Goal: Task Accomplishment & Management: Complete application form

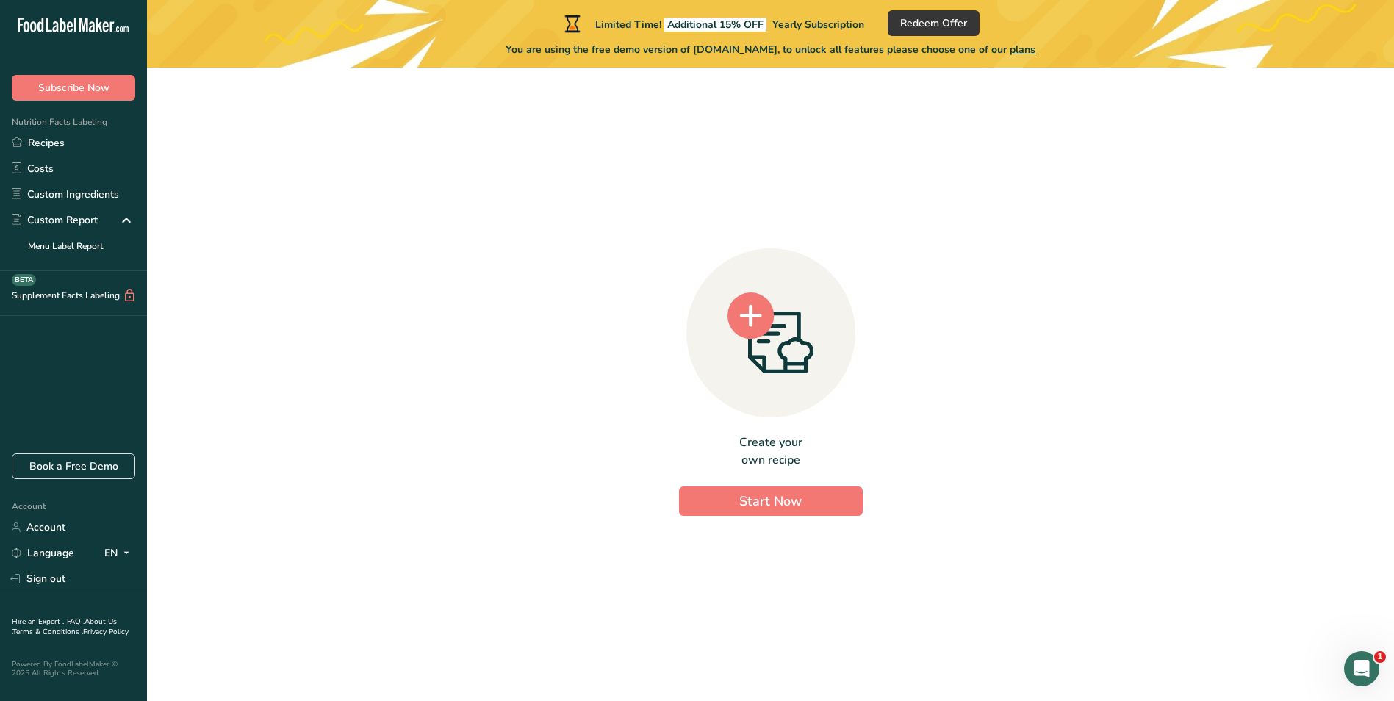
click at [403, 237] on div "Create your own recipe Start Now" at bounding box center [771, 378] width 1200 height 598
click at [445, 324] on div "Create your own recipe Start Now" at bounding box center [771, 378] width 1200 height 598
click at [769, 496] on span "Start Now" at bounding box center [770, 501] width 62 height 18
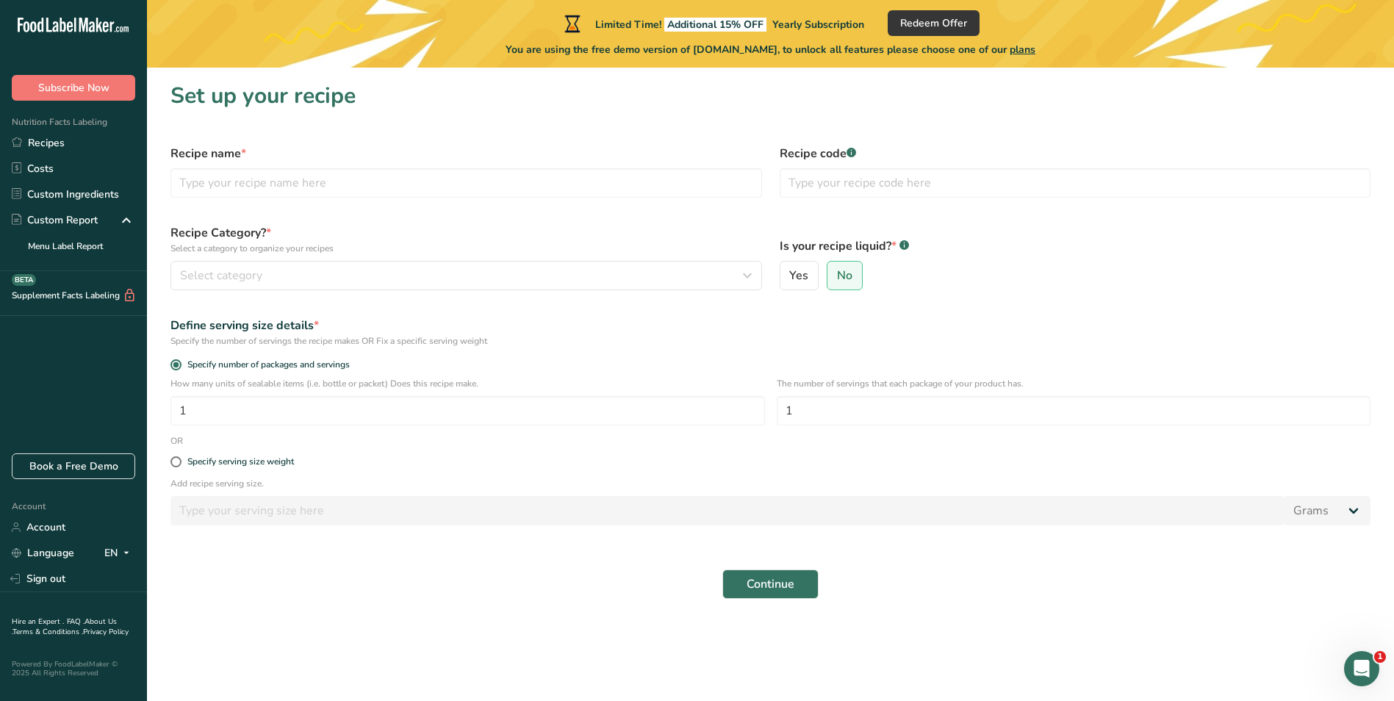
click at [572, 111] on h1 "Set up your recipe" at bounding box center [771, 95] width 1200 height 33
click at [986, 112] on section "Set up your recipe Recipe name * Recipe code .a-a{fill:#347362;}.b-a{fill:#fff;…" at bounding box center [770, 345] width 1247 height 555
drag, startPoint x: 396, startPoint y: 127, endPoint x: 406, endPoint y: 127, distance: 9.6
click at [396, 127] on section "Set up your recipe Recipe name * Recipe code .a-a{fill:#347362;}.b-a{fill:#fff;…" at bounding box center [770, 345] width 1247 height 555
click at [158, 214] on section "Set up your recipe Recipe name * Recipe code .a-a{fill:#347362;}.b-a{fill:#fff;…" at bounding box center [770, 345] width 1247 height 555
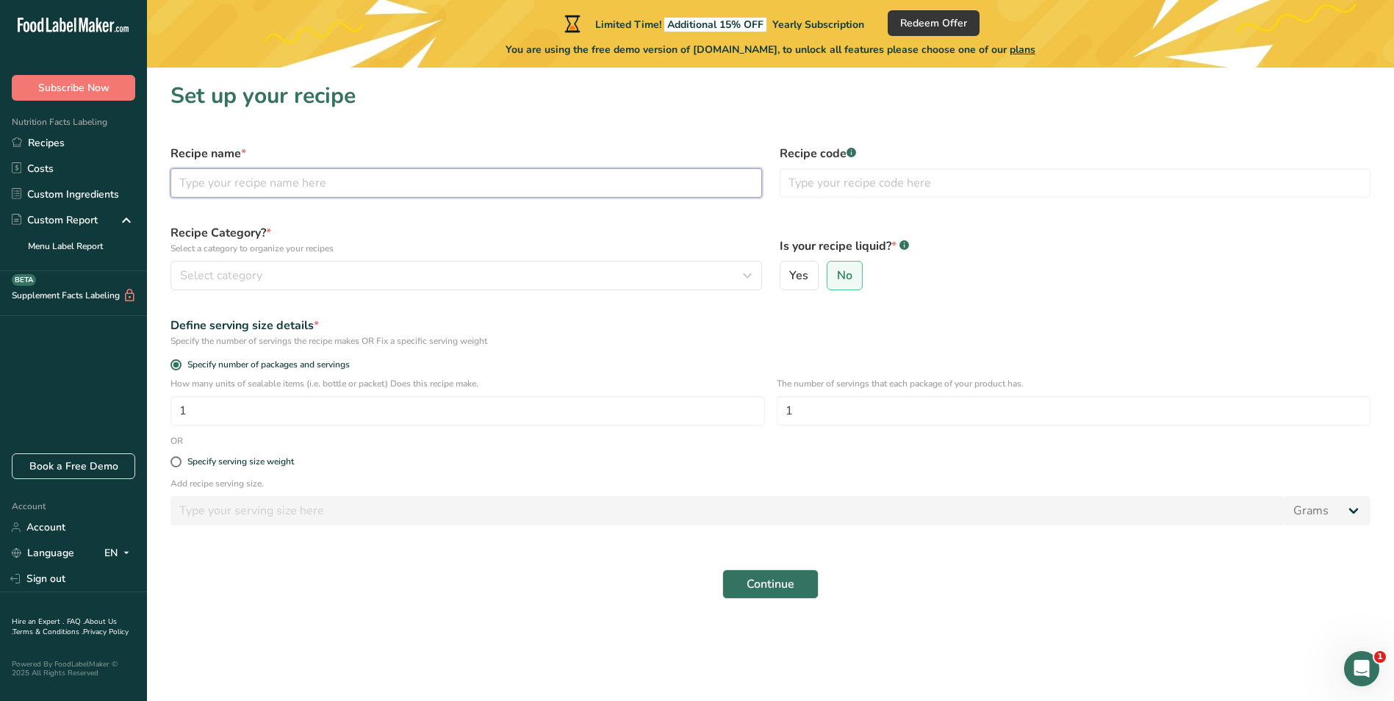
click at [210, 176] on input "text" at bounding box center [467, 182] width 592 height 29
paste input "Dungy Crab Cake"
type input "Dungy Crab Cake"
click at [745, 273] on icon "button" at bounding box center [748, 275] width 18 height 26
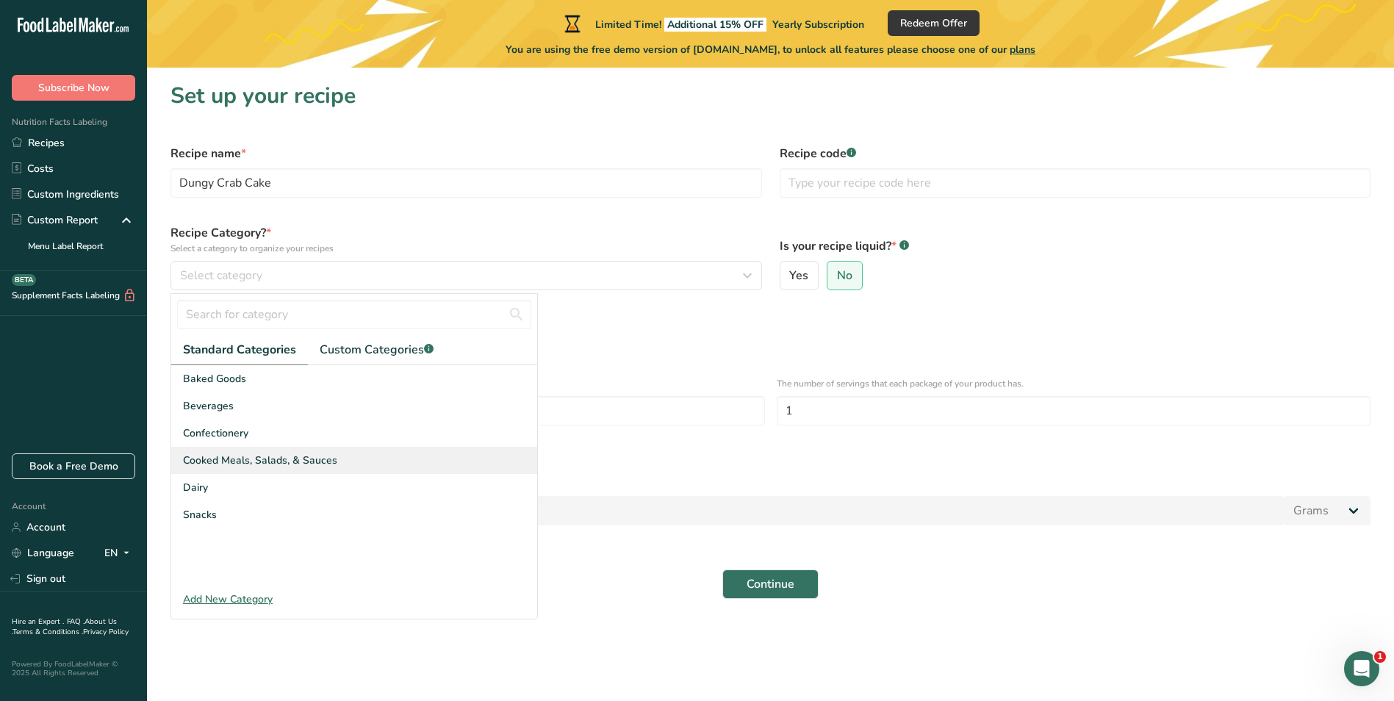
click at [321, 460] on span "Cooked Meals, Salads, & Sauces" at bounding box center [260, 460] width 154 height 15
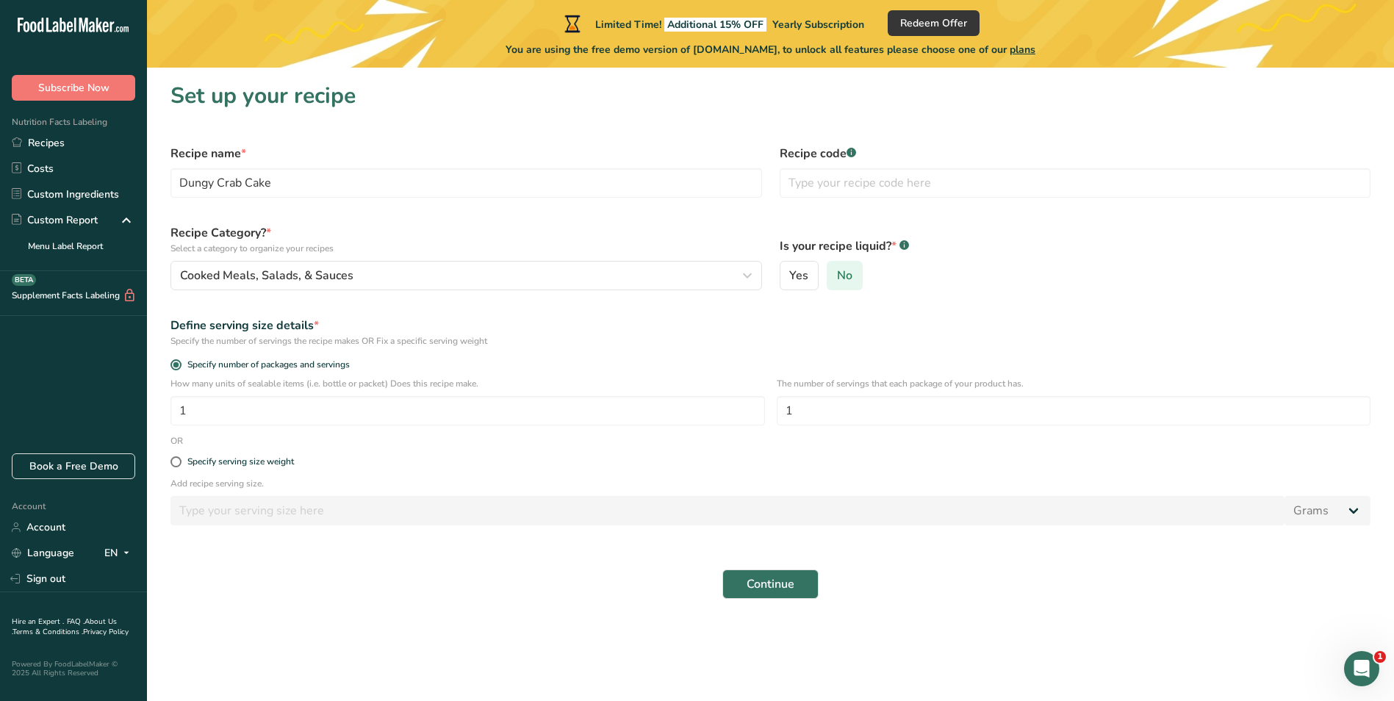
click at [837, 278] on span "No" at bounding box center [844, 275] width 15 height 15
click at [836, 278] on input "No" at bounding box center [833, 276] width 10 height 10
click at [867, 185] on input "text" at bounding box center [1076, 182] width 592 height 29
click at [316, 593] on div "Continue" at bounding box center [771, 584] width 1218 height 47
click at [890, 180] on input "text" at bounding box center [1076, 182] width 592 height 29
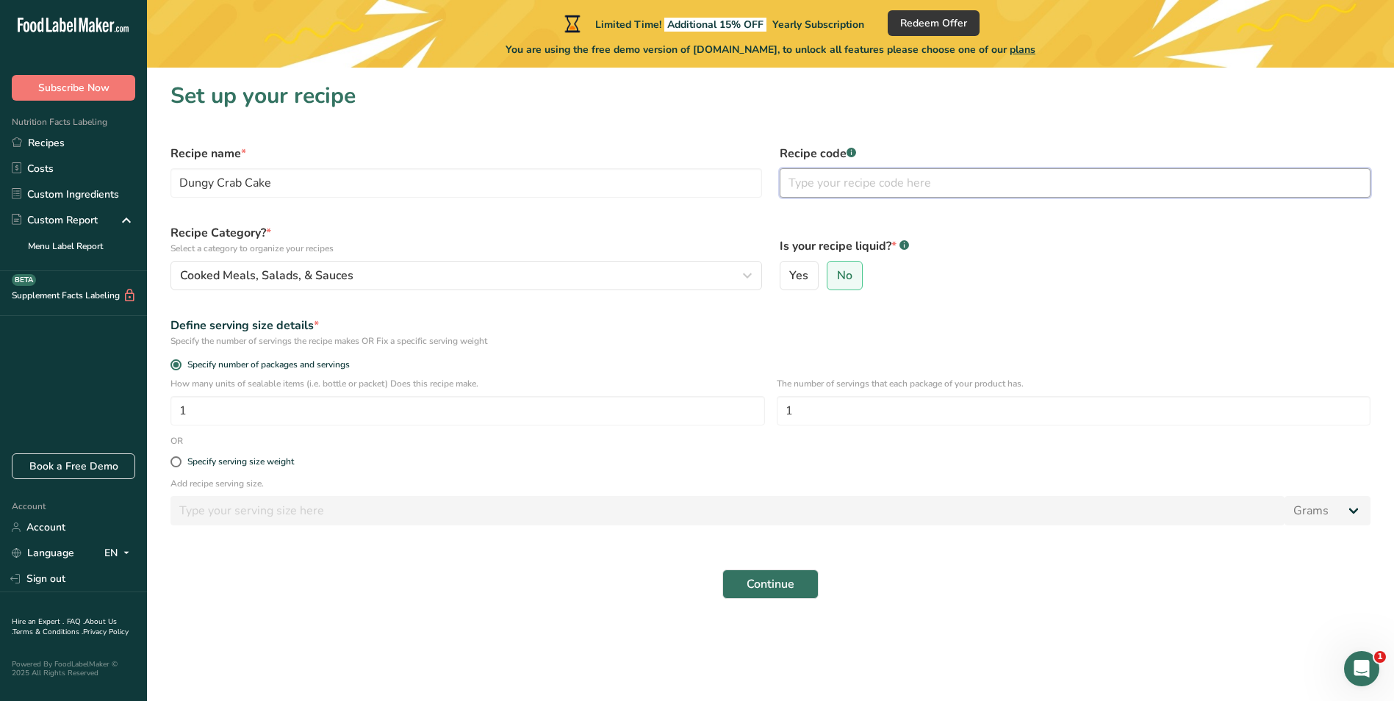
click at [890, 180] on input "text" at bounding box center [1076, 182] width 592 height 29
click at [1091, 251] on label "Is your recipe liquid? * .a-a{fill:#347362;}.b-a{fill:#fff;}" at bounding box center [1076, 246] width 592 height 18
click at [1375, 657] on span "1" at bounding box center [1380, 657] width 12 height 12
click at [1267, 104] on h1 "Set up your recipe" at bounding box center [771, 95] width 1200 height 33
click at [406, 107] on h1 "Set up your recipe" at bounding box center [771, 95] width 1200 height 33
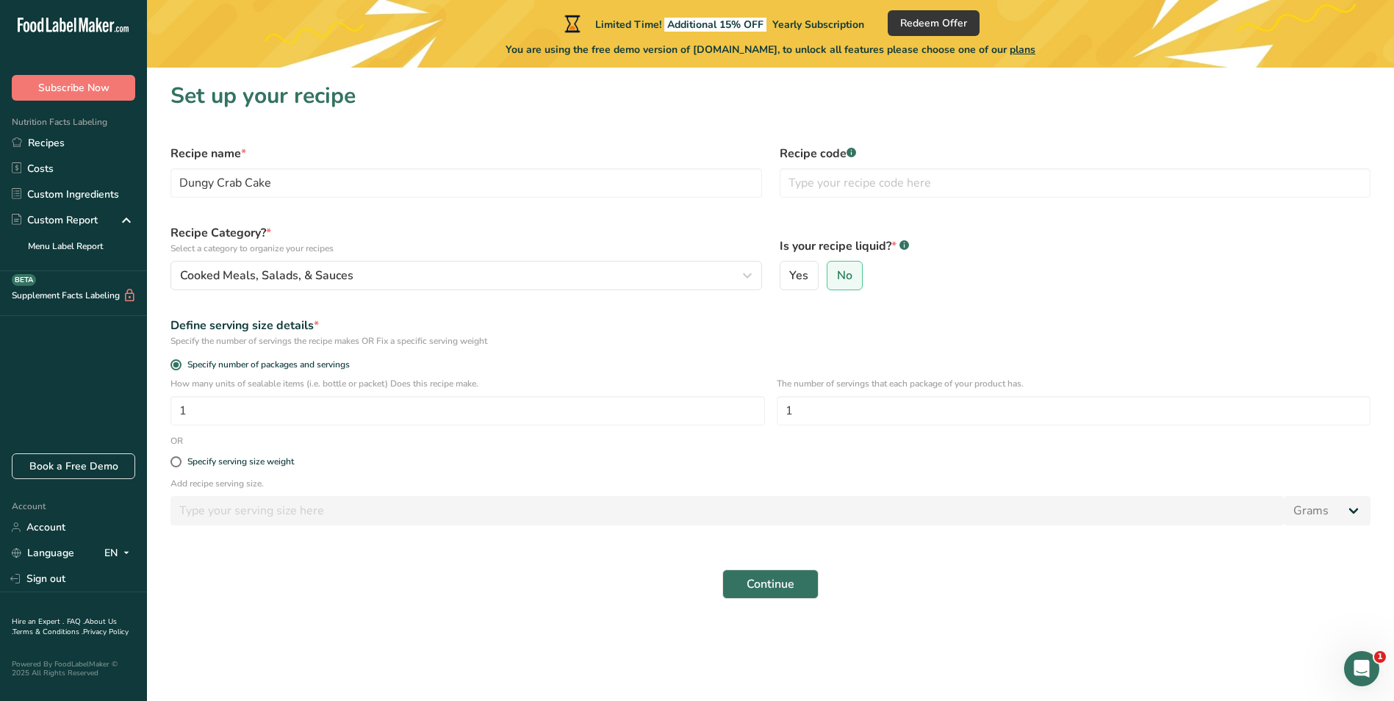
click at [83, 338] on div ".a-20{fill:#fff;} Subscribe Now Nutrition Facts Labeling Recipes Costs Custom I…" at bounding box center [73, 233] width 147 height 442
click at [830, 178] on input "text" at bounding box center [1076, 182] width 592 height 29
type input "7003CC"
click at [232, 404] on input "1" at bounding box center [468, 410] width 595 height 29
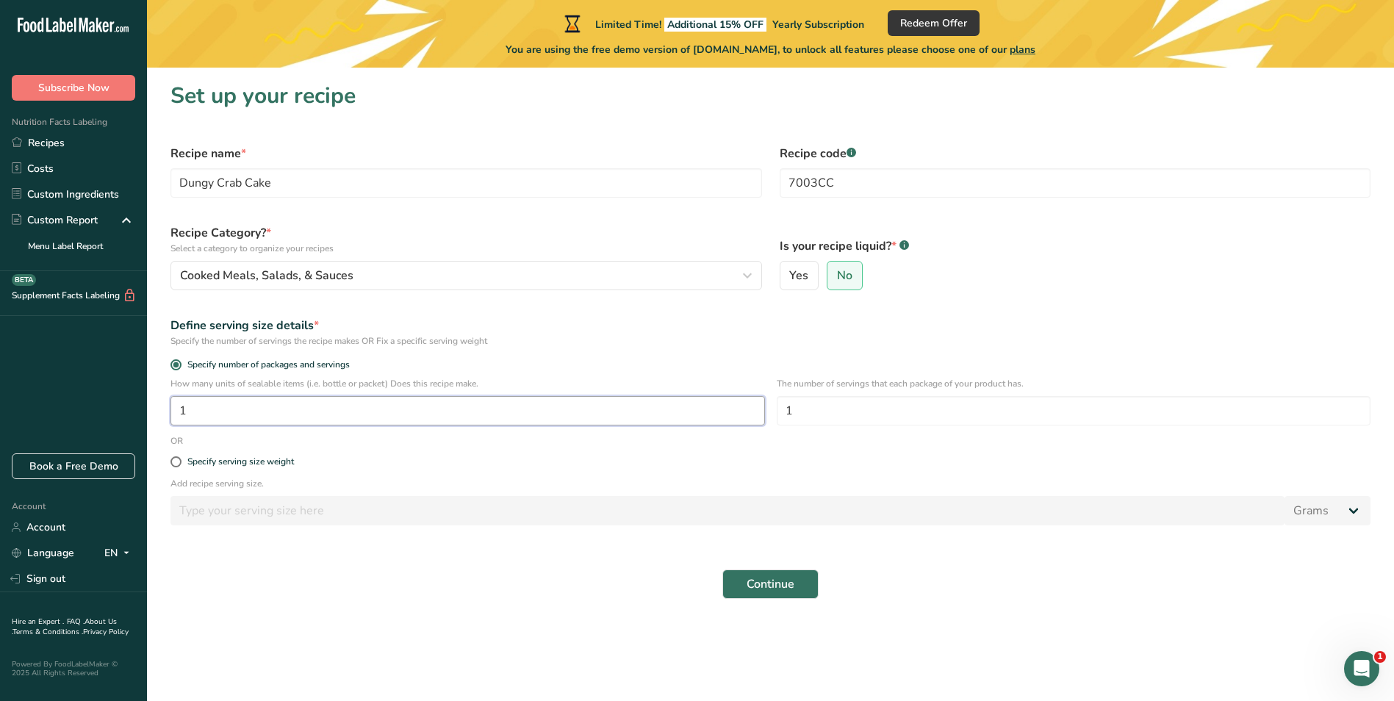
click at [209, 409] on input "1" at bounding box center [468, 410] width 595 height 29
type input "32"
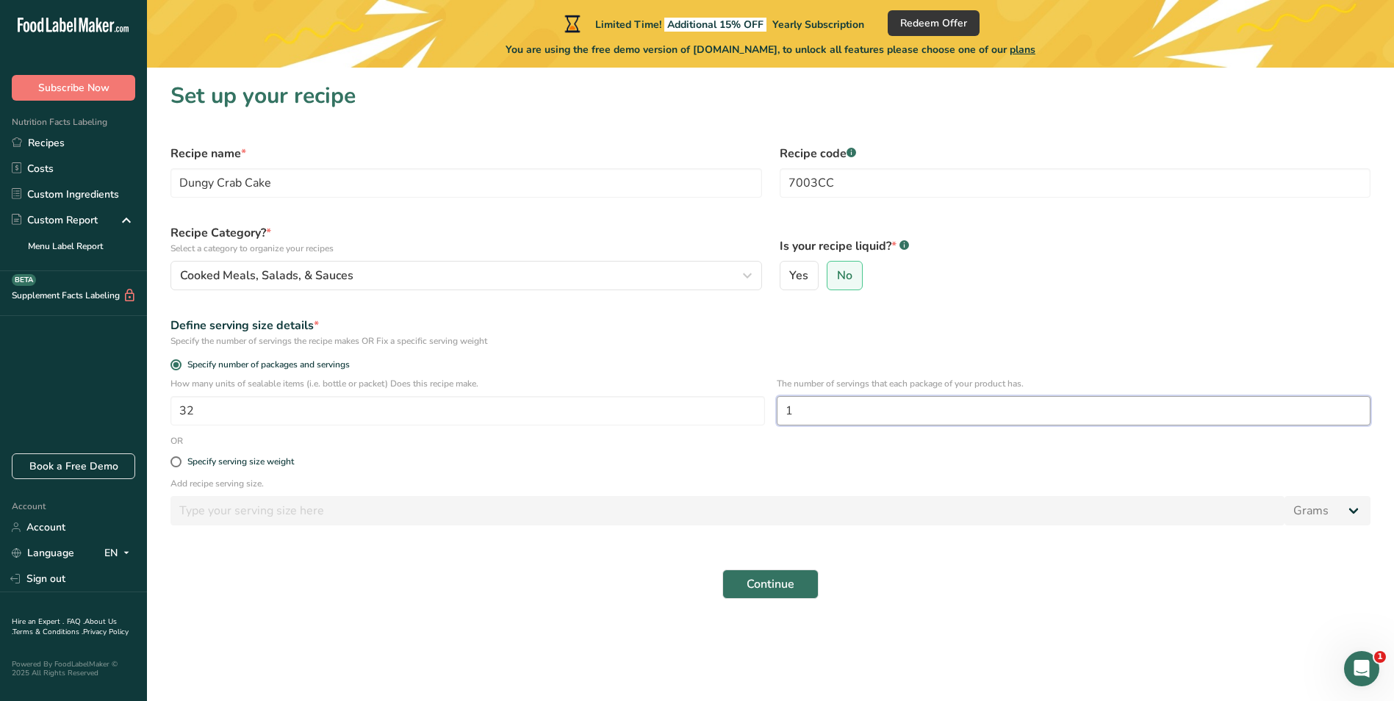
click at [868, 411] on input "1" at bounding box center [1074, 410] width 595 height 29
click at [175, 464] on span at bounding box center [176, 461] width 11 height 11
click at [175, 464] on input "Specify serving size weight" at bounding box center [176, 462] width 10 height 10
radio input "true"
radio input "false"
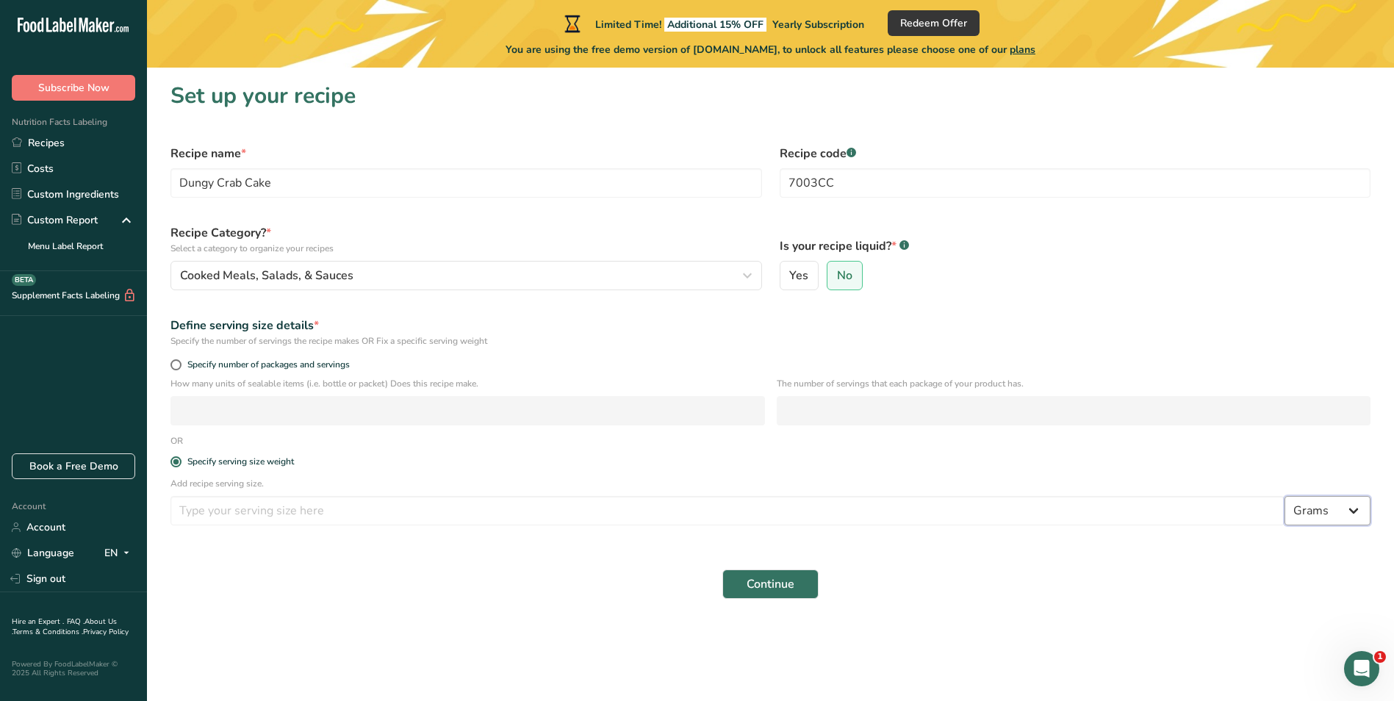
click at [1363, 511] on select "Grams kg mg mcg lb oz l mL fl oz tbsp tsp cup qt gallon" at bounding box center [1328, 510] width 86 height 29
click at [174, 365] on span at bounding box center [176, 364] width 11 height 11
click at [174, 365] on input "Specify number of packages and servings" at bounding box center [176, 365] width 10 height 10
radio input "true"
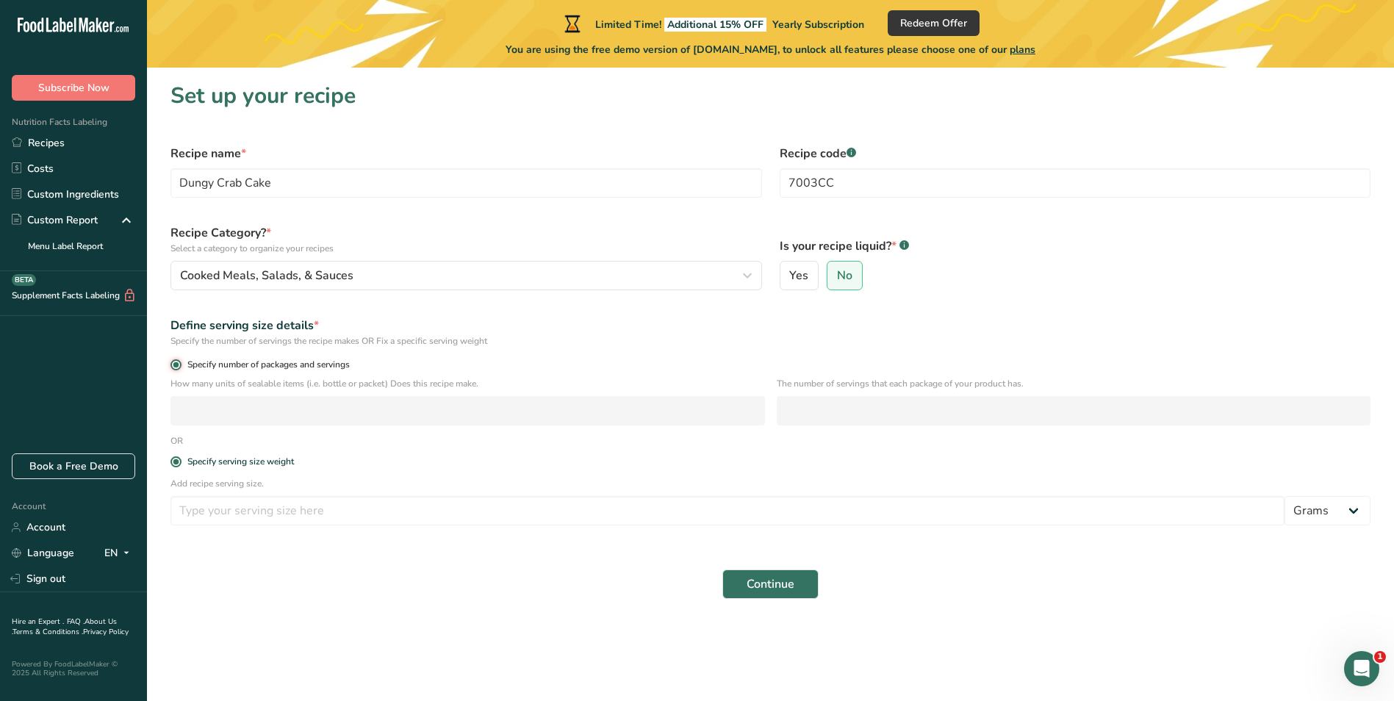
radio input "false"
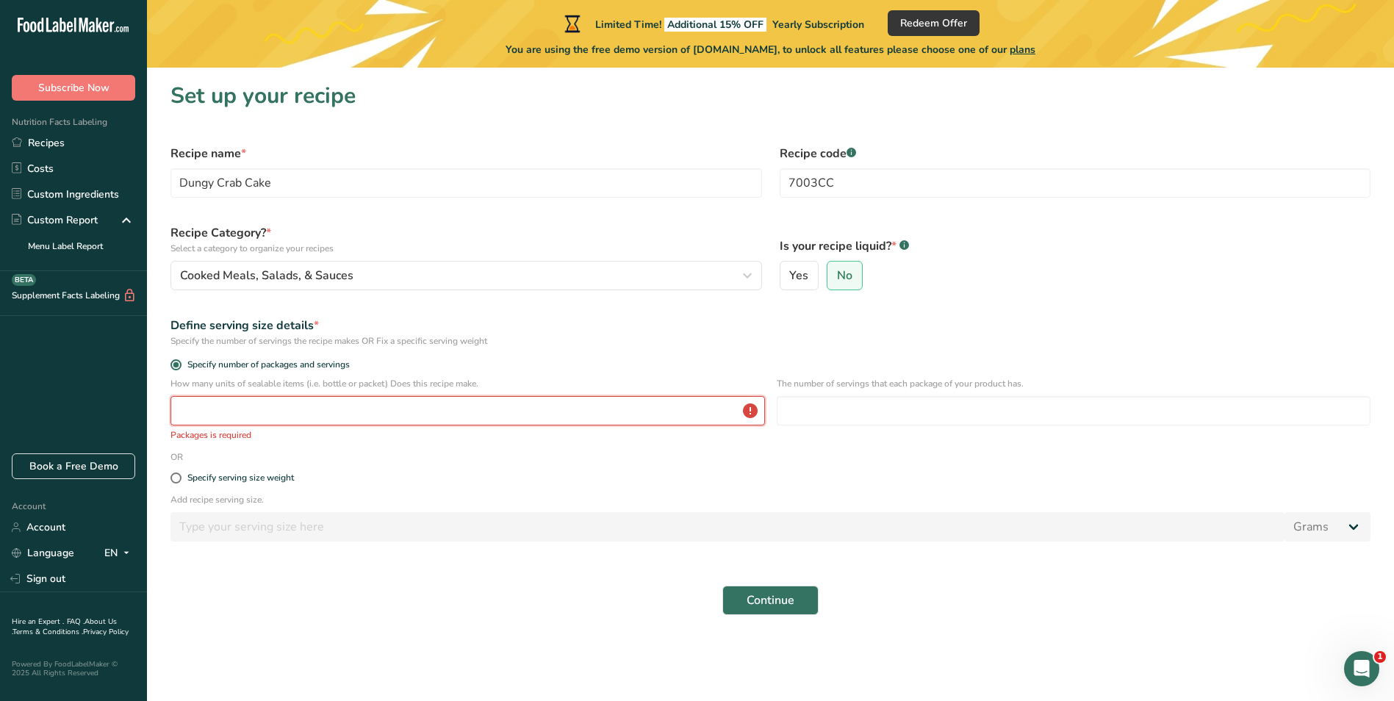
click at [232, 413] on input "number" at bounding box center [468, 410] width 595 height 29
click at [581, 308] on div "Define serving size details * Specify the number of servings the recipe makes O…" at bounding box center [771, 332] width 1218 height 49
click at [858, 395] on div "The number of servings that each package of your product has." at bounding box center [1074, 413] width 595 height 73
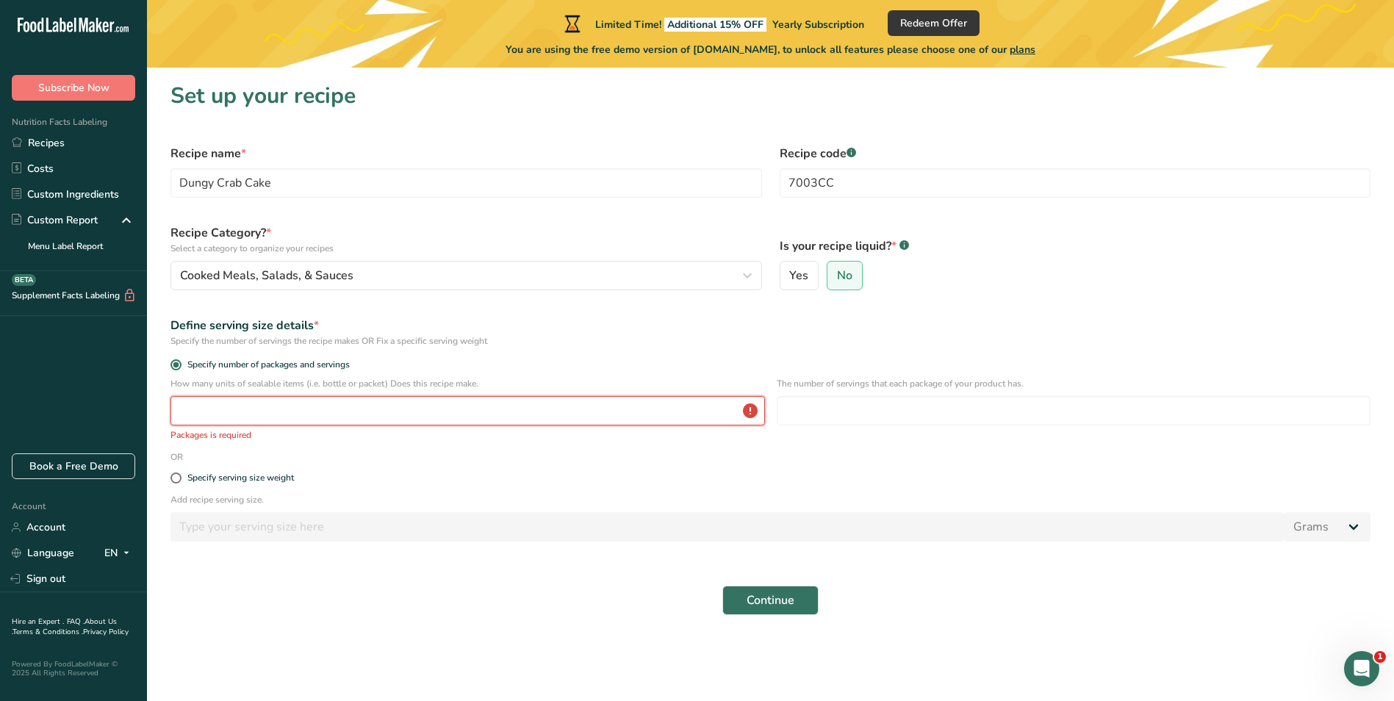
click at [218, 409] on input "number" at bounding box center [468, 410] width 595 height 29
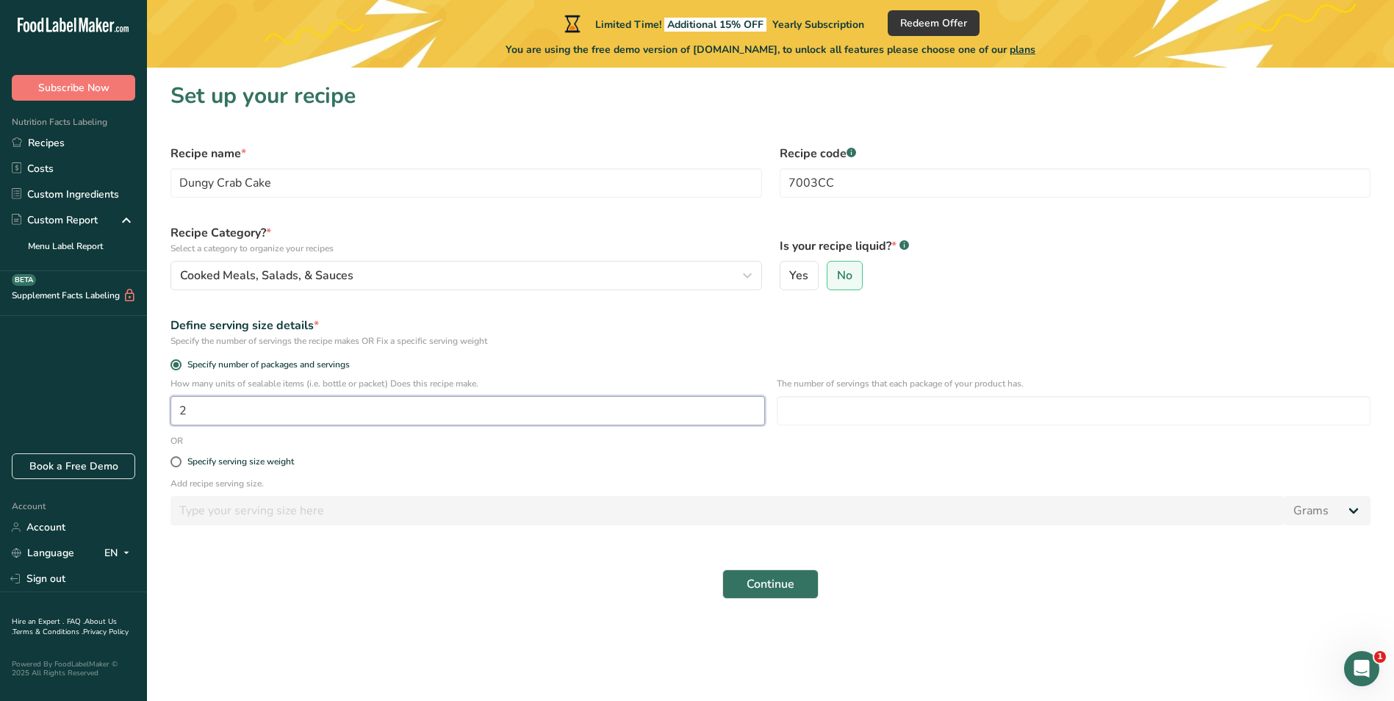
type input "1"
type input "32"
click at [816, 409] on input "number" at bounding box center [1074, 410] width 595 height 29
type input "1"
click at [568, 415] on input "32" at bounding box center [468, 410] width 595 height 29
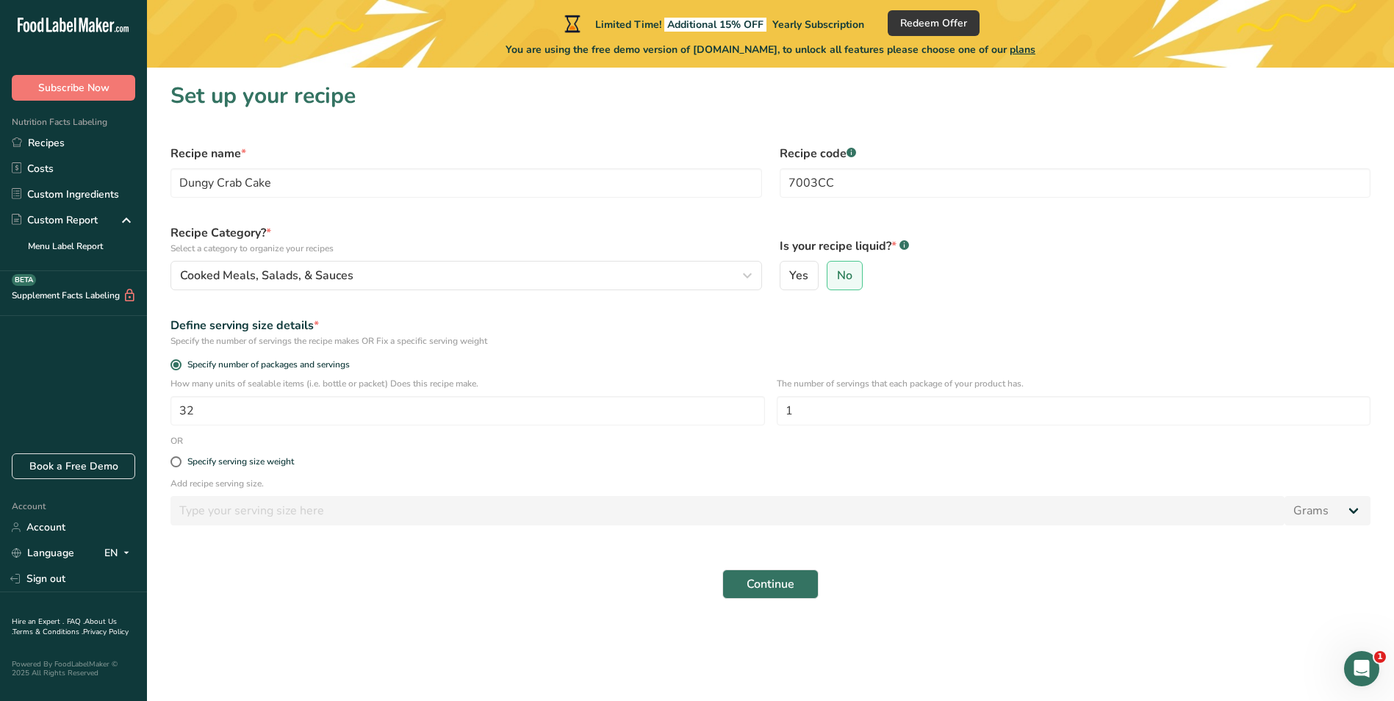
click at [902, 325] on div "Define serving size details *" at bounding box center [771, 326] width 1200 height 18
click at [903, 330] on div "Define serving size details *" at bounding box center [771, 326] width 1200 height 18
click at [957, 260] on div "Is your recipe liquid? * .a-a{fill:#347362;}.b-a{fill:#fff;} Yes No" at bounding box center [1075, 257] width 609 height 84
click at [307, 184] on input "Dungy Crab Cake" at bounding box center [467, 182] width 592 height 29
click at [368, 183] on input "Dungy Crab Cake" at bounding box center [467, 182] width 592 height 29
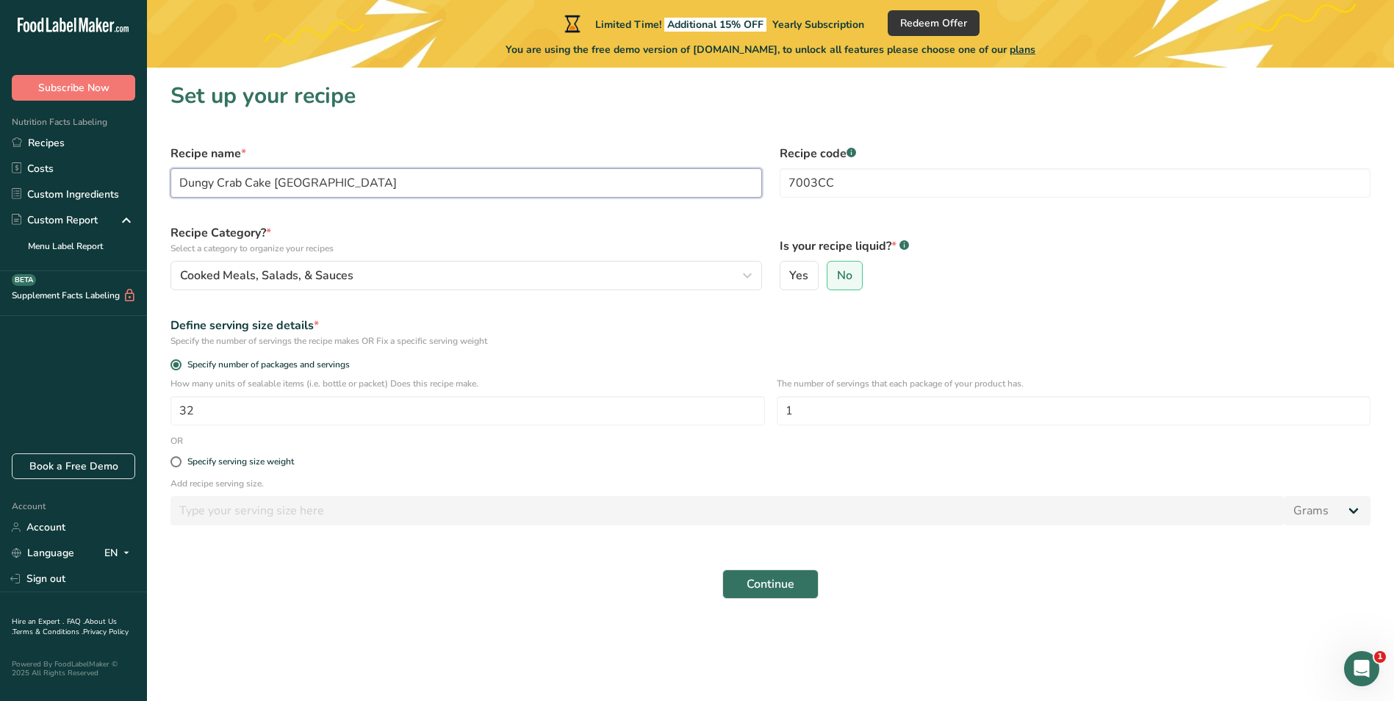
click at [289, 175] on input "Dungy Crab Cake Ole Bay" at bounding box center [467, 182] width 592 height 29
click at [348, 185] on input "Dungy Crab Cake Old Bay" at bounding box center [467, 182] width 592 height 29
type input "Dungy Crab Cake Old Bay"
click at [746, 269] on icon "button" at bounding box center [748, 275] width 18 height 26
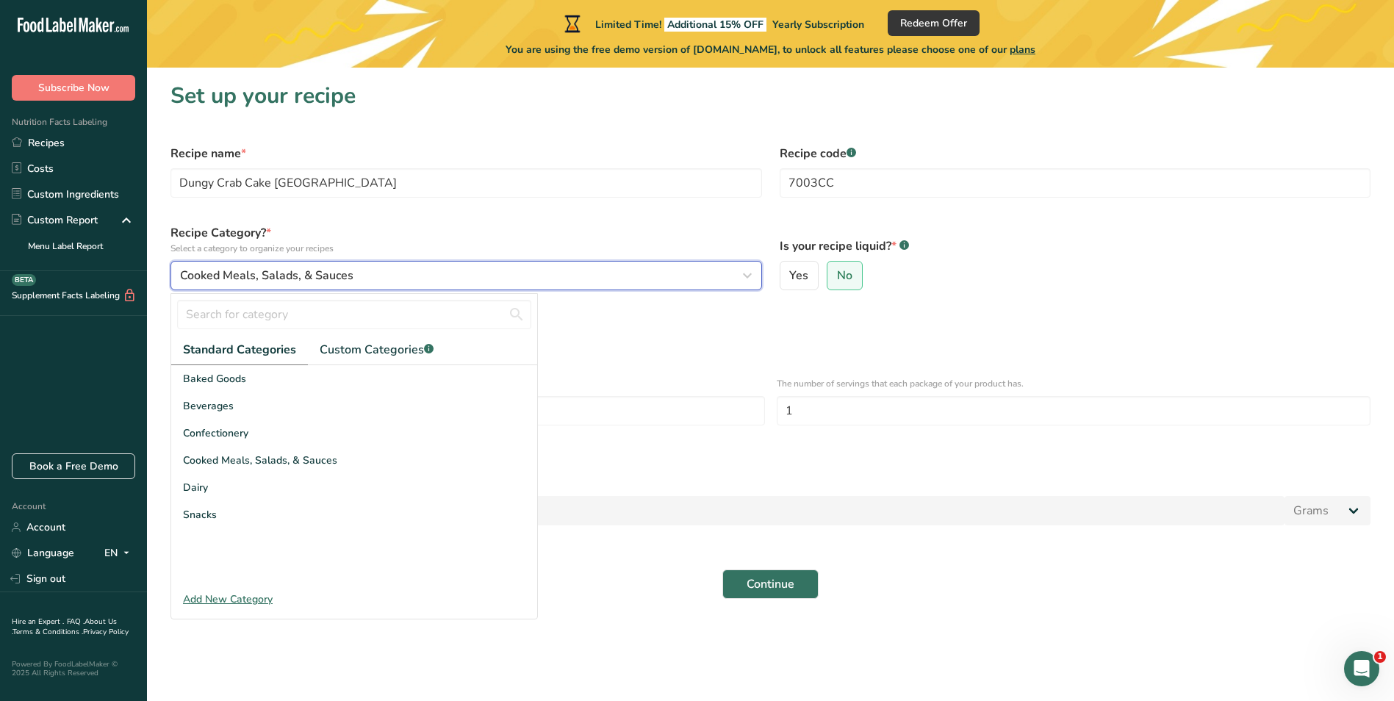
click at [746, 269] on icon "button" at bounding box center [748, 275] width 18 height 26
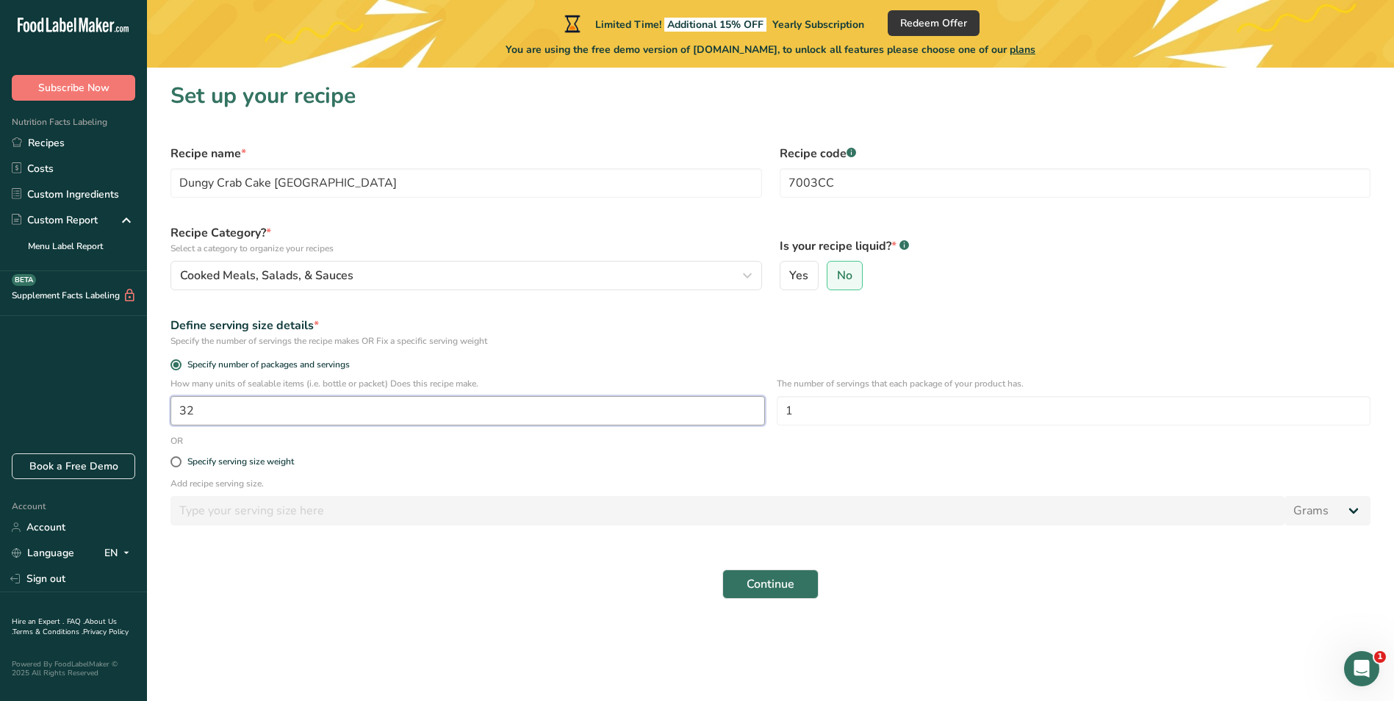
click at [242, 403] on input "32" at bounding box center [468, 410] width 595 height 29
click at [258, 414] on input "31.999" at bounding box center [468, 410] width 595 height 29
type input "1"
type input "32"
click at [765, 584] on span "Continue" at bounding box center [771, 584] width 48 height 18
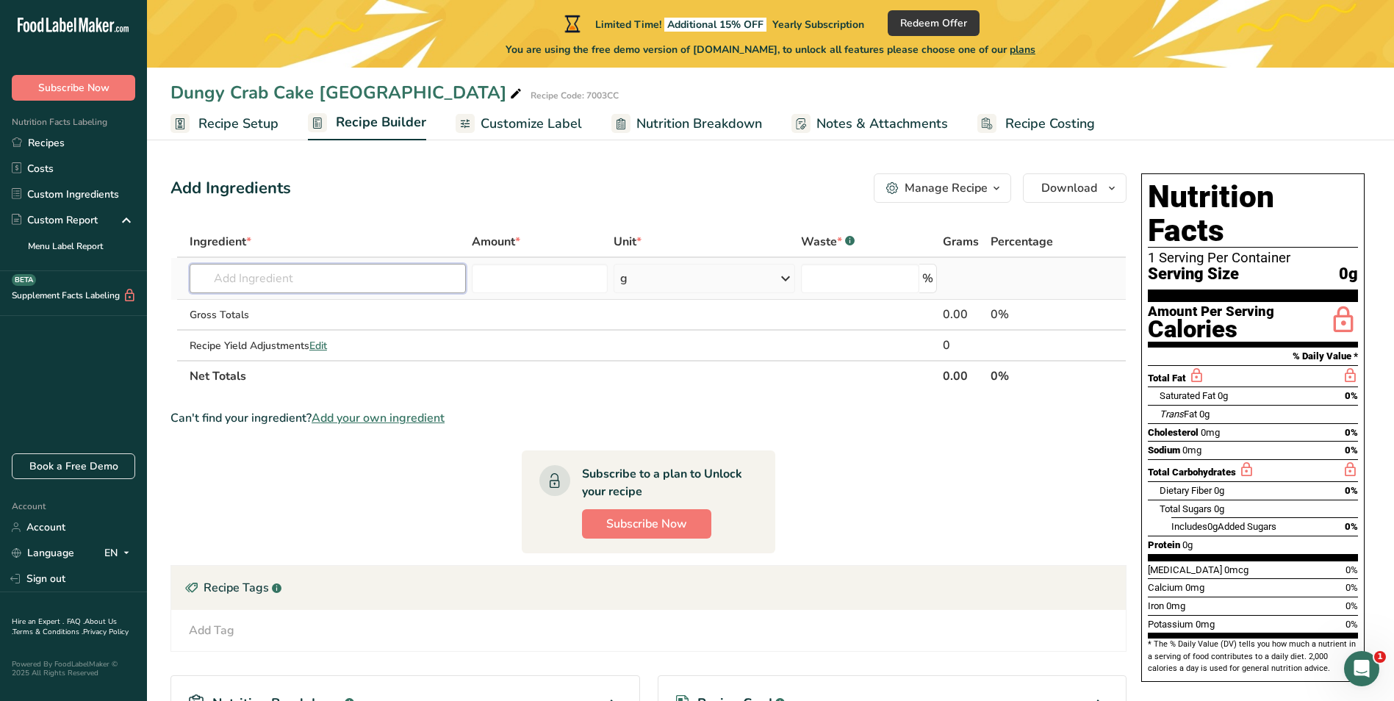
click at [312, 276] on input "text" at bounding box center [328, 278] width 276 height 29
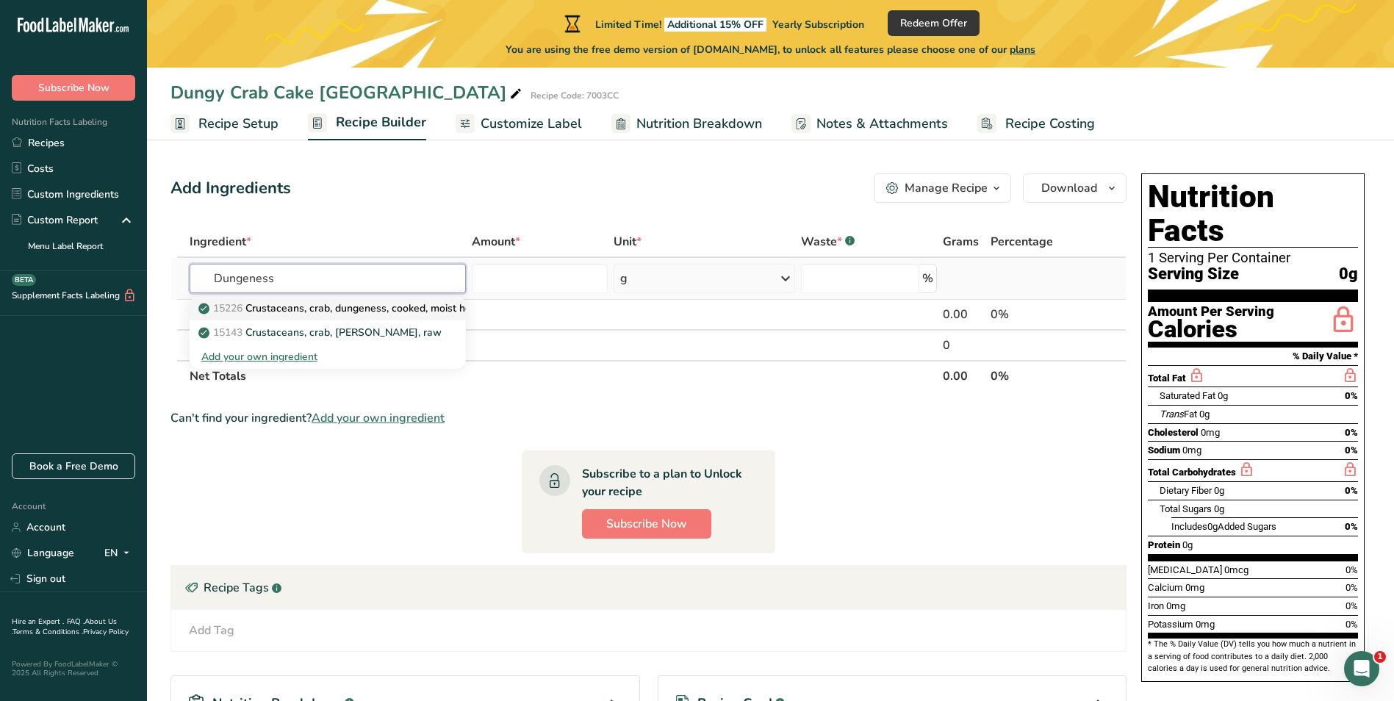
type input "Dungeness"
click at [423, 309] on p "15226 Crustaceans, crab, dungeness, cooked, moist heat" at bounding box center [340, 308] width 279 height 15
type input "Crustaceans, crab, dungeness, cooked, moist heat"
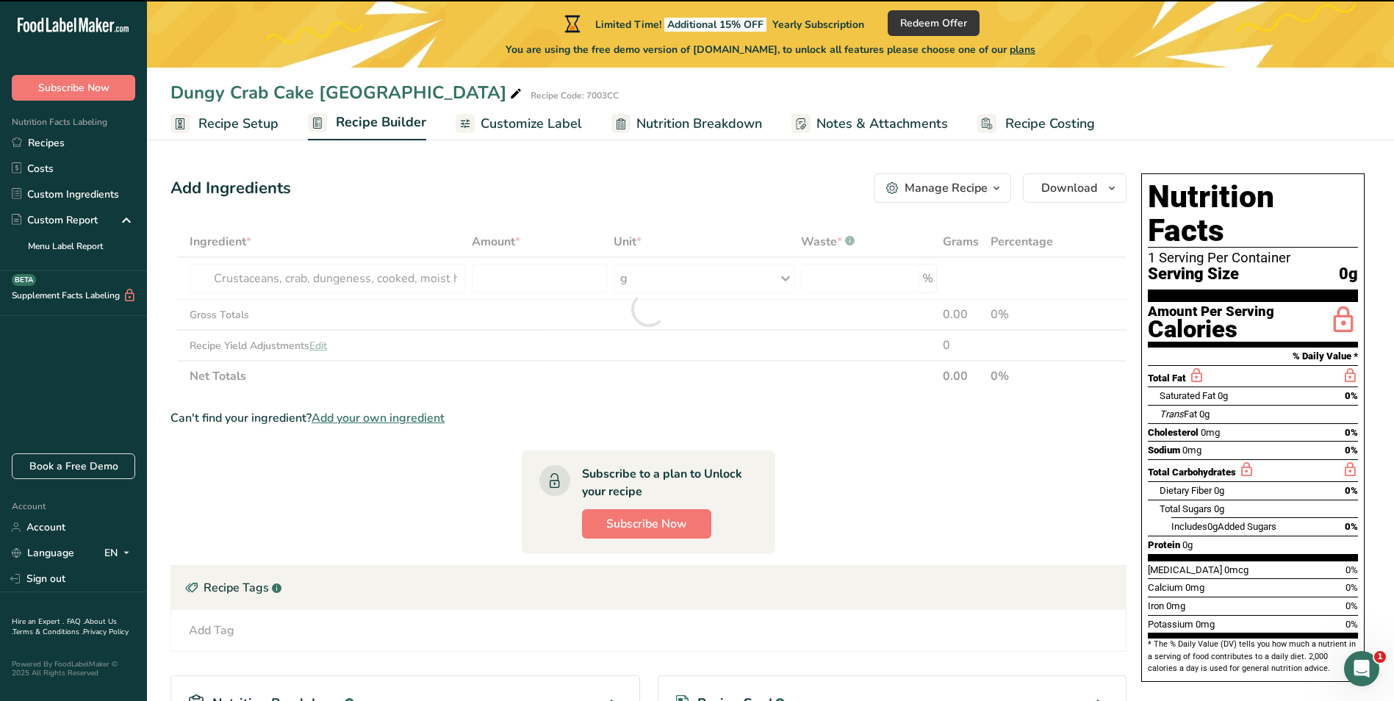
type input "0"
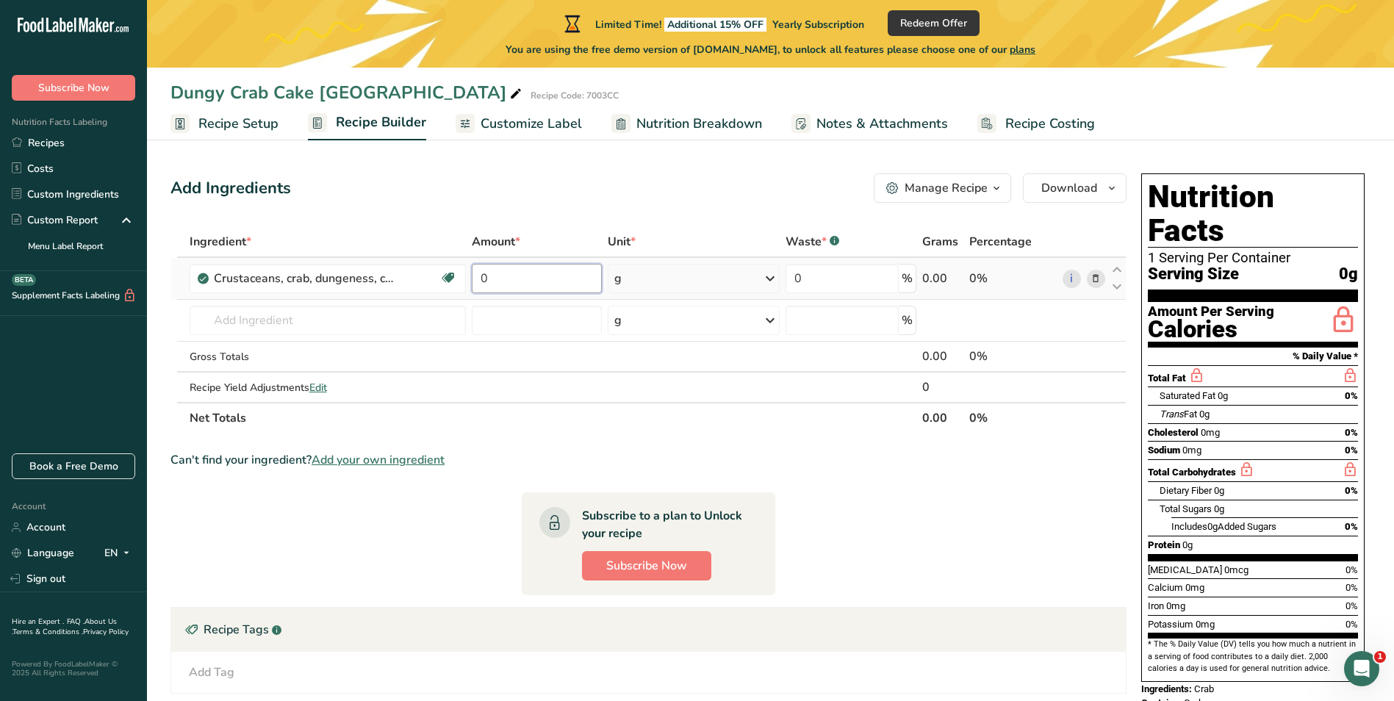
click at [492, 272] on input "0" at bounding box center [537, 278] width 130 height 29
paste input "42.5"
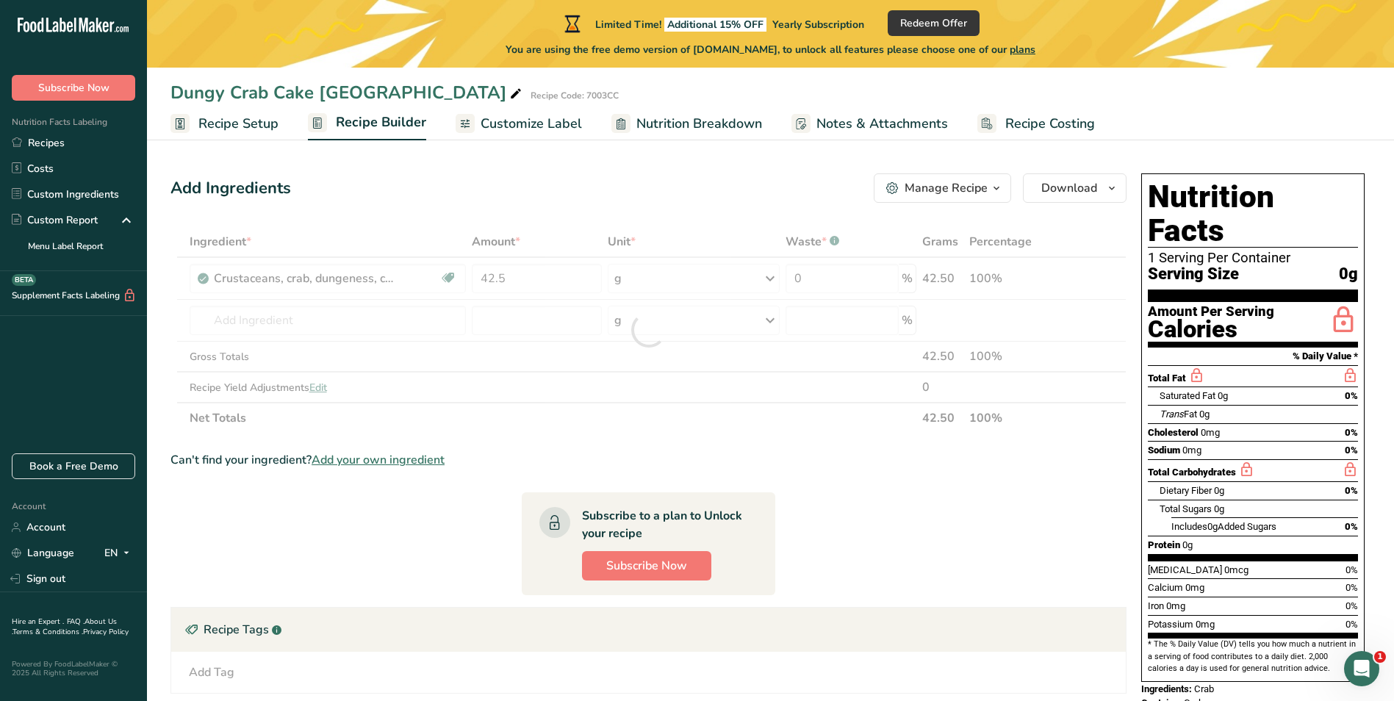
click at [609, 181] on div "Add Ingredients Manage Recipe Delete Recipe Duplicate Recipe Scale Recipe Save …" at bounding box center [649, 187] width 956 height 29
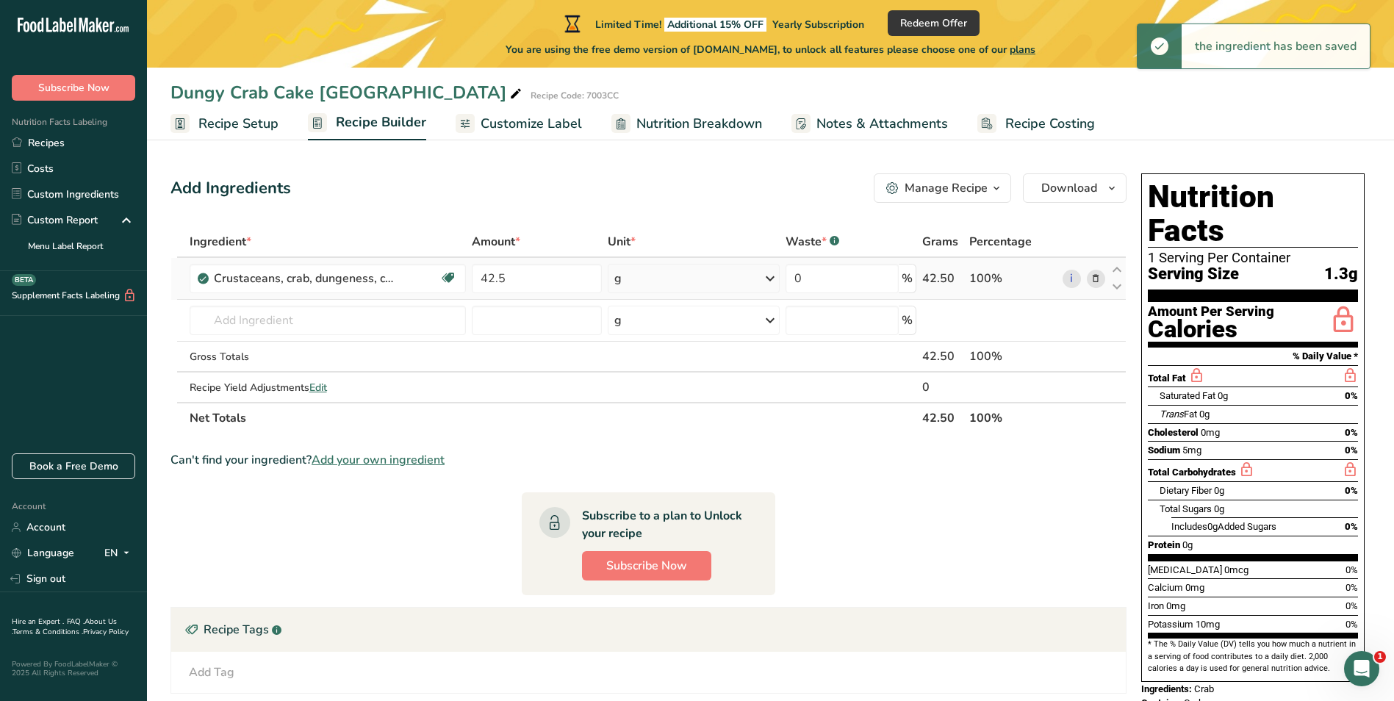
click at [772, 278] on icon at bounding box center [770, 278] width 18 height 26
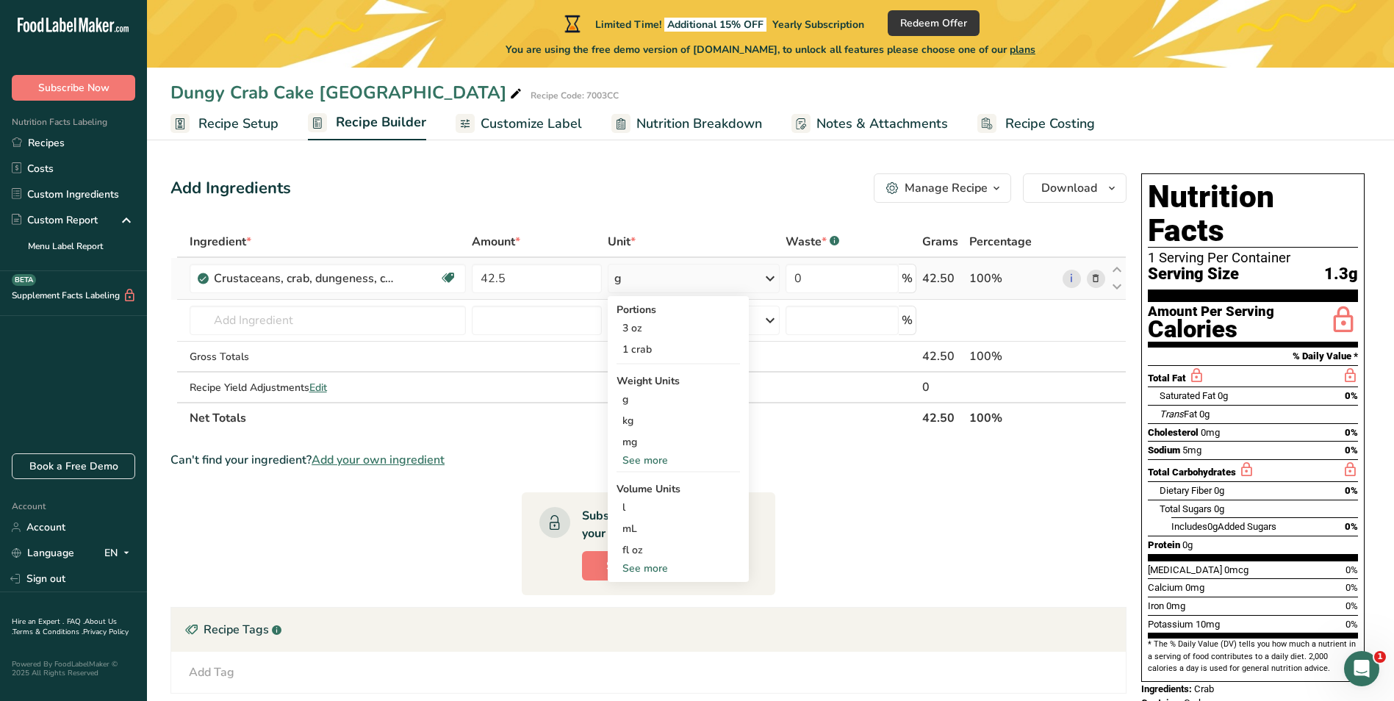
click at [651, 566] on div "See more" at bounding box center [678, 568] width 123 height 15
click at [641, 459] on div "See more" at bounding box center [678, 460] width 123 height 15
click at [654, 508] on div "oz" at bounding box center [678, 505] width 123 height 21
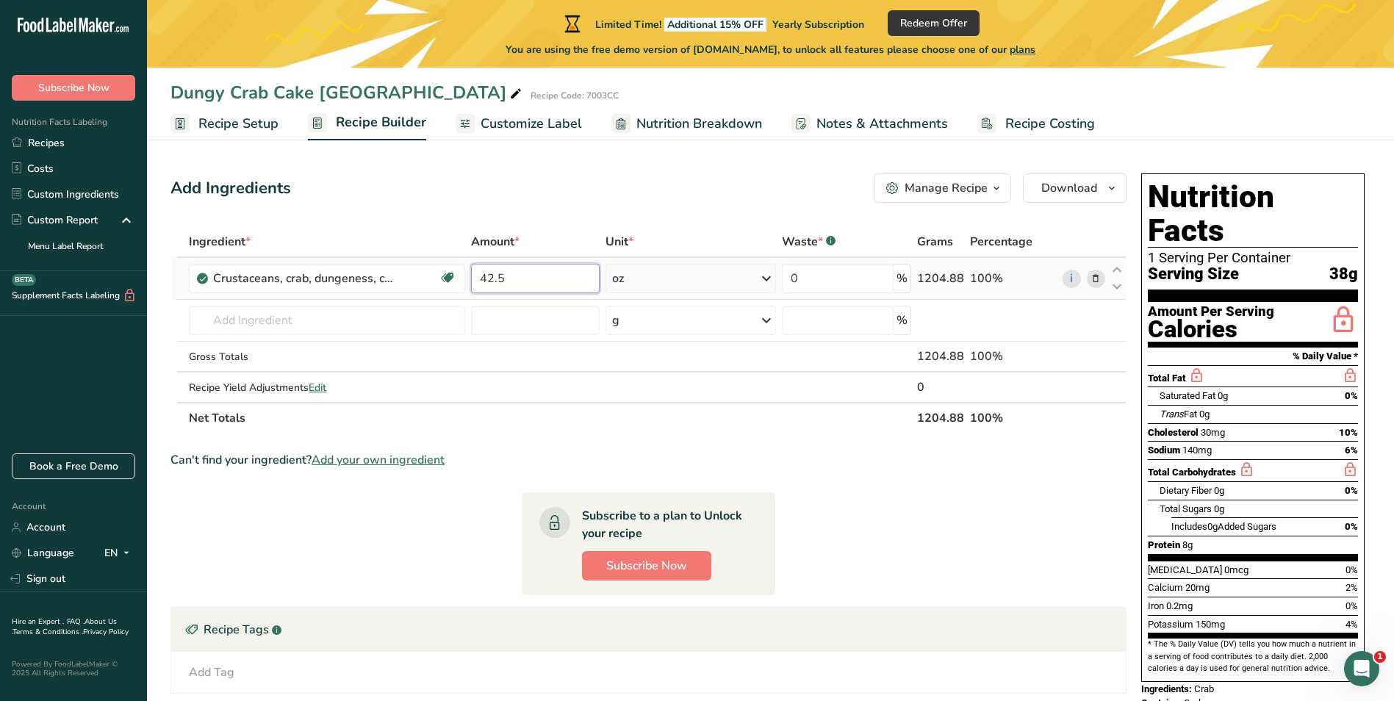
click at [549, 280] on input "42.5" at bounding box center [535, 278] width 129 height 29
type input "4"
type input "67.50"
click at [701, 182] on div "Add Ingredients Manage Recipe Delete Recipe Duplicate Recipe Scale Recipe Save …" at bounding box center [649, 187] width 956 height 29
click at [306, 323] on input "text" at bounding box center [327, 320] width 276 height 29
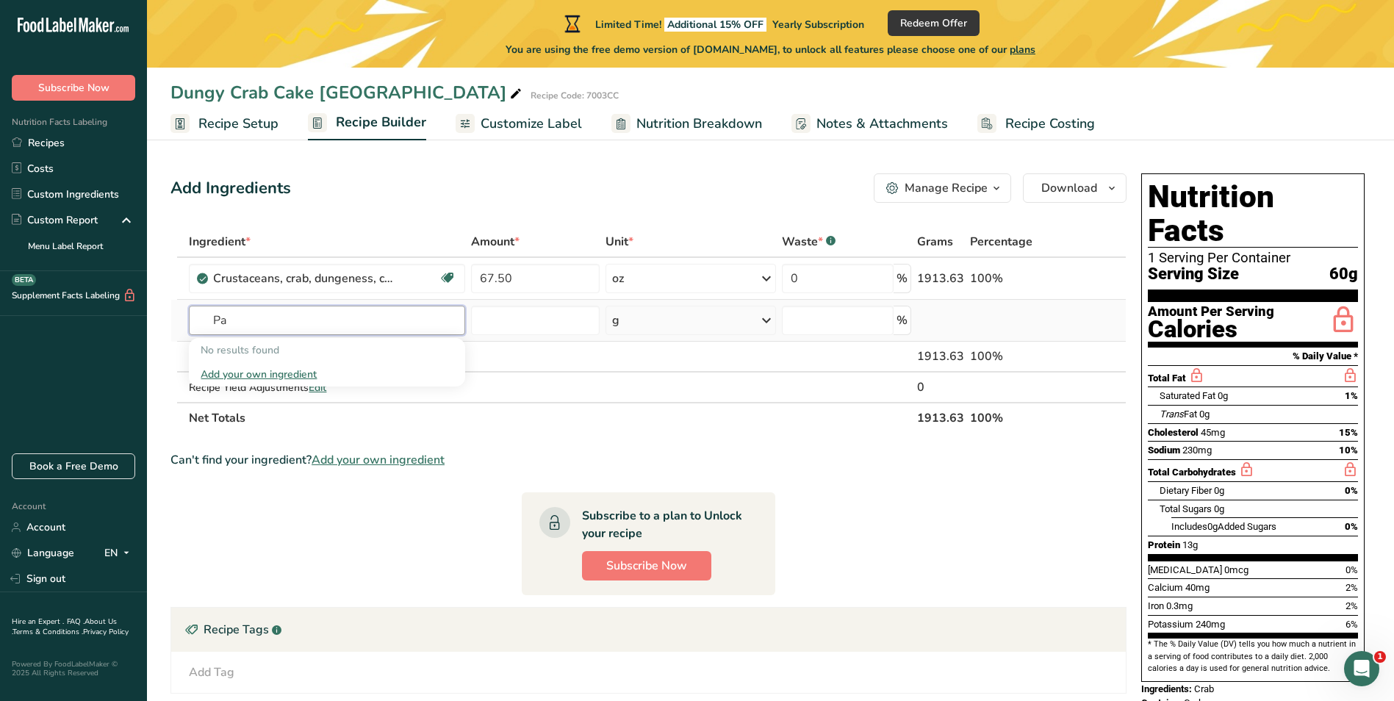
type input "P"
type input "Panko Bread Crummb"
click at [268, 371] on div "Add your own ingredient" at bounding box center [327, 374] width 253 height 15
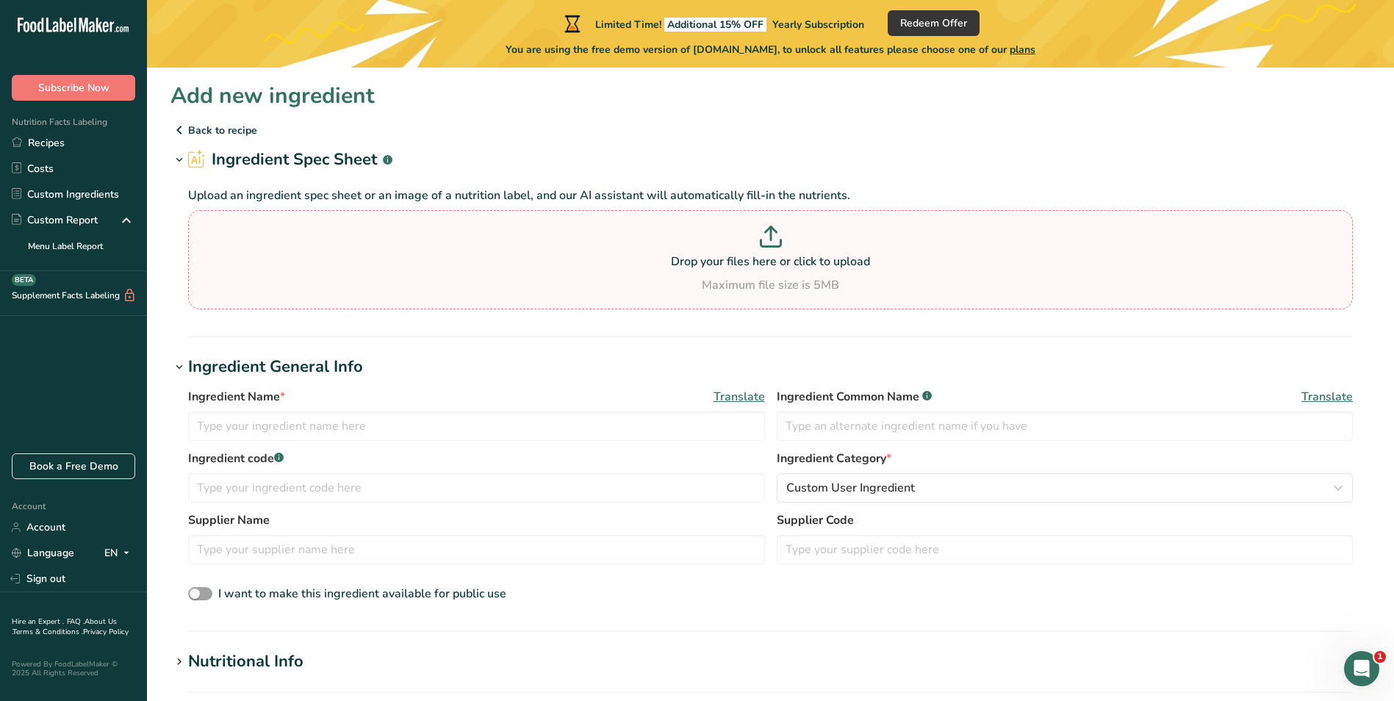
click at [781, 246] on icon at bounding box center [771, 237] width 22 height 22
click at [781, 246] on input "Drop your files here or click to upload Maximum file size is 5MB" at bounding box center [770, 259] width 1165 height 99
type input "C:\fakepath\#00120 All Natural Panko Ex-Lrg. Grind 20#.pdf"
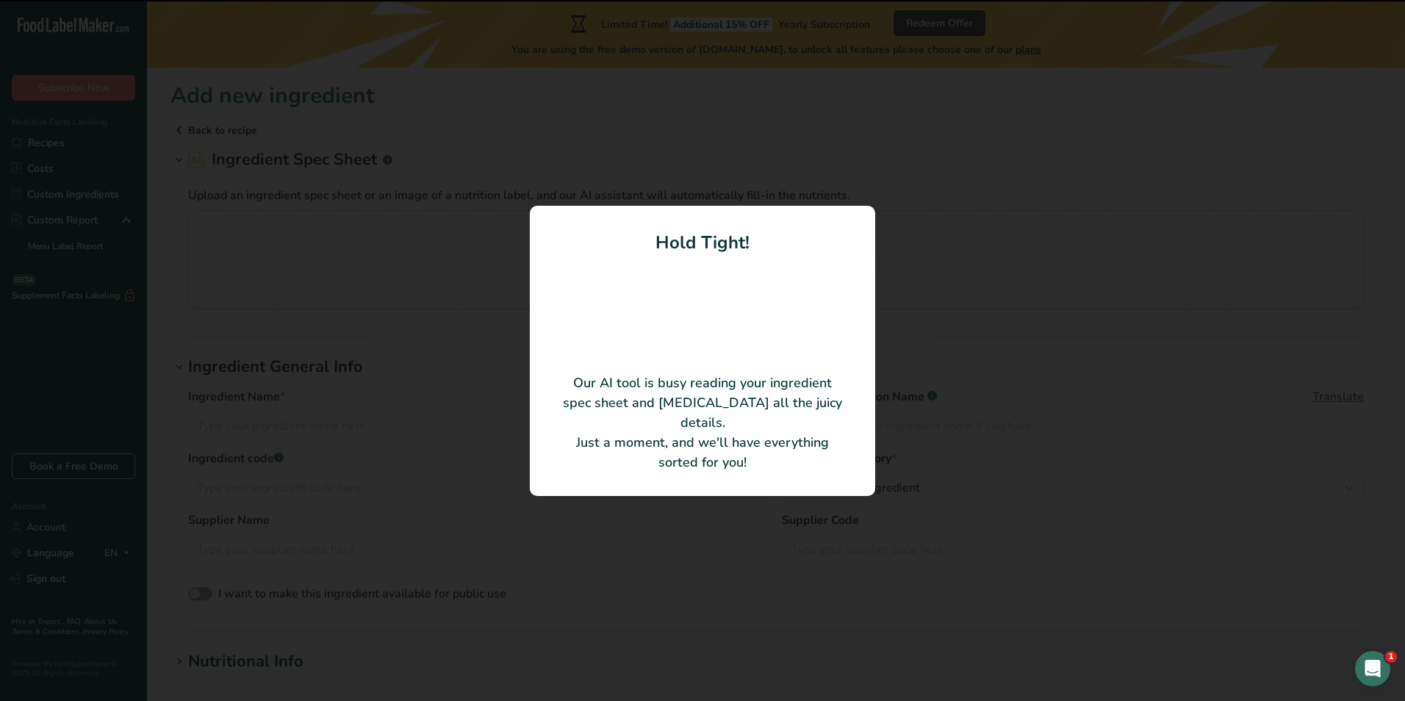
type input "All Natural Panko, XL, 20#, TFF – Non-GMO"
type input "Upper Crust Enterprises, Inc."
type input "00120"
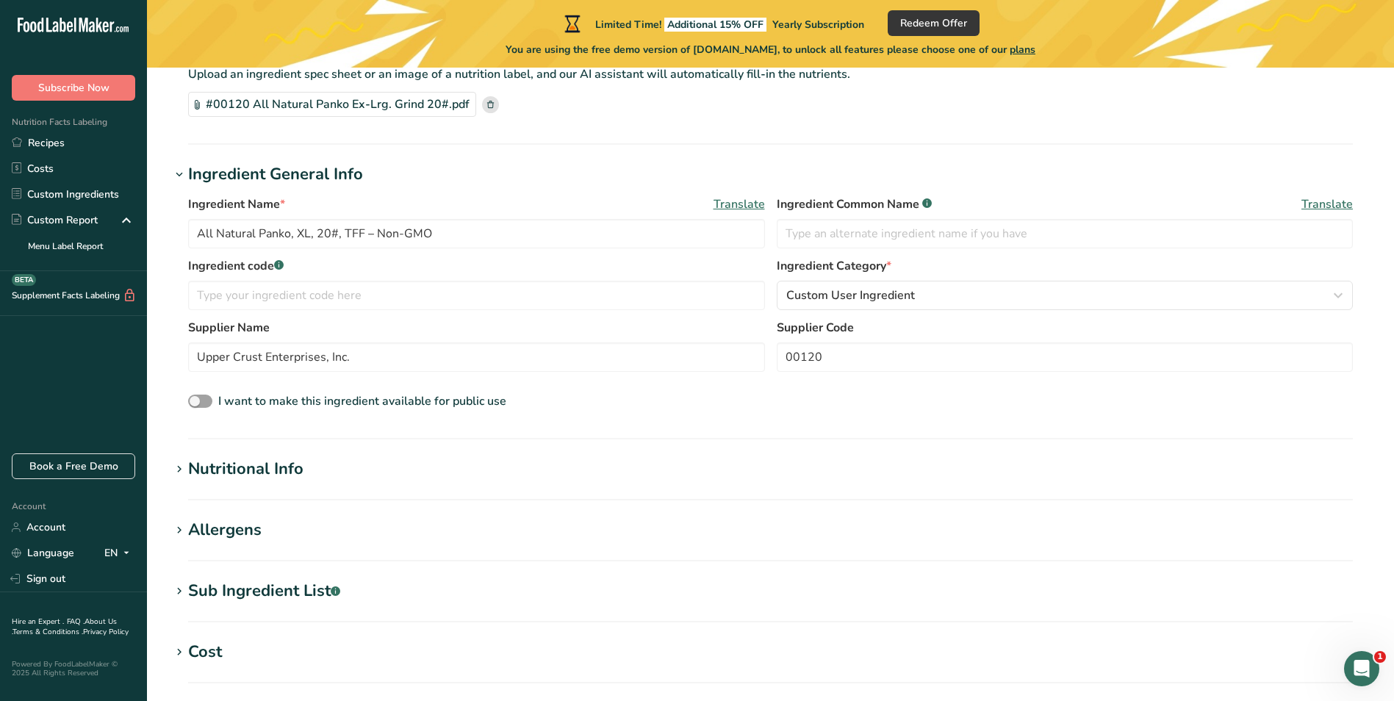
scroll to position [147, 0]
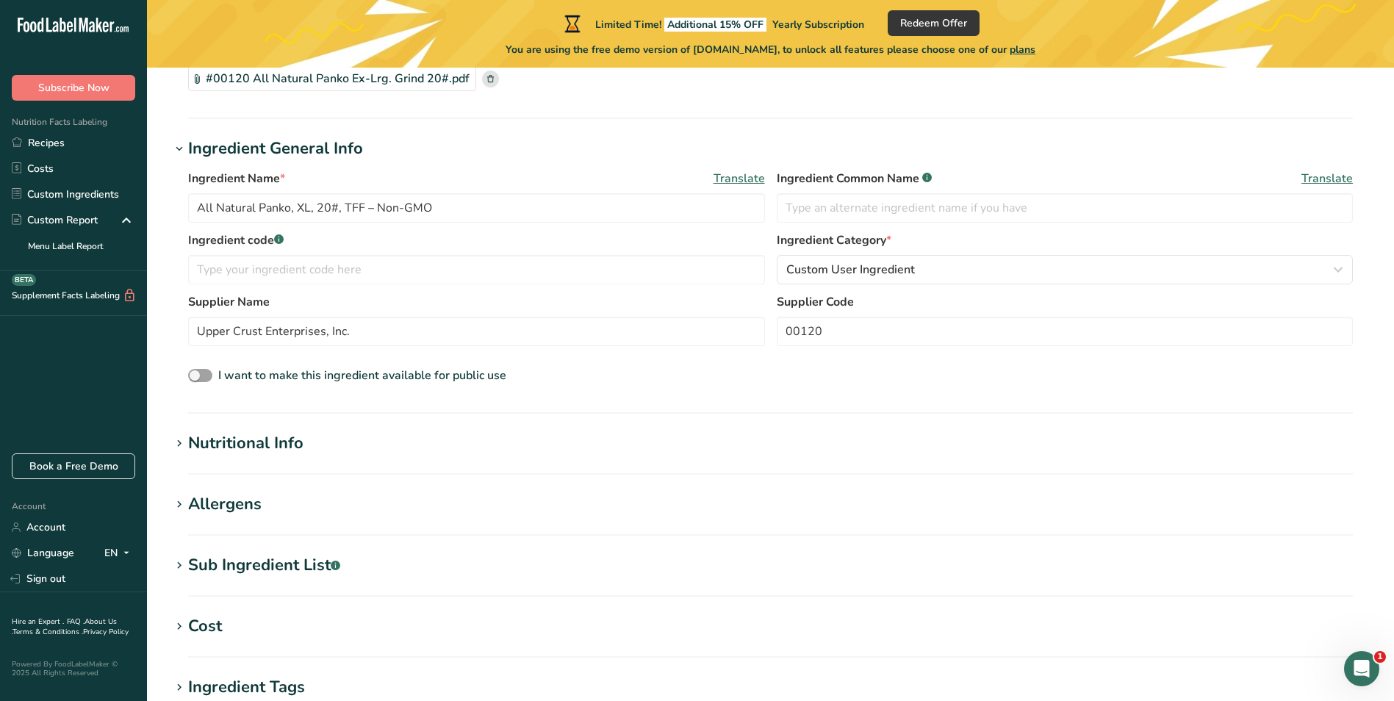
click at [248, 442] on div "Nutritional Info" at bounding box center [245, 443] width 115 height 24
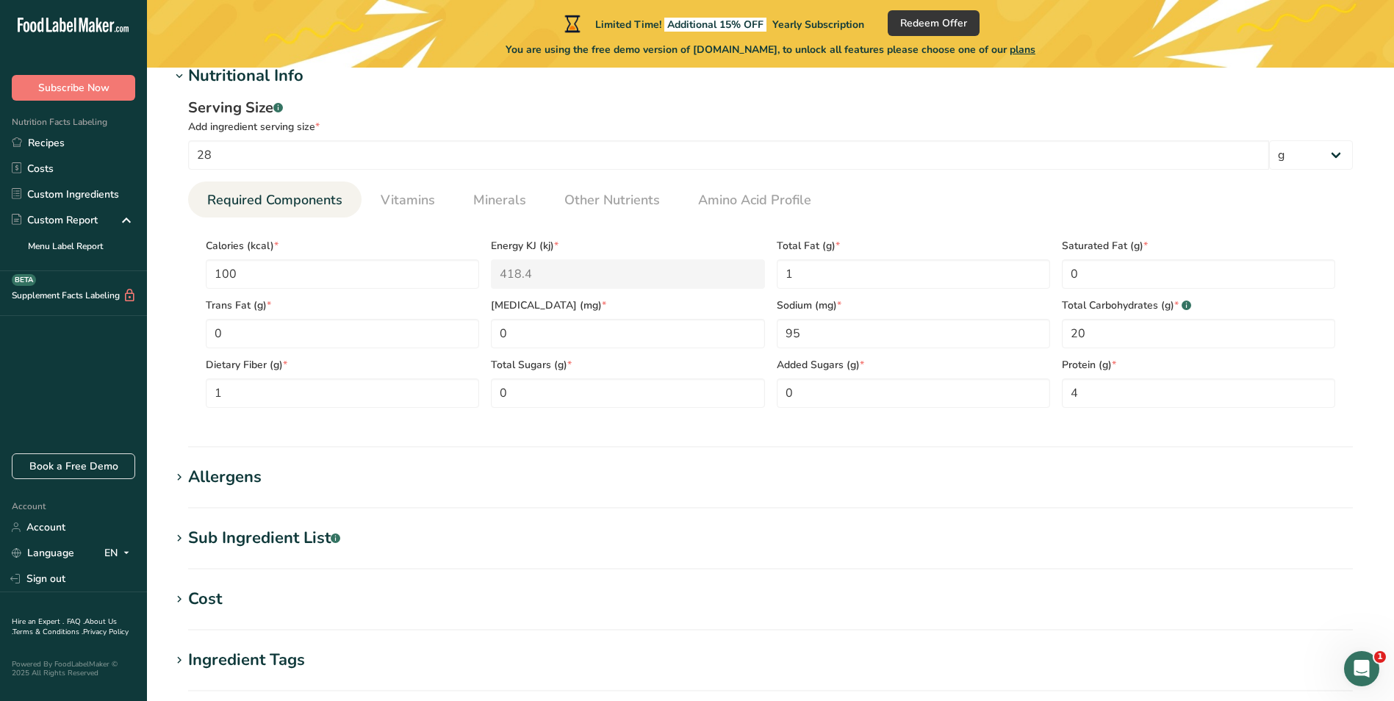
scroll to position [588, 0]
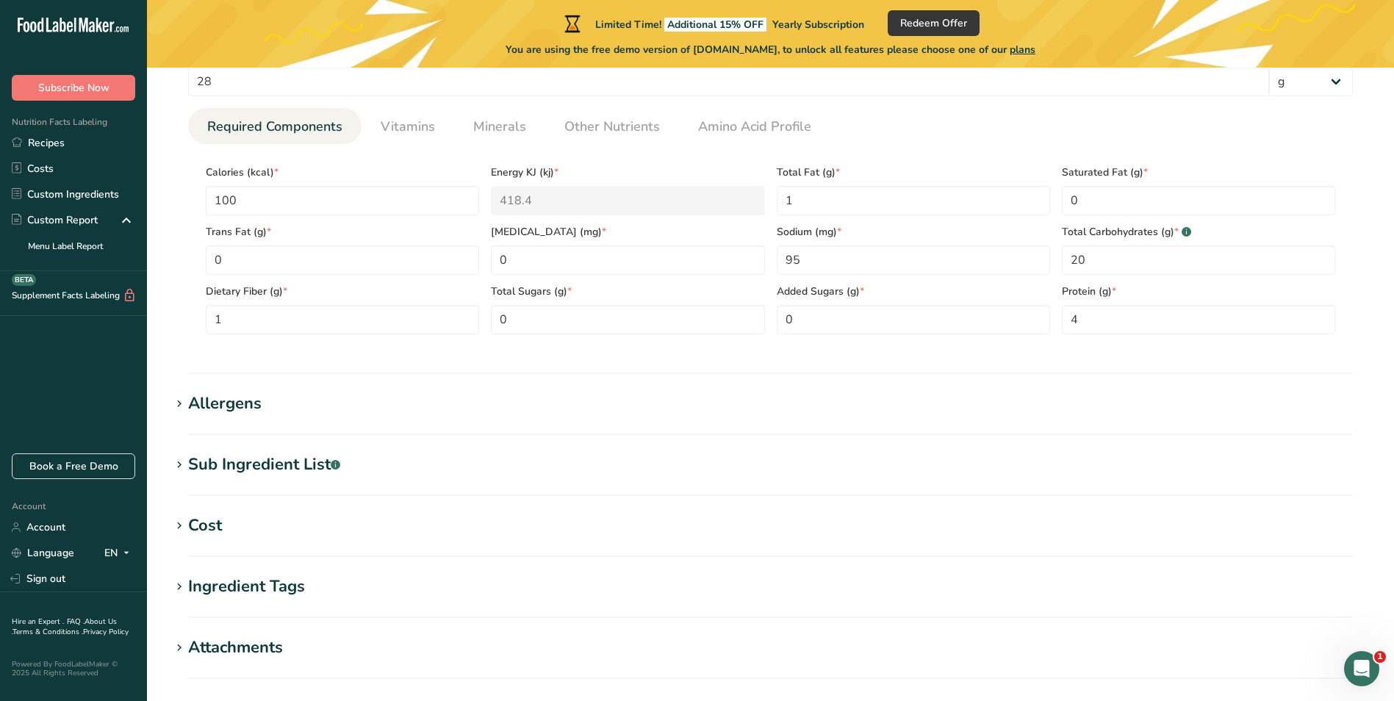
click at [181, 403] on icon at bounding box center [179, 404] width 13 height 21
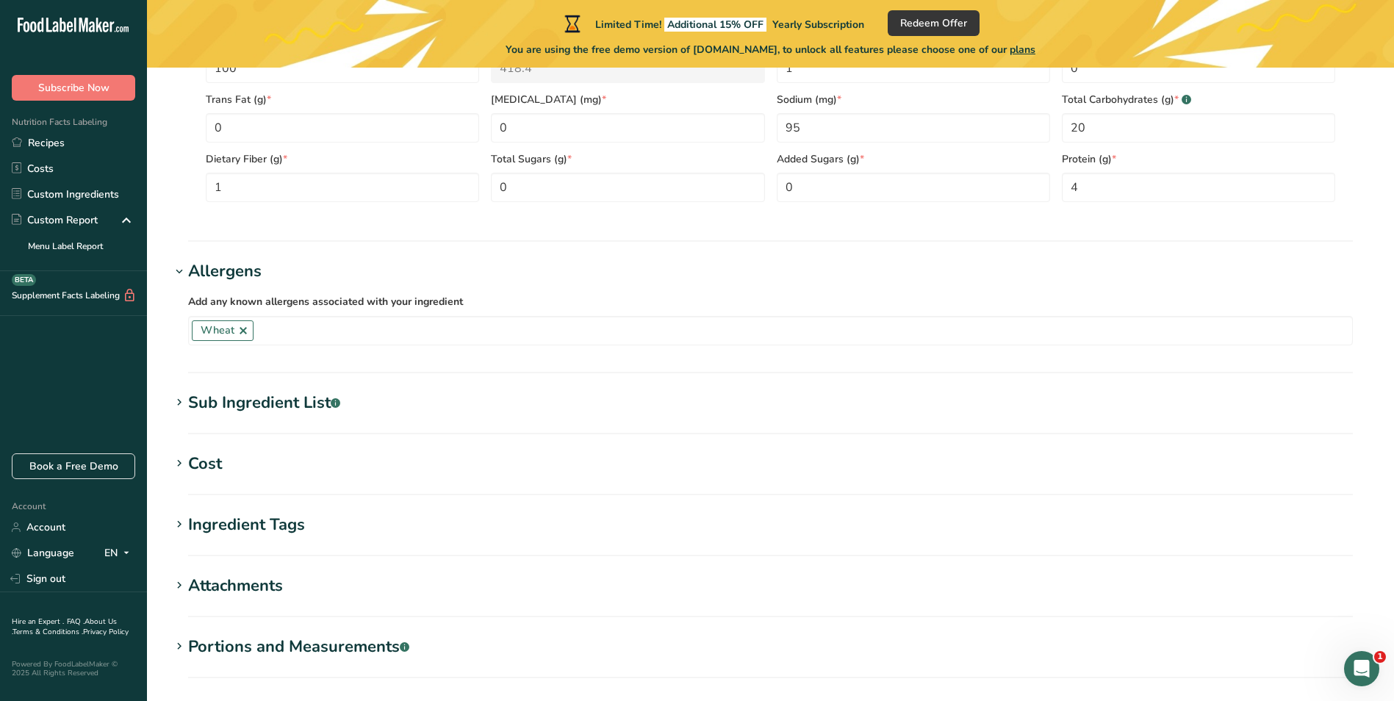
scroll to position [808, 0]
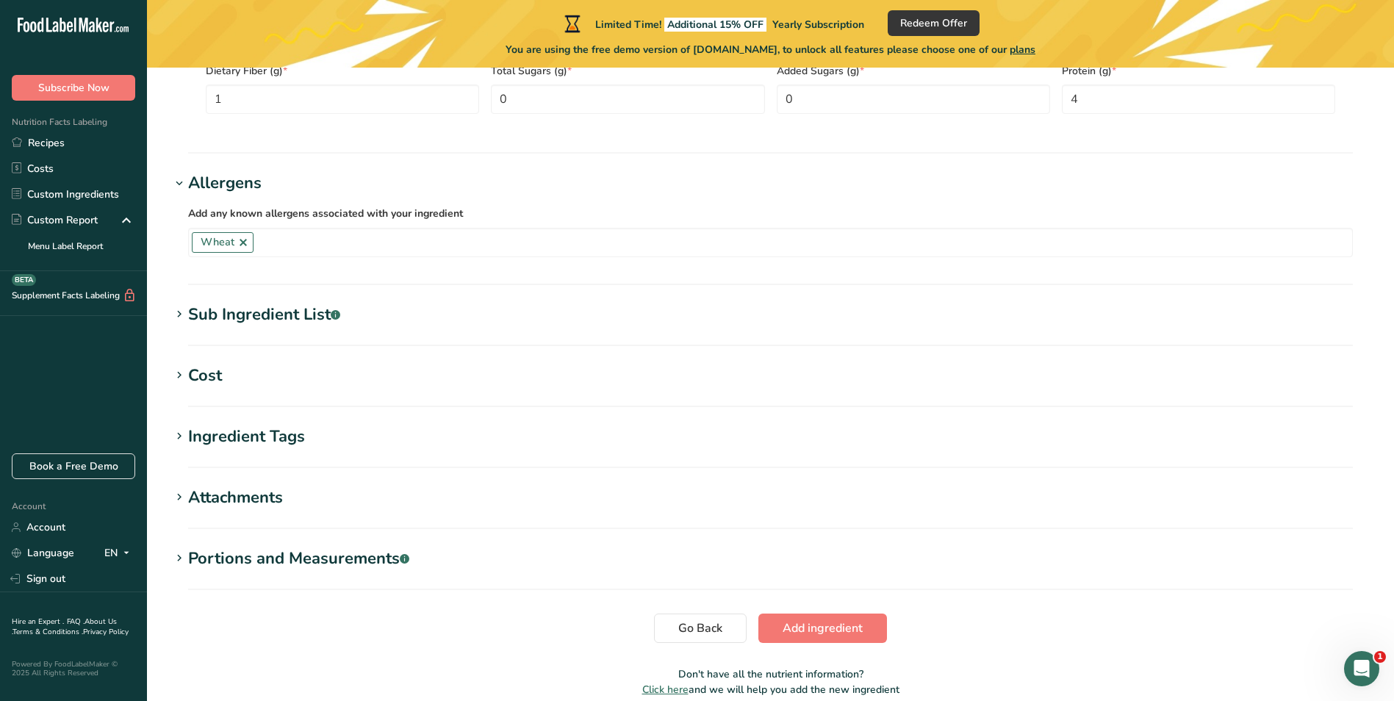
click at [179, 315] on icon at bounding box center [179, 314] width 13 height 21
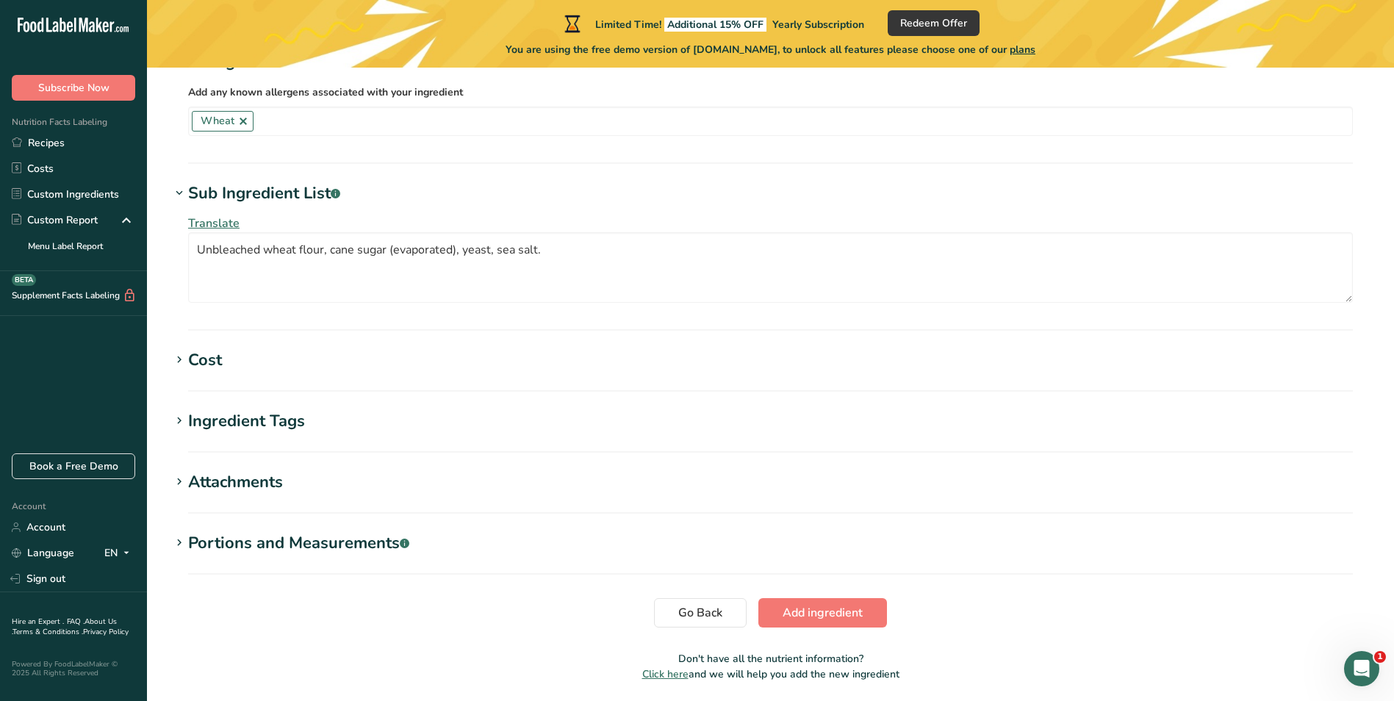
scroll to position [955, 0]
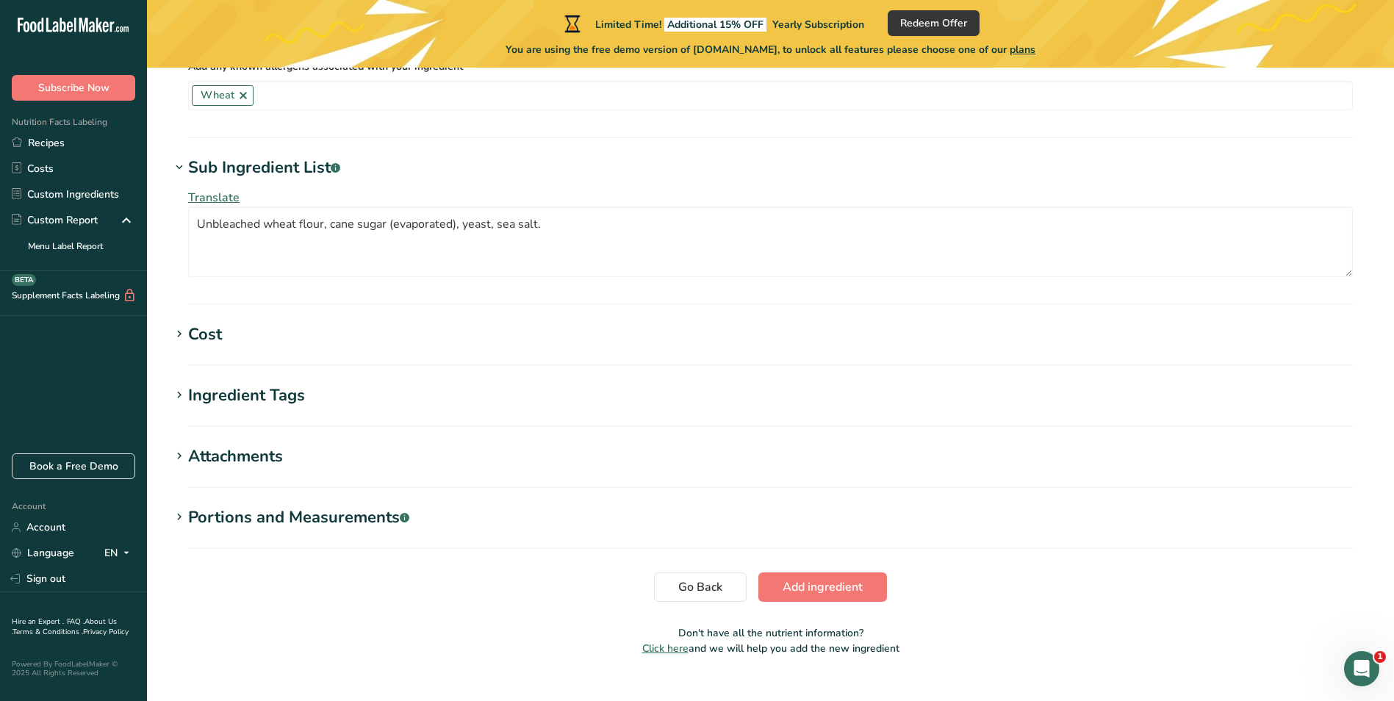
click at [181, 334] on icon at bounding box center [179, 334] width 13 height 21
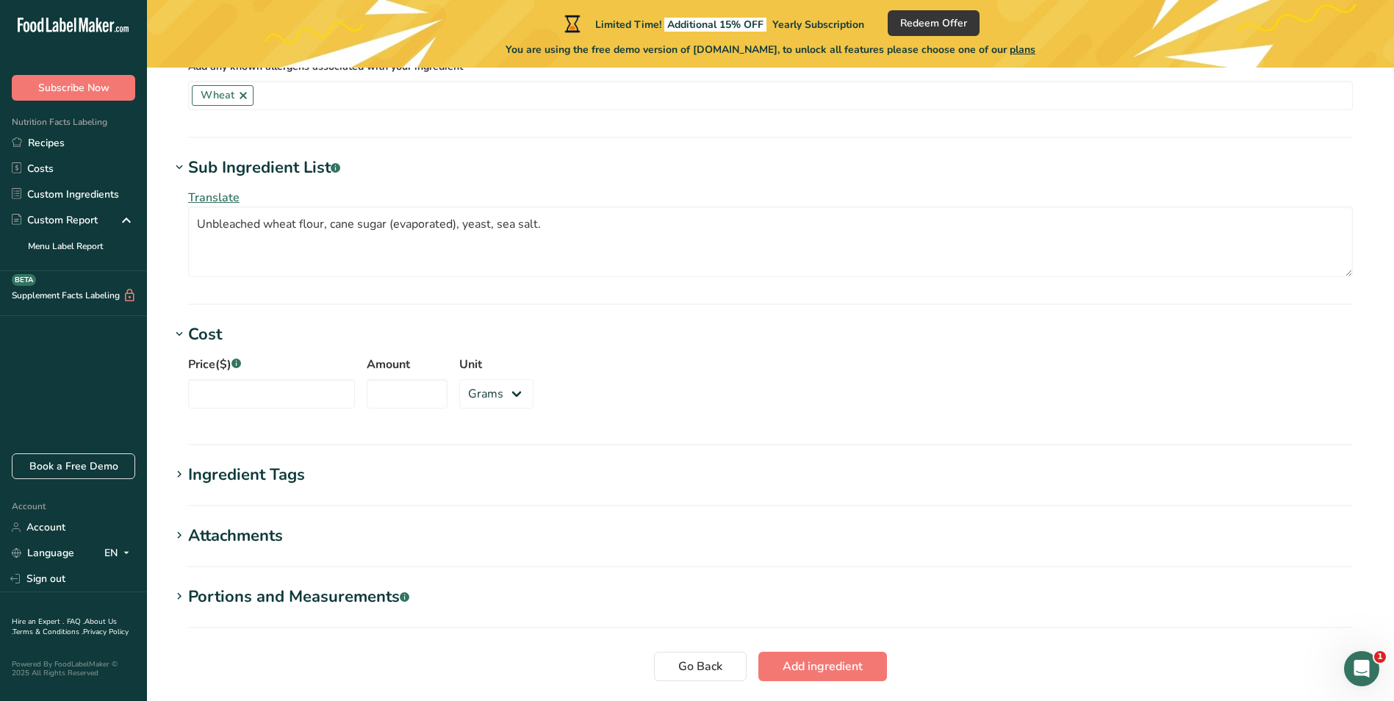
click at [172, 331] on span at bounding box center [180, 335] width 18 height 18
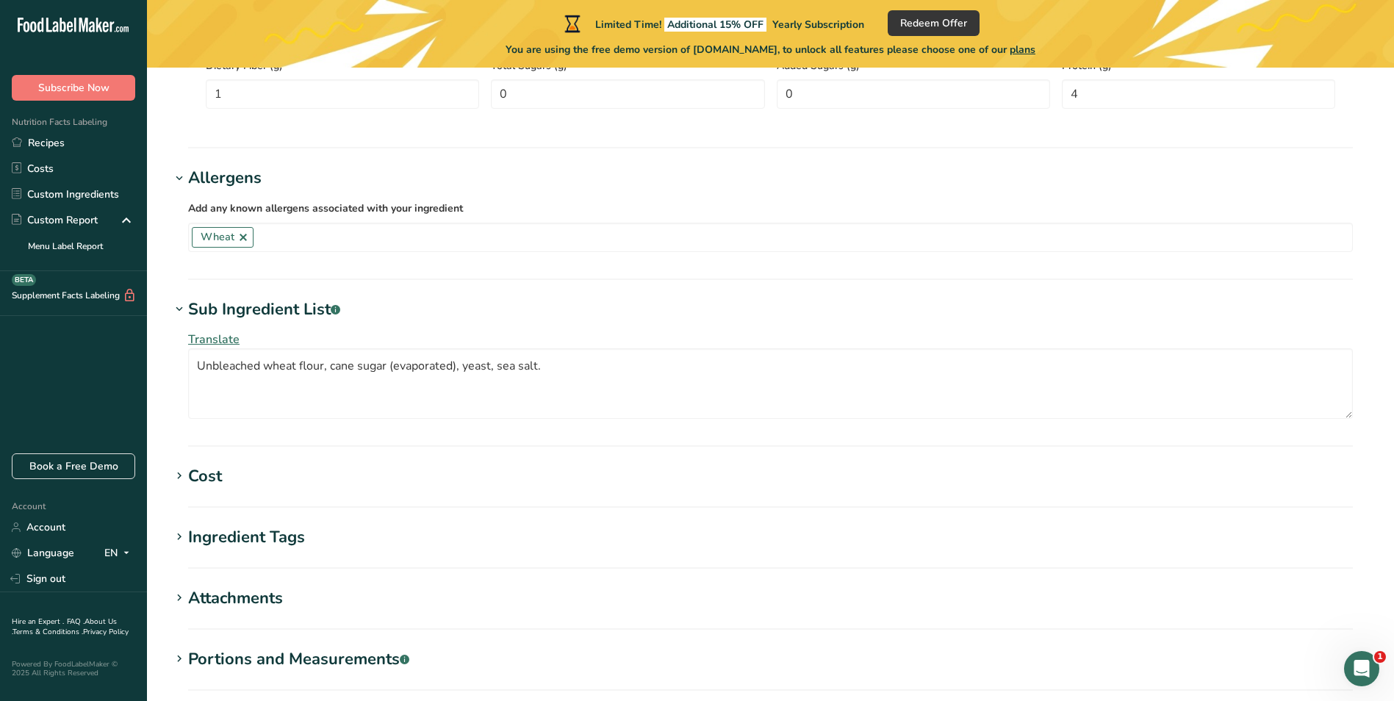
scroll to position [981, 0]
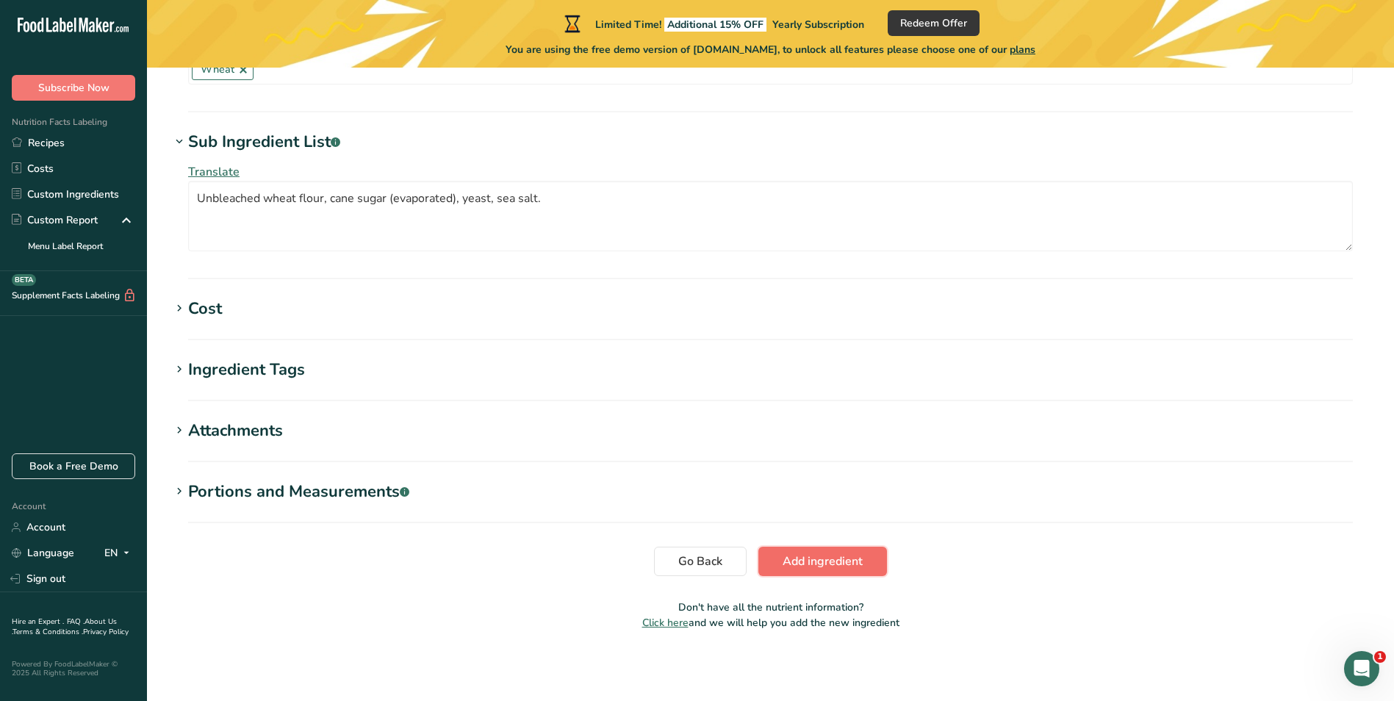
click at [839, 556] on span "Add ingredient" at bounding box center [823, 562] width 80 height 18
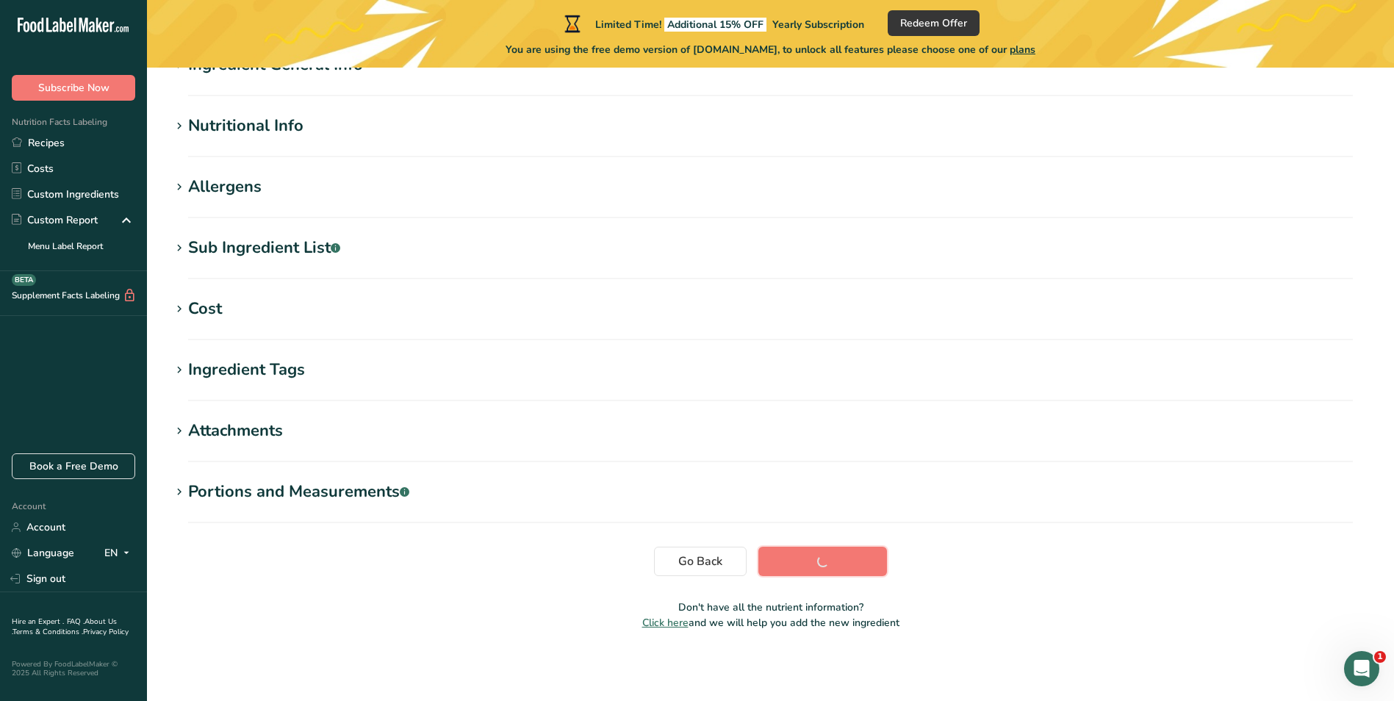
scroll to position [156, 0]
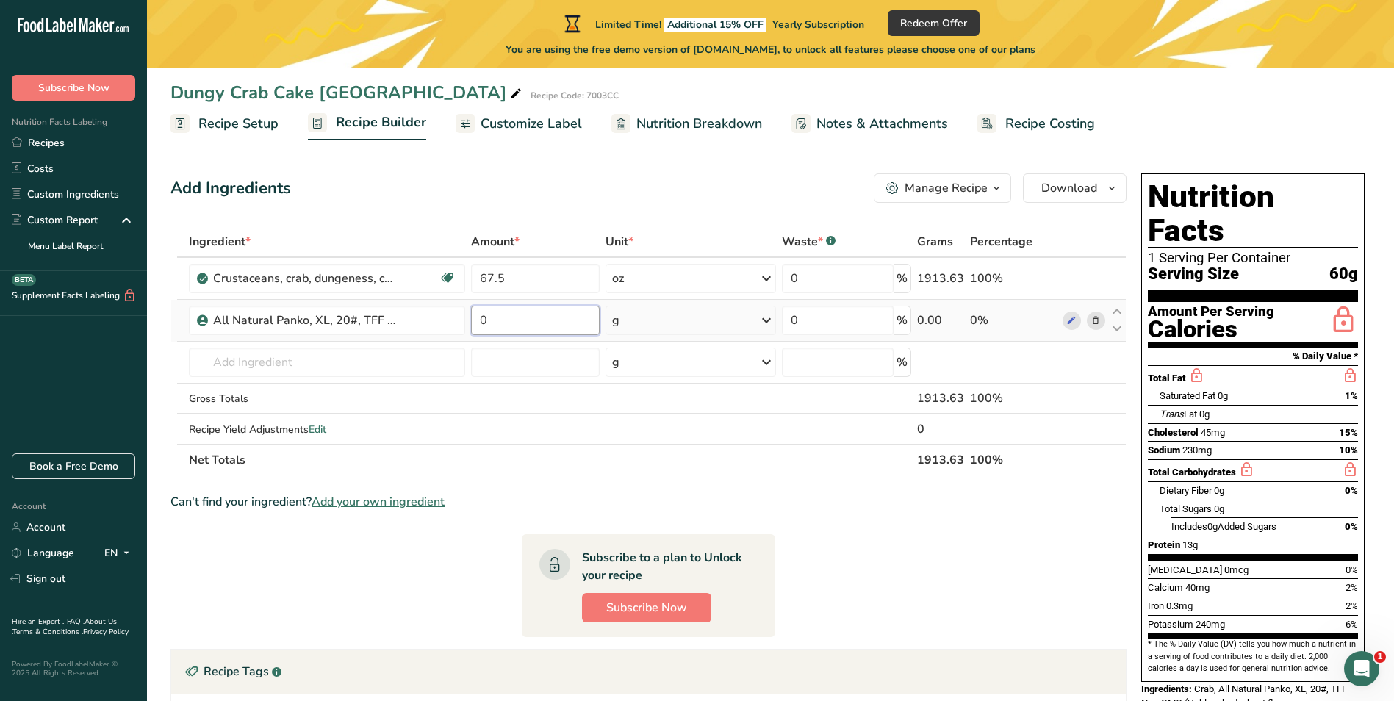
click at [529, 317] on input "0" at bounding box center [535, 320] width 129 height 29
paste input "12.5"
type input "12.5"
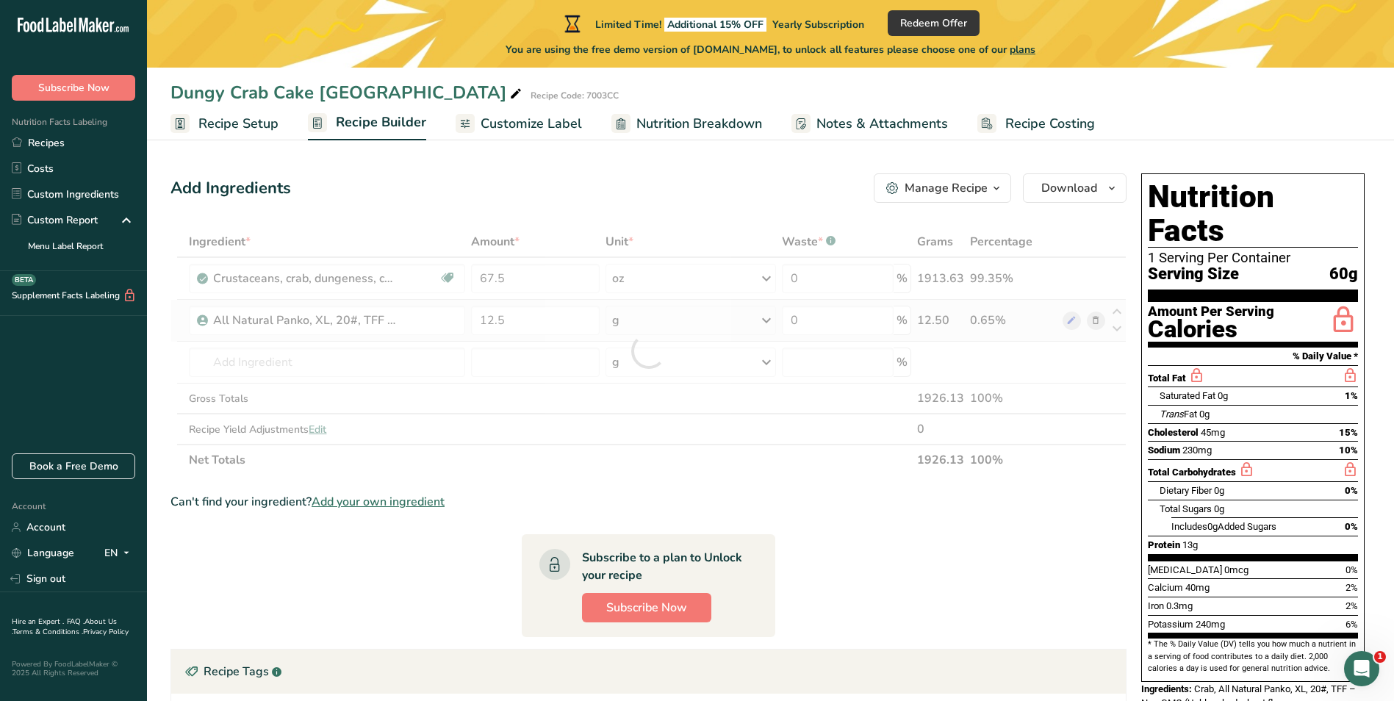
click at [771, 321] on div "Ingredient * Amount * Unit * Waste * .a-a{fill:#347362;}.b-a{fill:#fff;} Grams …" at bounding box center [649, 350] width 956 height 249
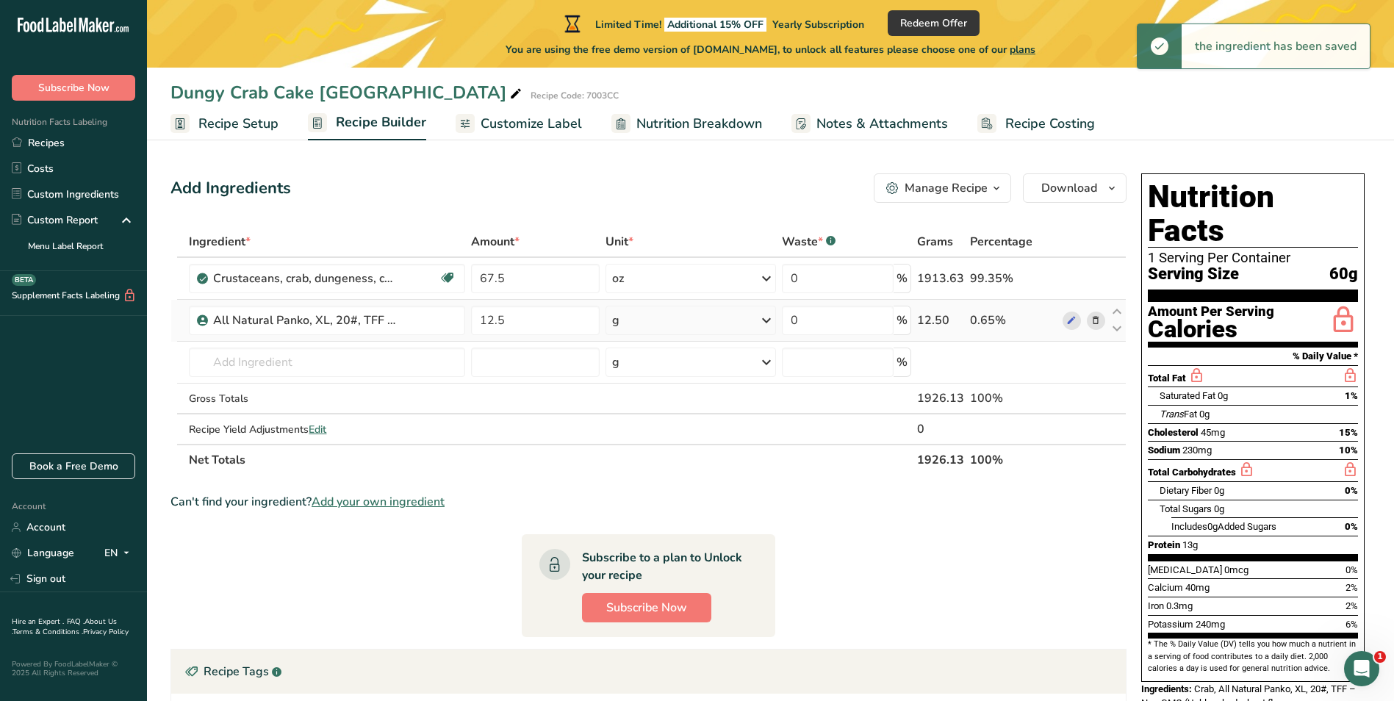
click at [769, 319] on icon at bounding box center [767, 320] width 18 height 26
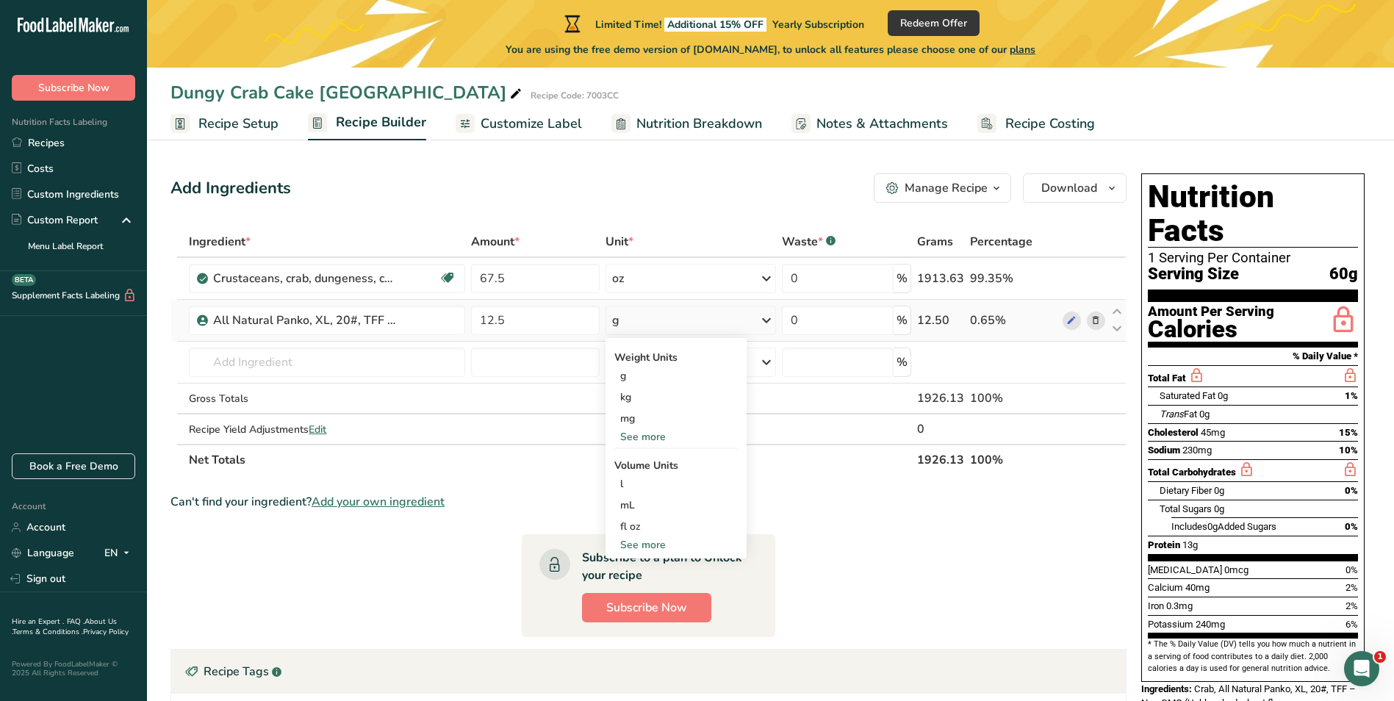
click at [638, 431] on div "See more" at bounding box center [675, 436] width 123 height 15
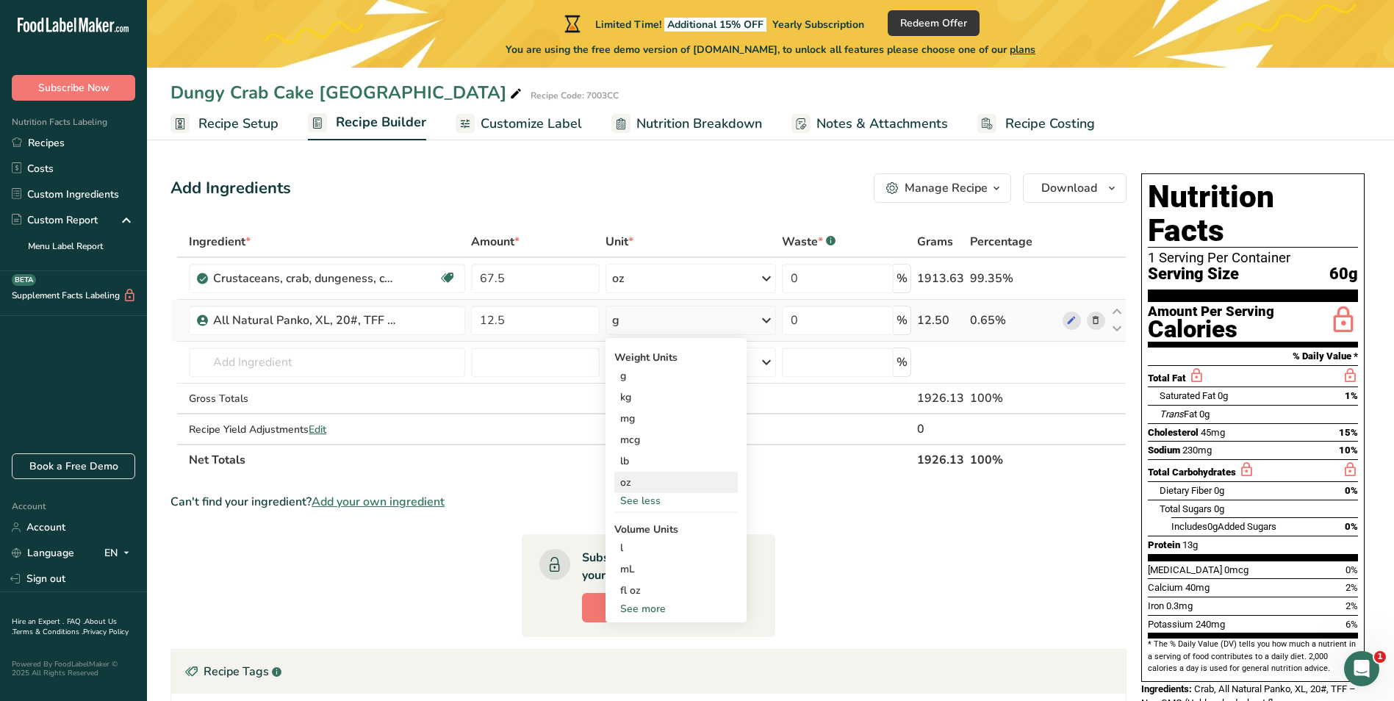
click at [628, 482] on div "oz" at bounding box center [675, 482] width 123 height 21
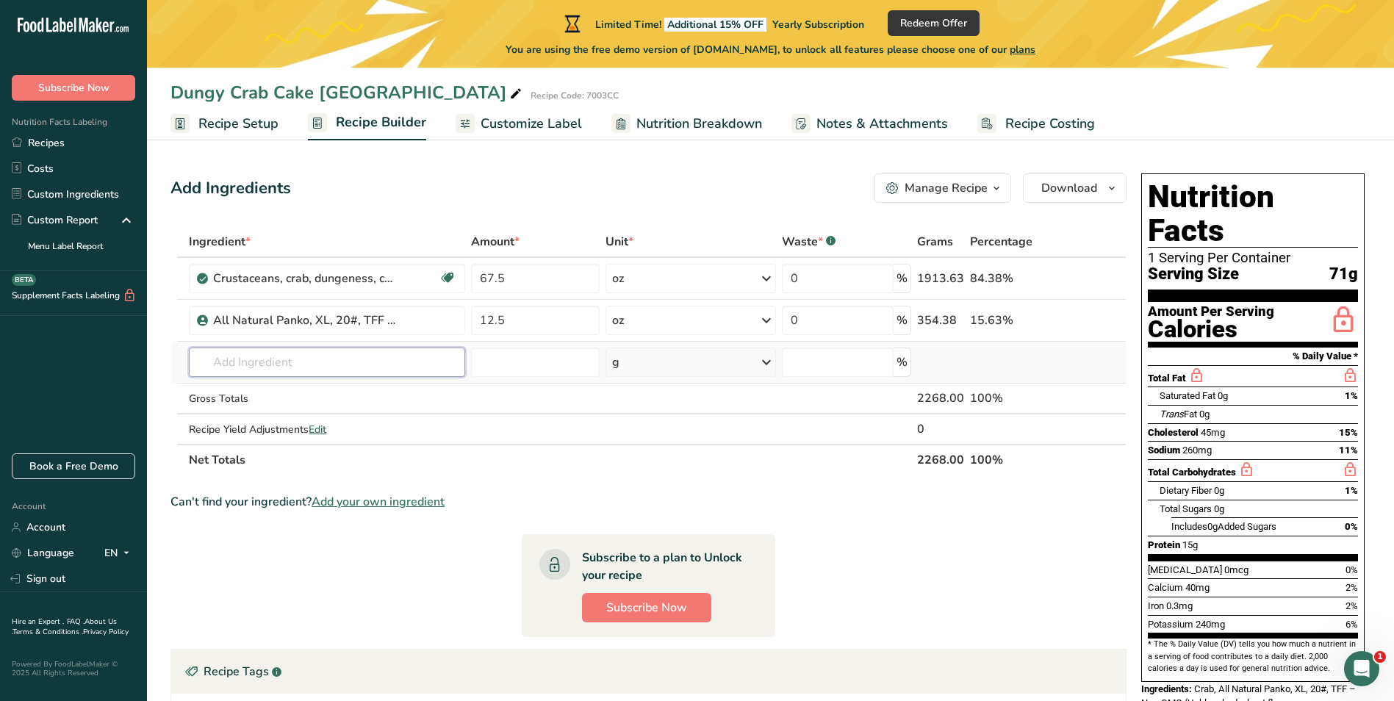
click at [281, 362] on input "text" at bounding box center [327, 362] width 276 height 29
click at [315, 362] on input "text" at bounding box center [327, 362] width 276 height 29
click at [248, 361] on input "text" at bounding box center [327, 362] width 276 height 29
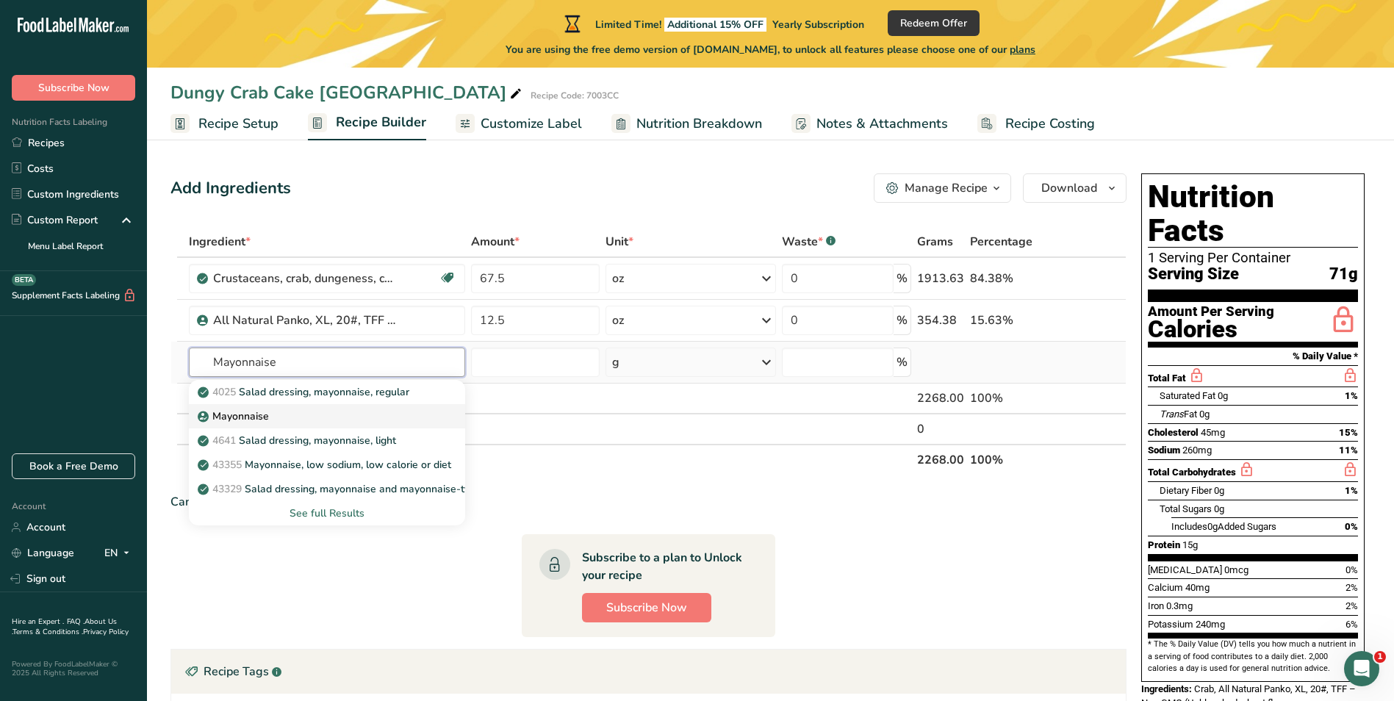
type input "Mayonnaise"
click at [277, 412] on div "Mayonnaise" at bounding box center [315, 416] width 229 height 15
type input "Mayonnaise"
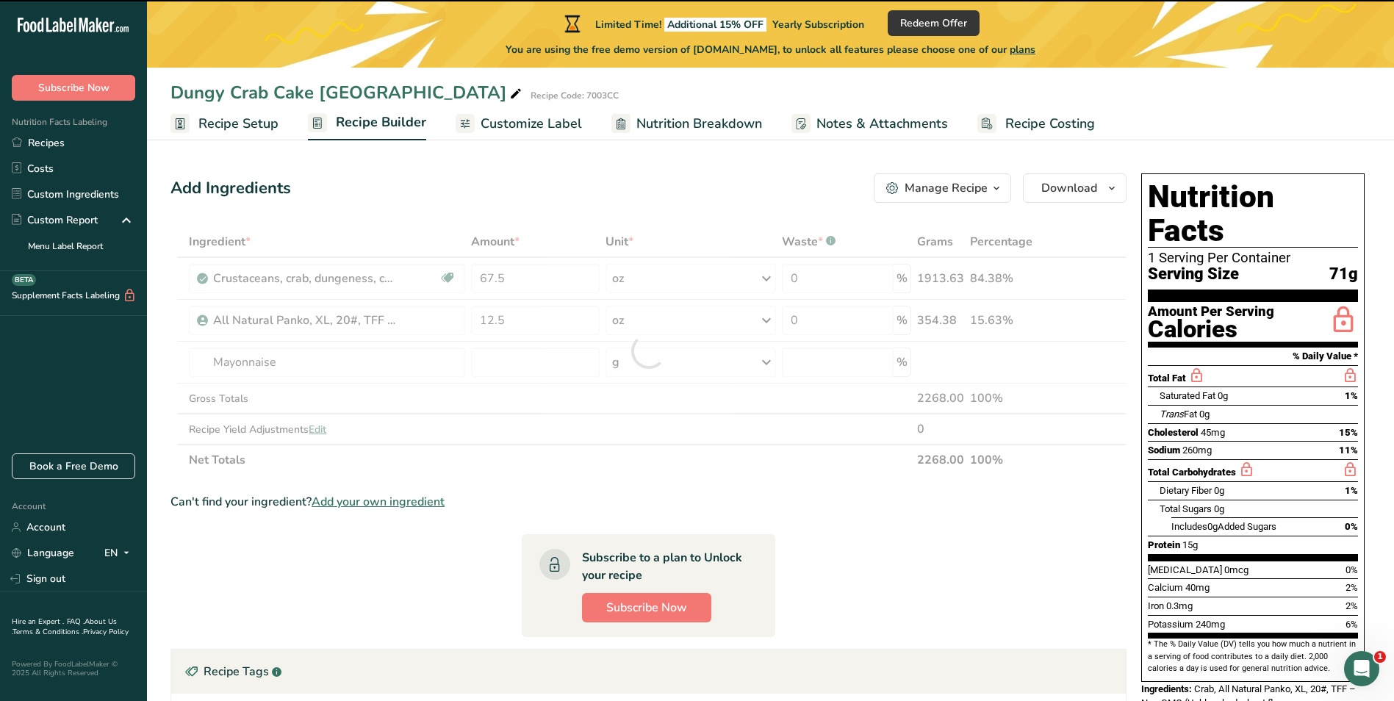
type input "0"
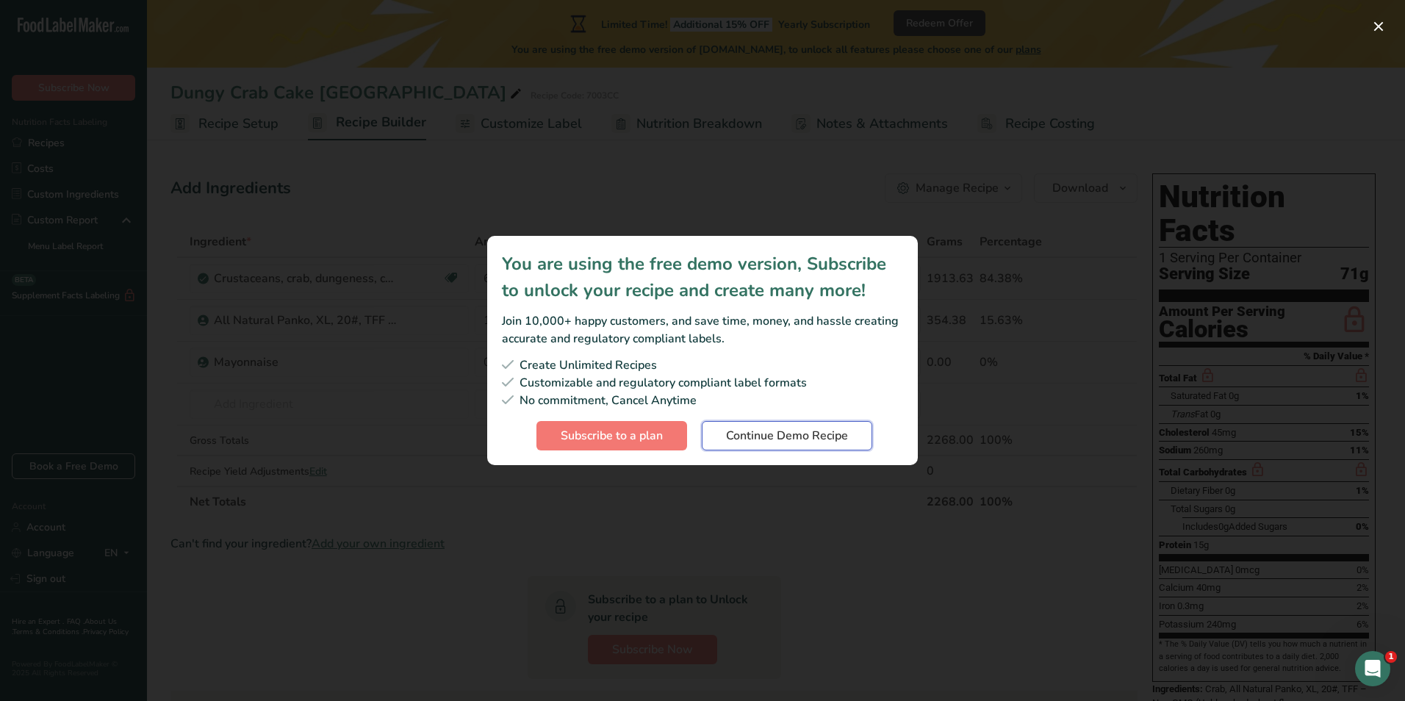
click at [813, 443] on span "Continue Demo Recipe" at bounding box center [787, 436] width 122 height 18
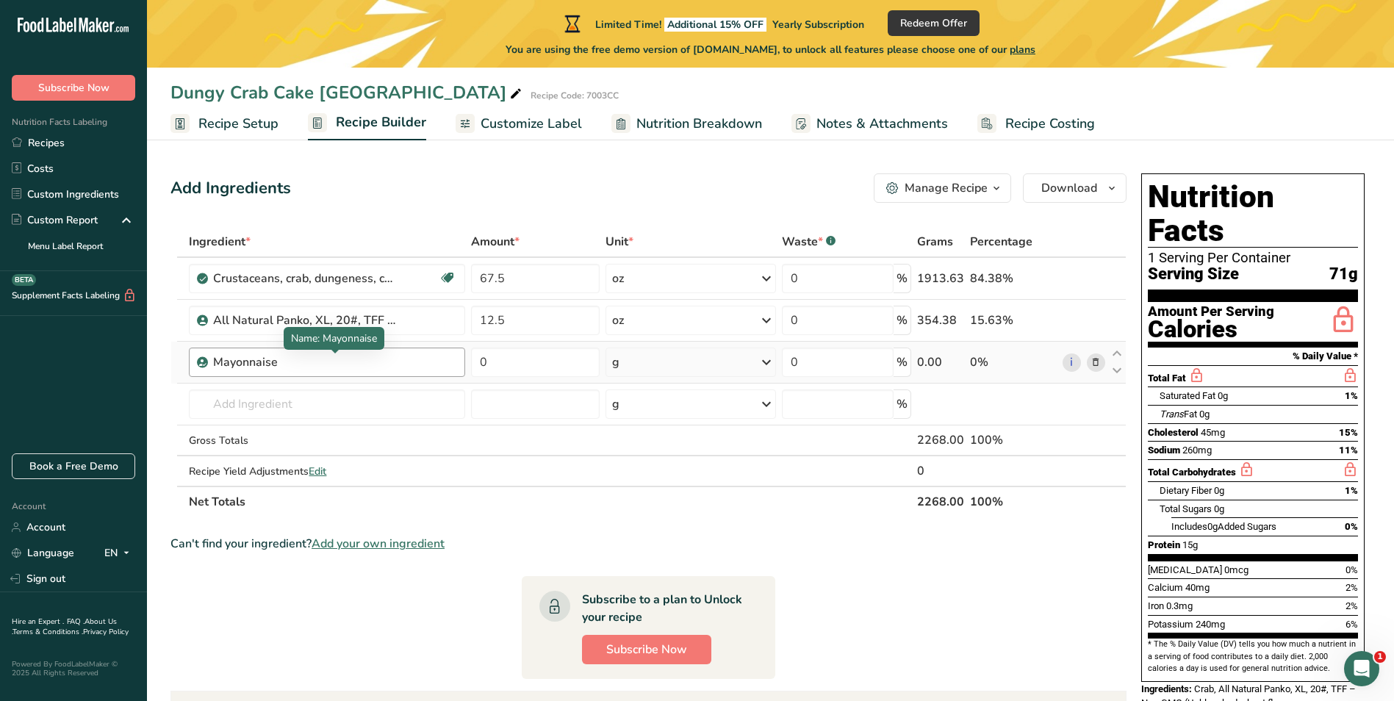
click at [315, 354] on div "Mayonnaise" at bounding box center [305, 363] width 184 height 18
click at [298, 365] on div "Mayonnaise" at bounding box center [305, 363] width 184 height 18
click at [272, 364] on div "Mayonnaise" at bounding box center [305, 363] width 184 height 18
drag, startPoint x: 356, startPoint y: 366, endPoint x: 268, endPoint y: 365, distance: 88.2
click at [268, 365] on div "Mayonnaise" at bounding box center [305, 363] width 184 height 18
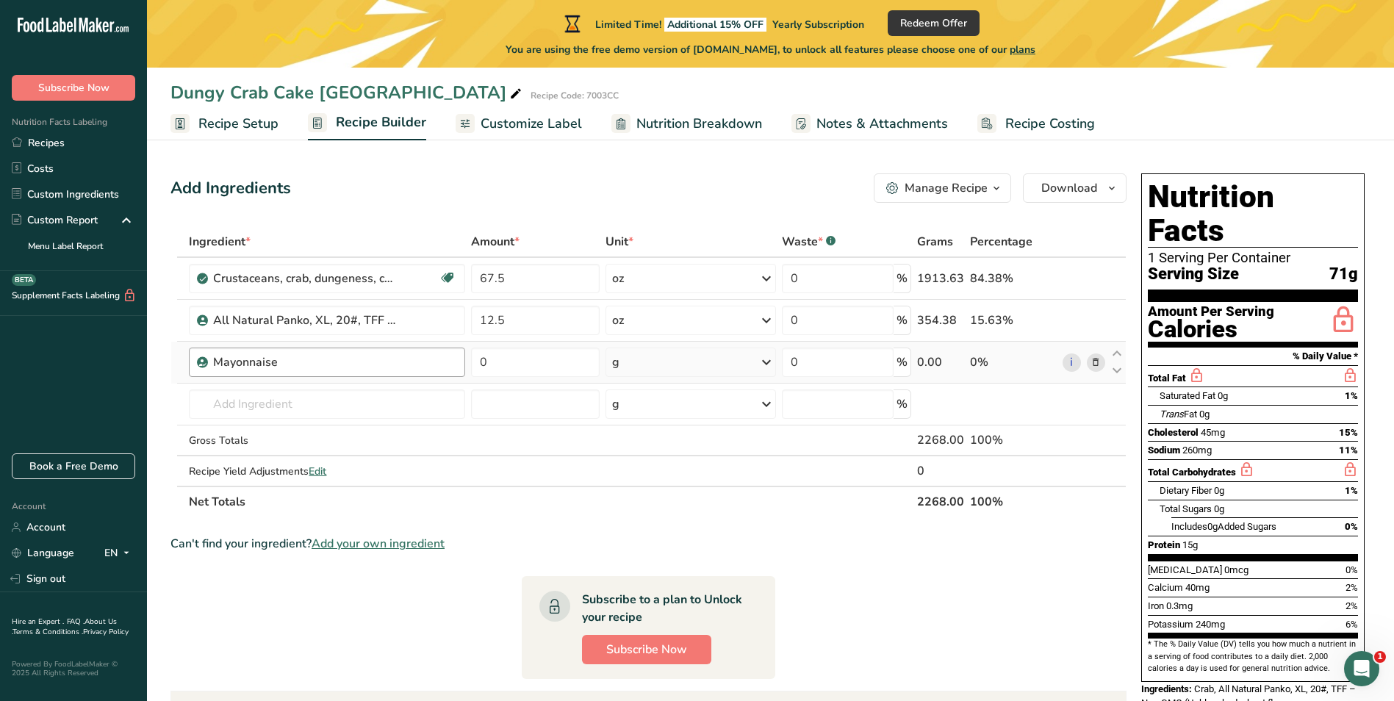
click at [274, 363] on div "Mayonnaise" at bounding box center [305, 363] width 184 height 18
click at [280, 363] on div "Mayonnaise" at bounding box center [305, 363] width 184 height 18
click at [290, 354] on div "Mayonnaise" at bounding box center [305, 363] width 184 height 18
click at [287, 365] on div "Mayonnaise" at bounding box center [305, 363] width 184 height 18
click at [283, 365] on div "Mayonnaise" at bounding box center [305, 363] width 184 height 18
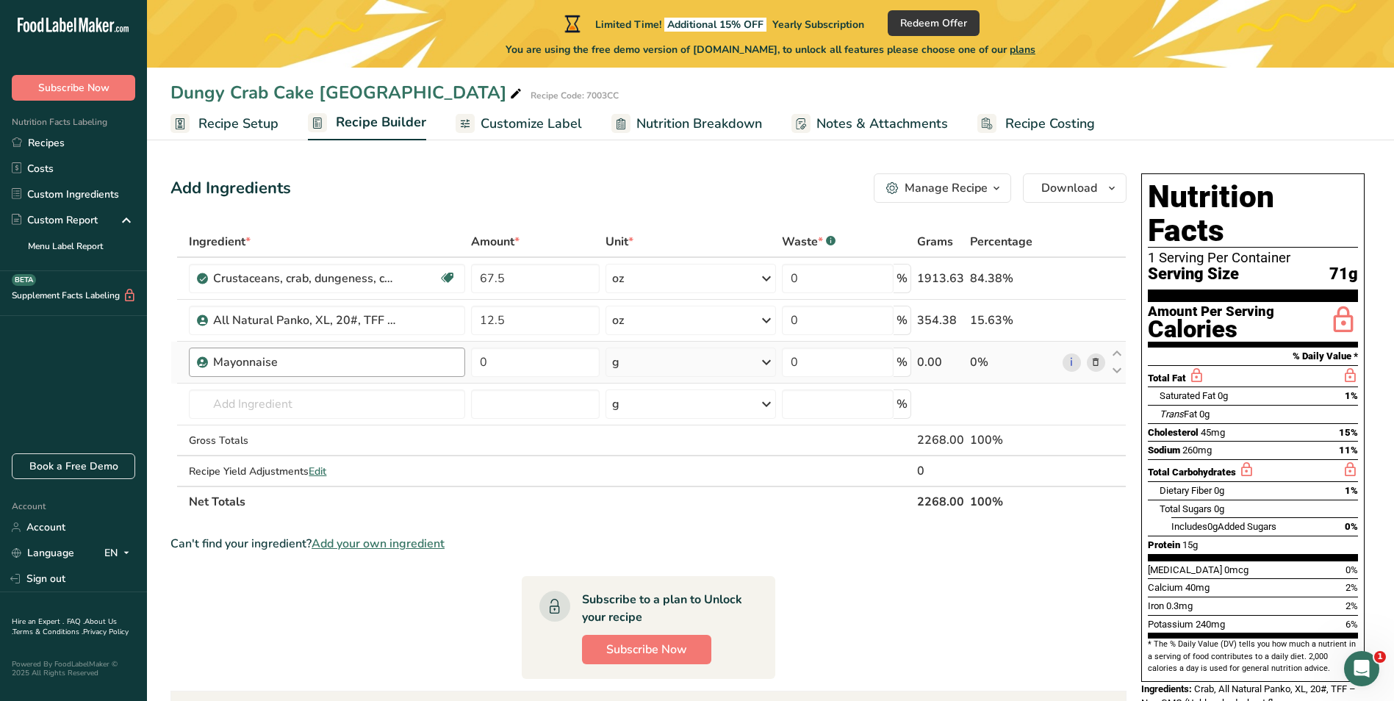
click at [283, 365] on div "Mayonnaise" at bounding box center [305, 363] width 184 height 18
click at [328, 360] on div "Mayonnaise" at bounding box center [305, 363] width 184 height 18
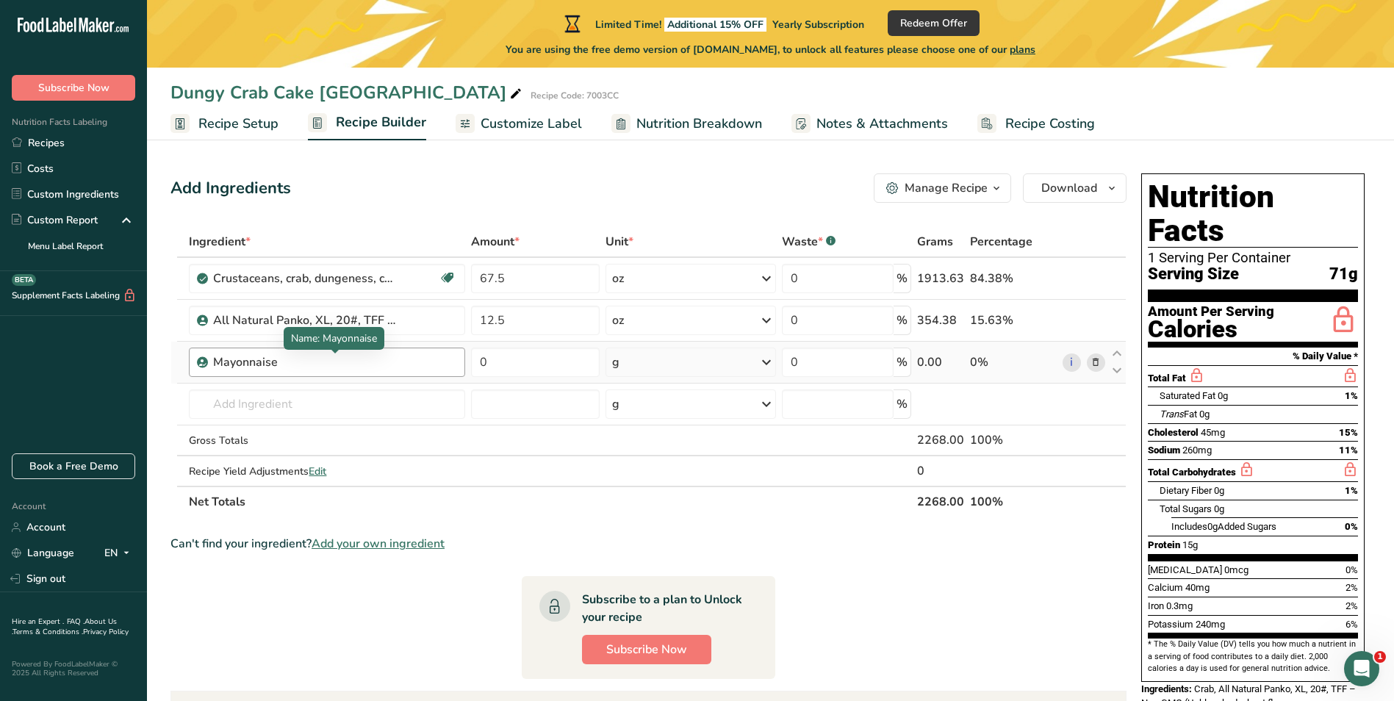
click at [320, 359] on div "Mayonnaise" at bounding box center [305, 363] width 184 height 18
click at [289, 360] on div "Mayonnaise" at bounding box center [305, 363] width 184 height 18
click at [315, 360] on div "Mayonnaise" at bounding box center [305, 363] width 184 height 18
click at [426, 362] on div "Mayonnaise" at bounding box center [334, 363] width 243 height 18
click at [334, 354] on div at bounding box center [334, 353] width 7 height 7
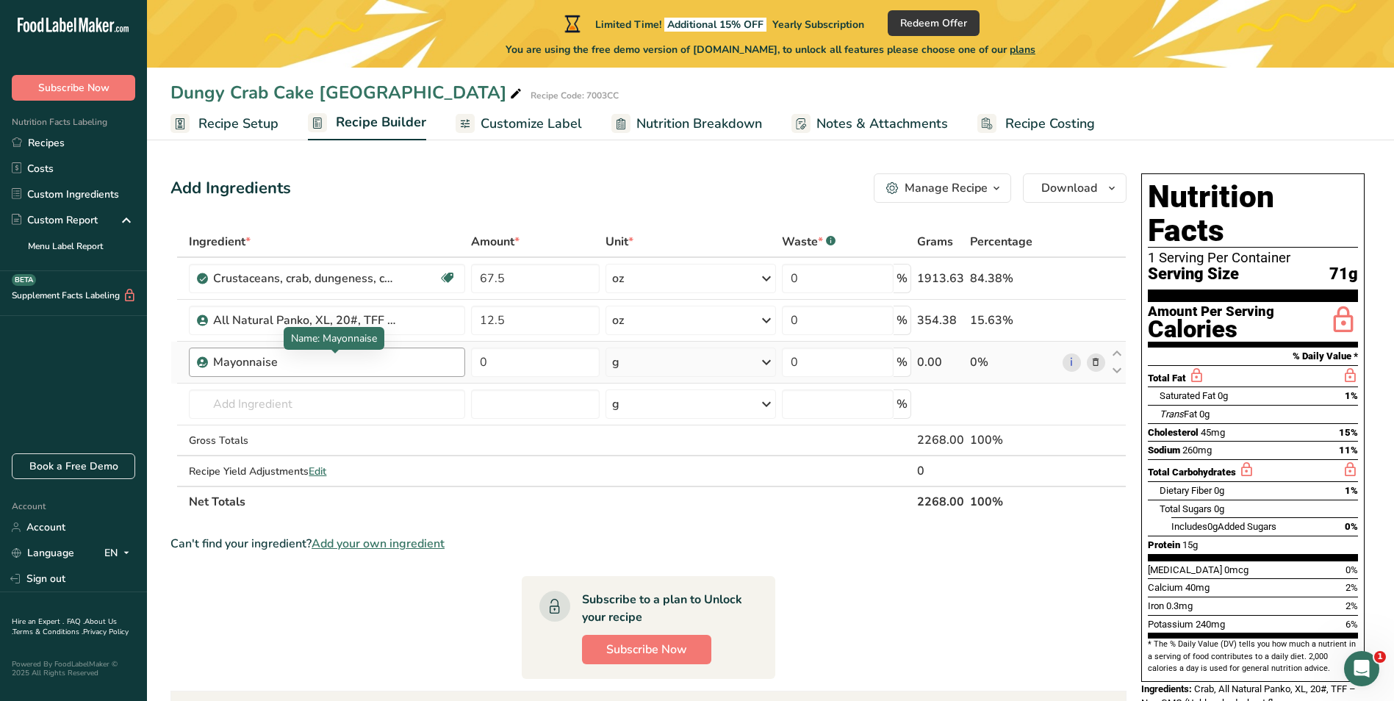
click at [327, 360] on div "Mayonnaise" at bounding box center [305, 363] width 184 height 18
drag, startPoint x: 327, startPoint y: 360, endPoint x: 293, endPoint y: 394, distance: 48.3
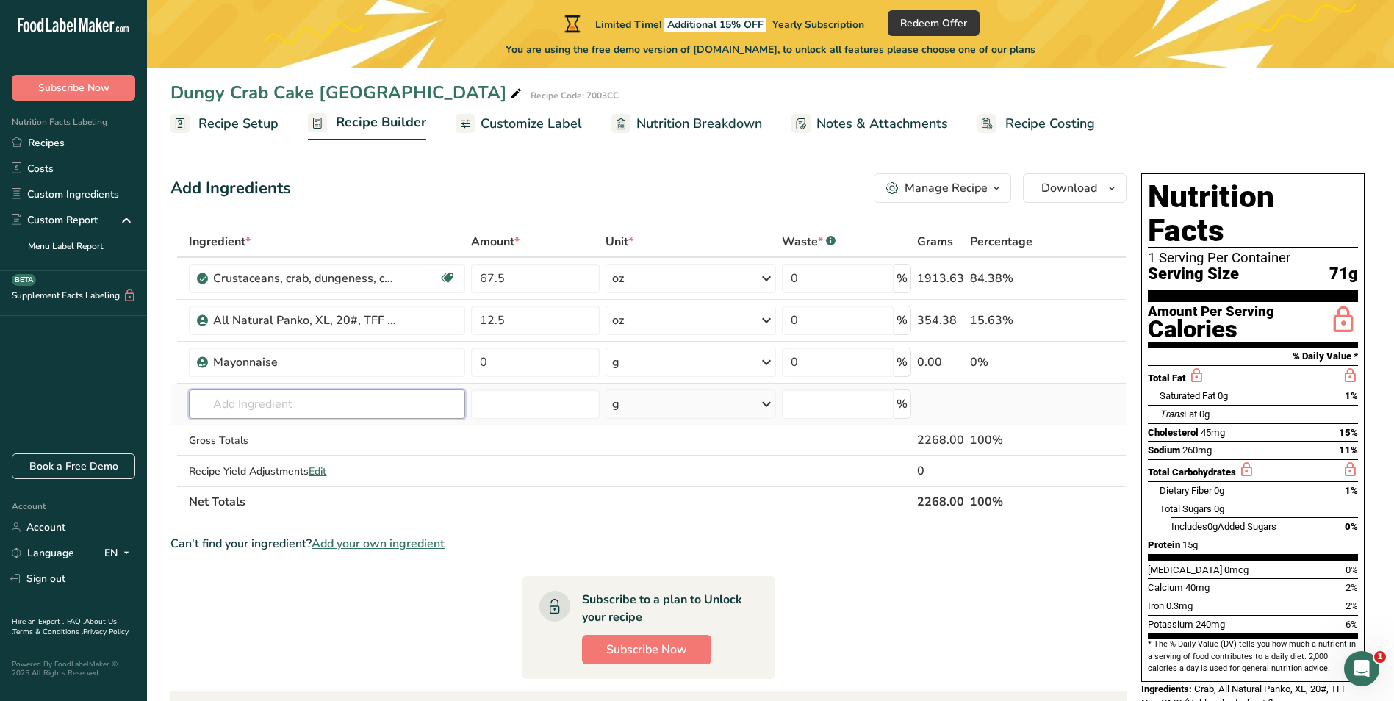
click at [293, 394] on input "text" at bounding box center [327, 404] width 276 height 29
click at [514, 364] on input "0" at bounding box center [535, 362] width 129 height 29
click at [320, 362] on div "Ingredient * Amount * Unit * Waste * .a-a{fill:#347362;}.b-a{fill:#fff;} Grams …" at bounding box center [649, 371] width 956 height 291
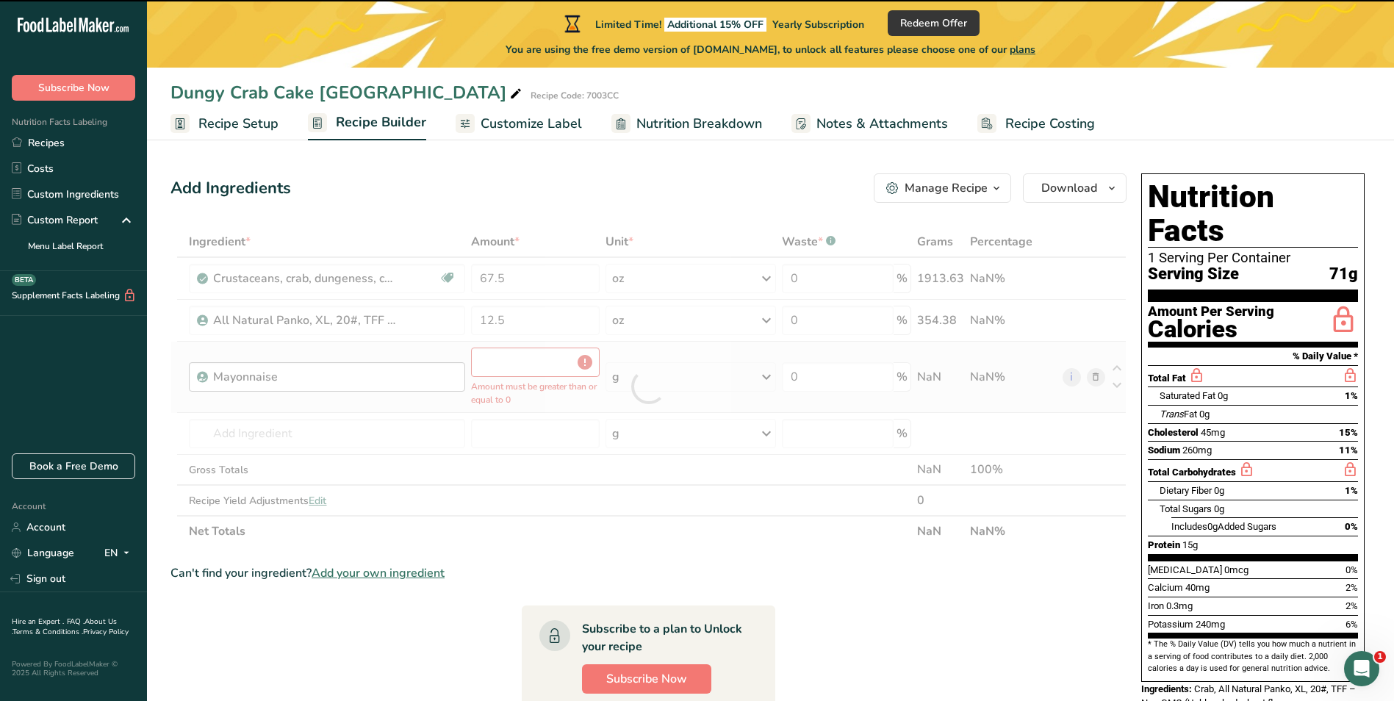
type input "0"
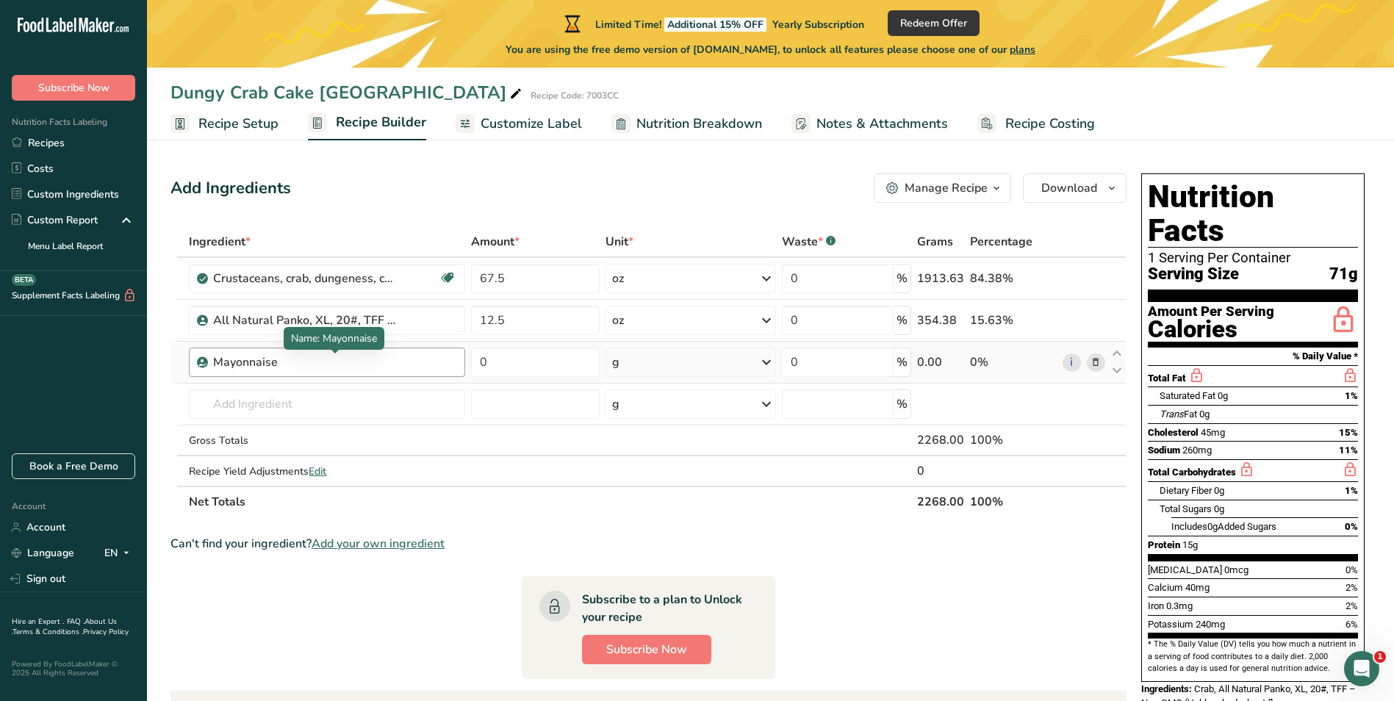
click at [298, 359] on div "Mayonnaise" at bounding box center [305, 363] width 184 height 18
click at [1097, 361] on icon at bounding box center [1096, 362] width 10 height 15
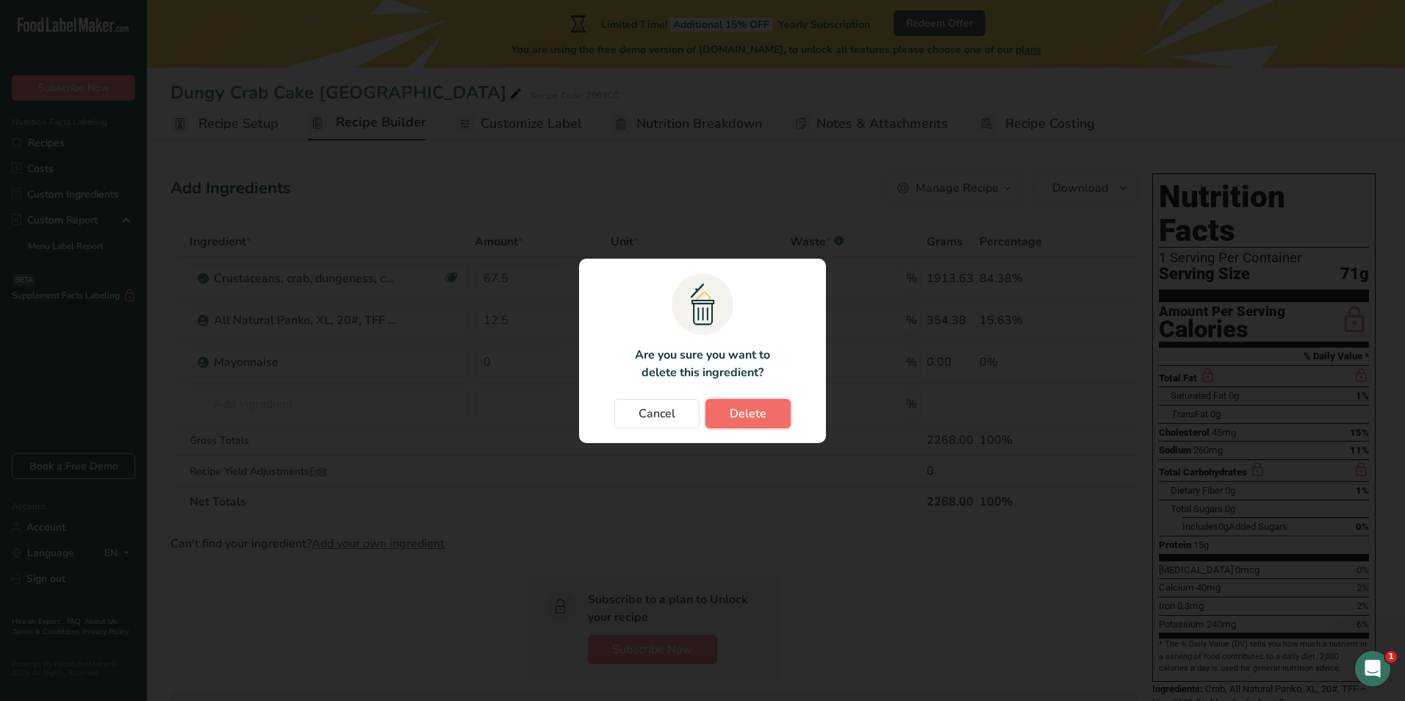
click at [745, 406] on span "Delete" at bounding box center [748, 414] width 37 height 18
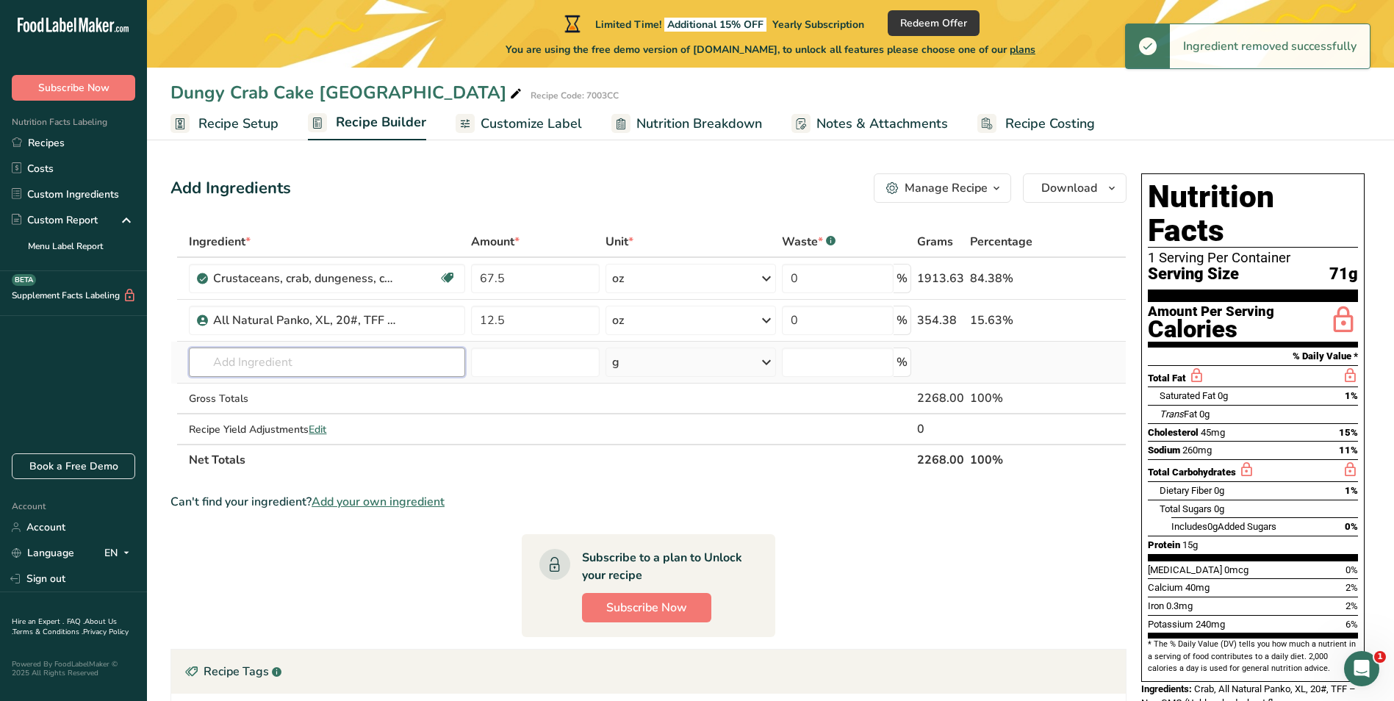
click at [250, 355] on input "text" at bounding box center [327, 362] width 276 height 29
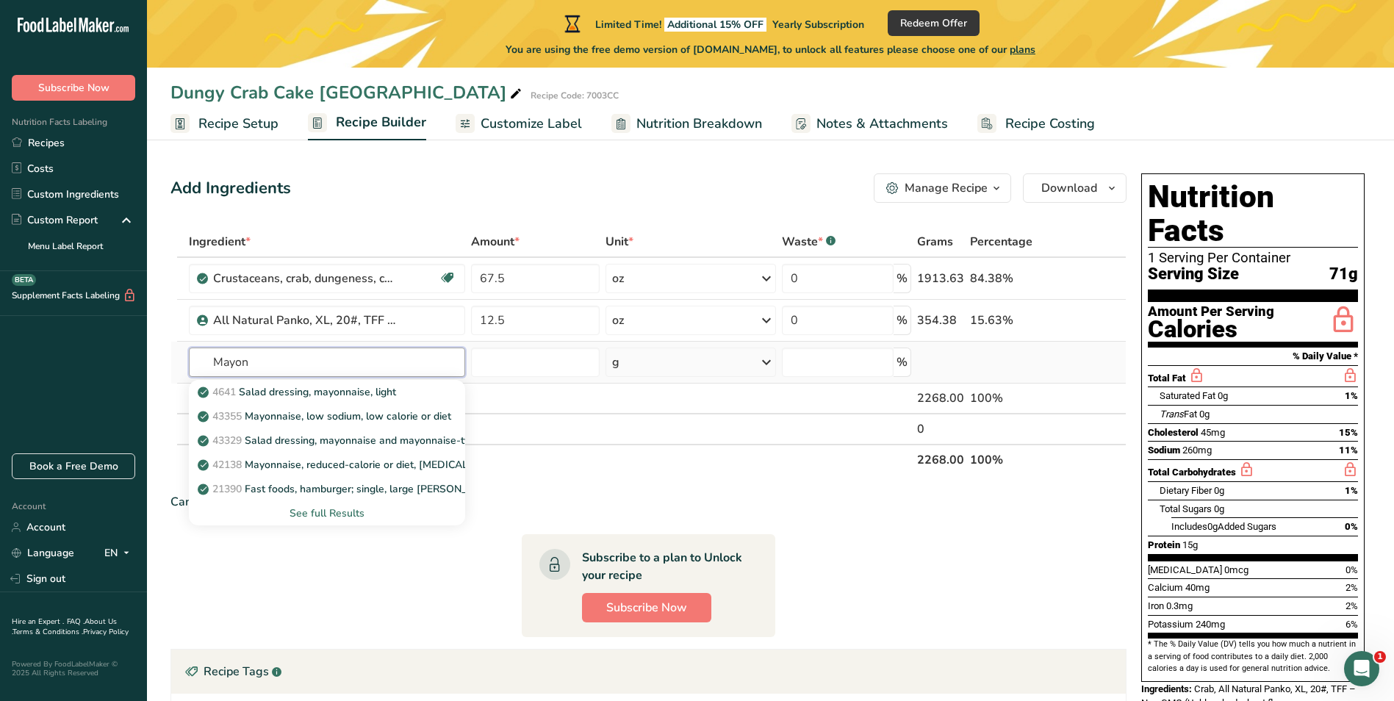
click at [433, 360] on input "Mayon" at bounding box center [327, 362] width 276 height 29
type input "M"
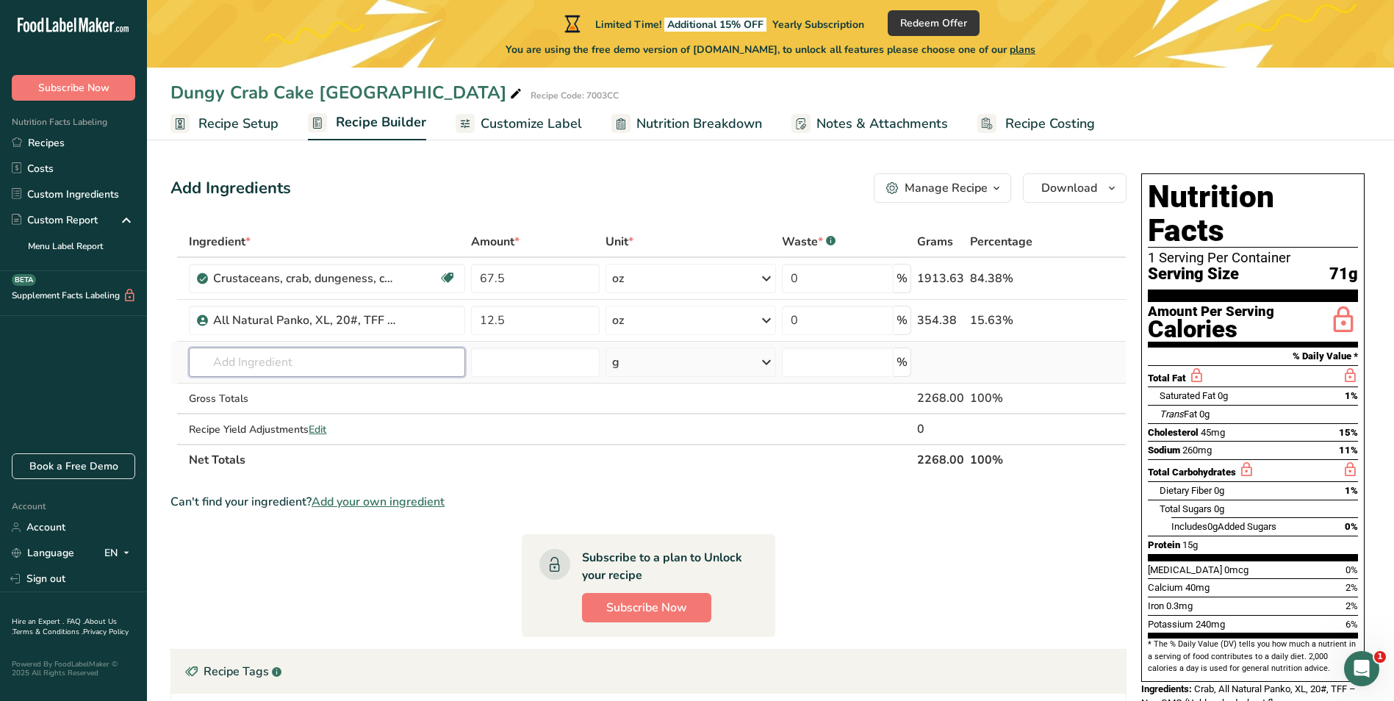
click at [248, 359] on input "text" at bounding box center [327, 362] width 276 height 29
click at [289, 363] on input "text" at bounding box center [327, 362] width 276 height 29
click at [248, 373] on input "text" at bounding box center [327, 362] width 276 height 29
click at [249, 355] on input "text" at bounding box center [327, 362] width 276 height 29
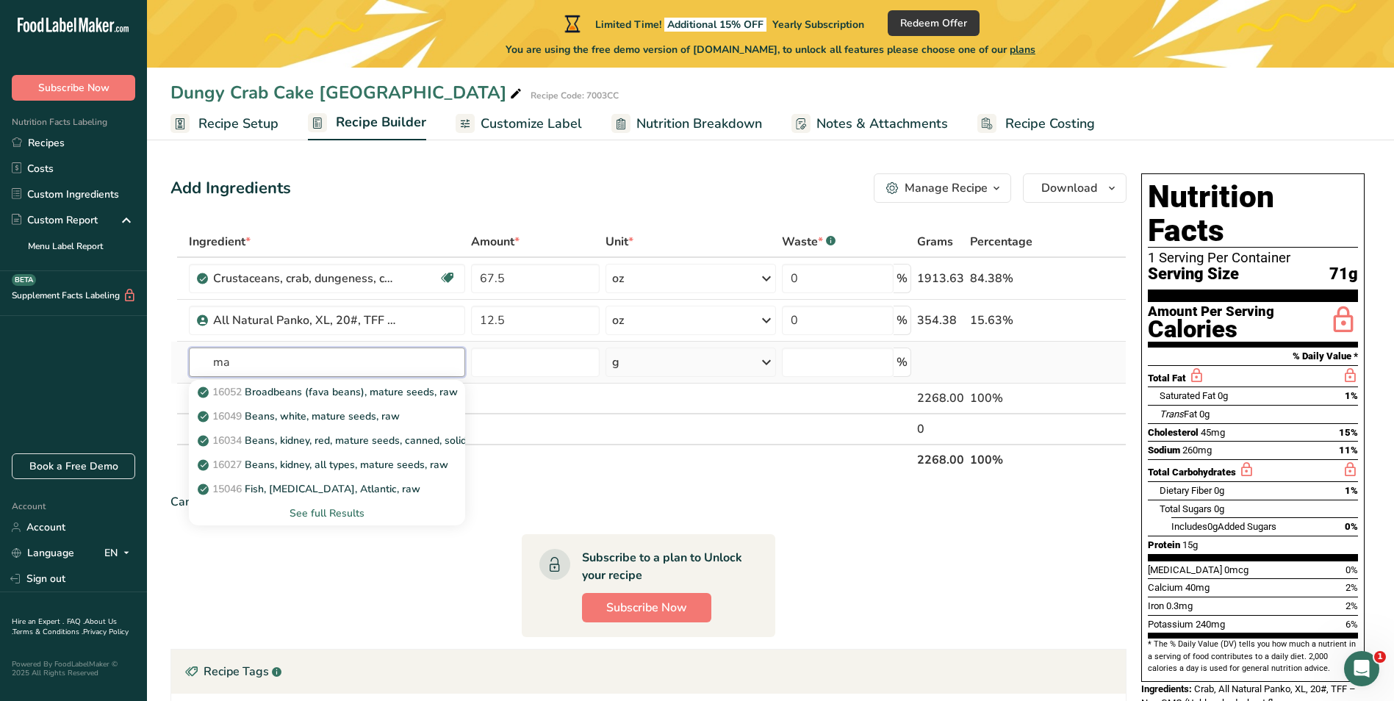
type input "m"
type input "Mayonnaise"
click at [348, 517] on div "See full Results" at bounding box center [327, 513] width 253 height 15
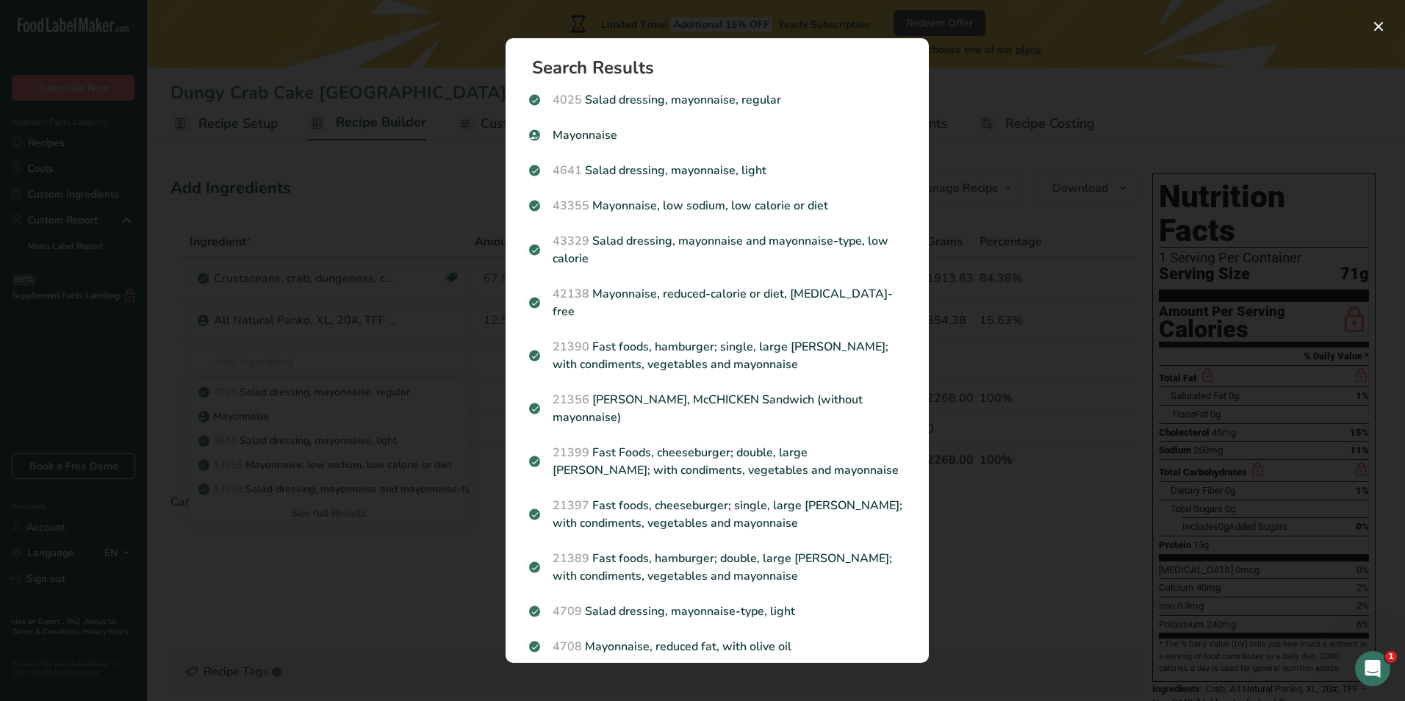
click at [390, 12] on div "Search results modal" at bounding box center [702, 350] width 1405 height 701
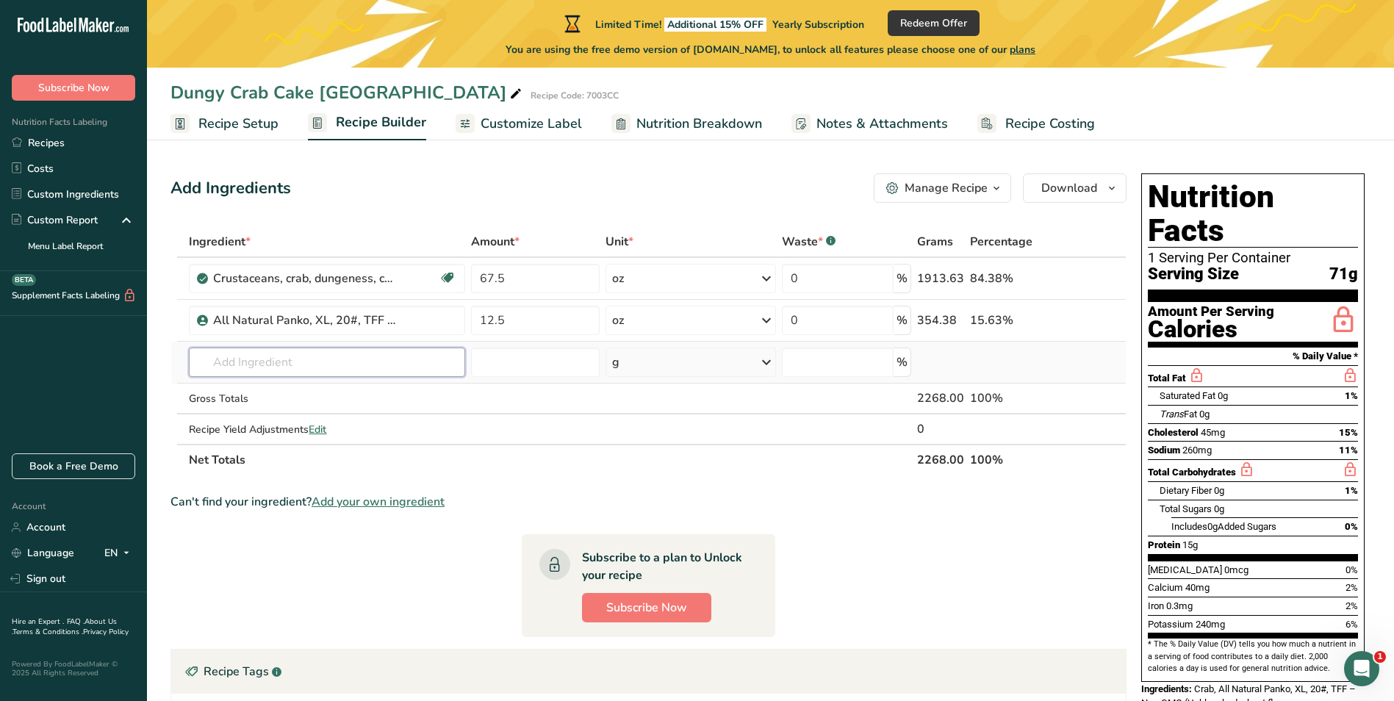
click at [333, 362] on input "text" at bounding box center [327, 362] width 276 height 29
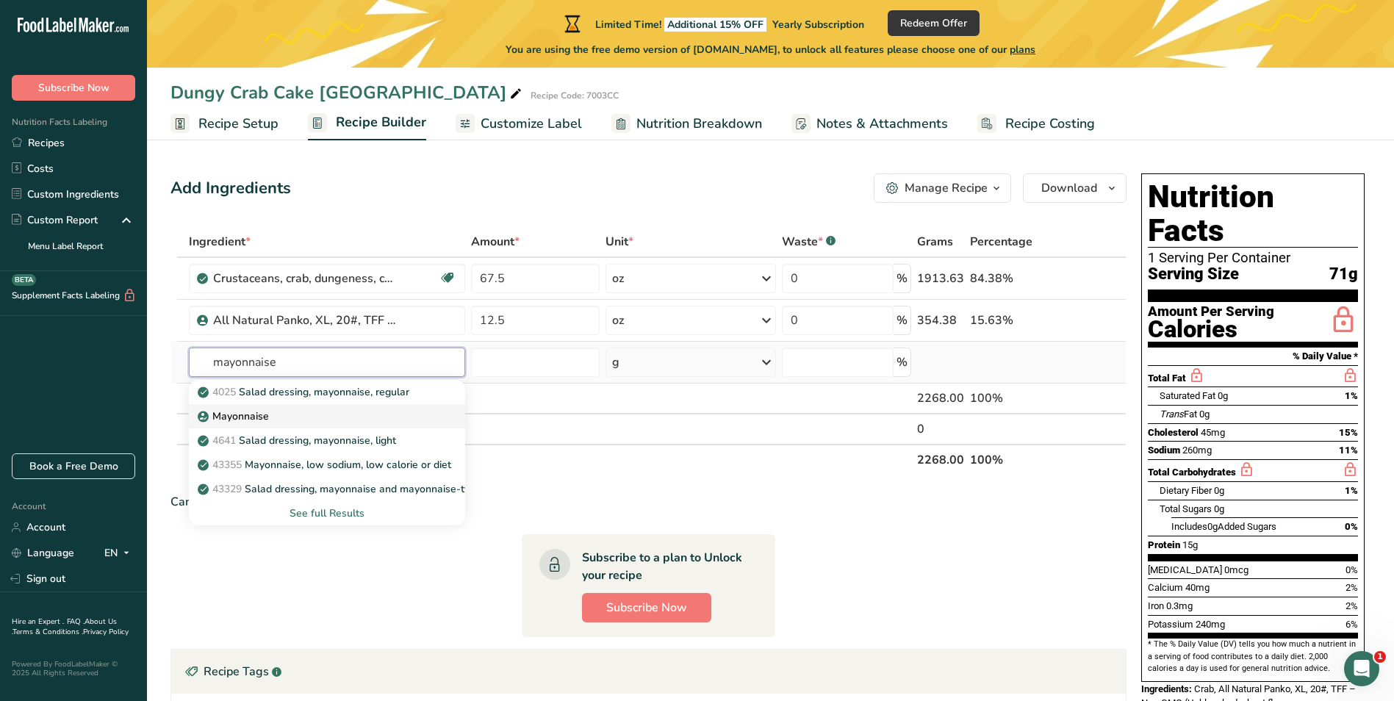
type input "mayonnaise"
click at [256, 417] on p "Mayonnaise" at bounding box center [235, 416] width 68 height 15
type input "Mayonnaise"
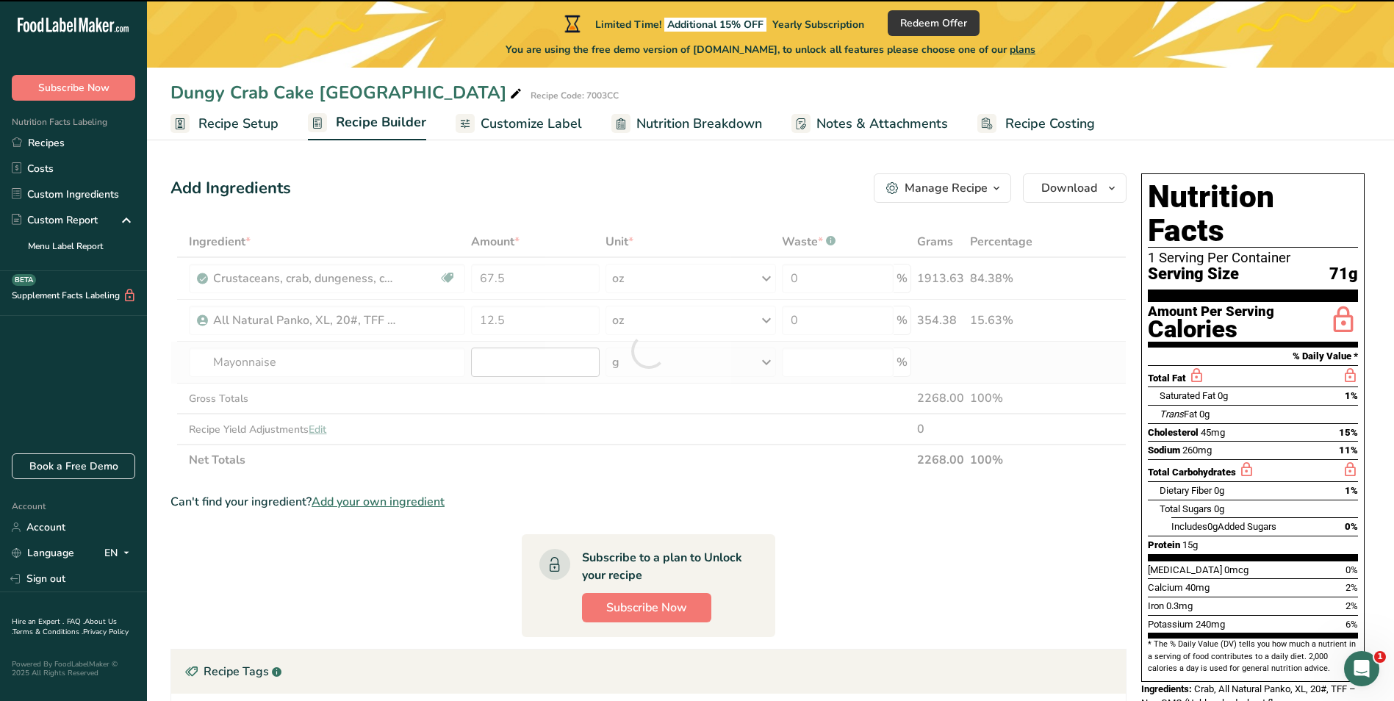
type input "0"
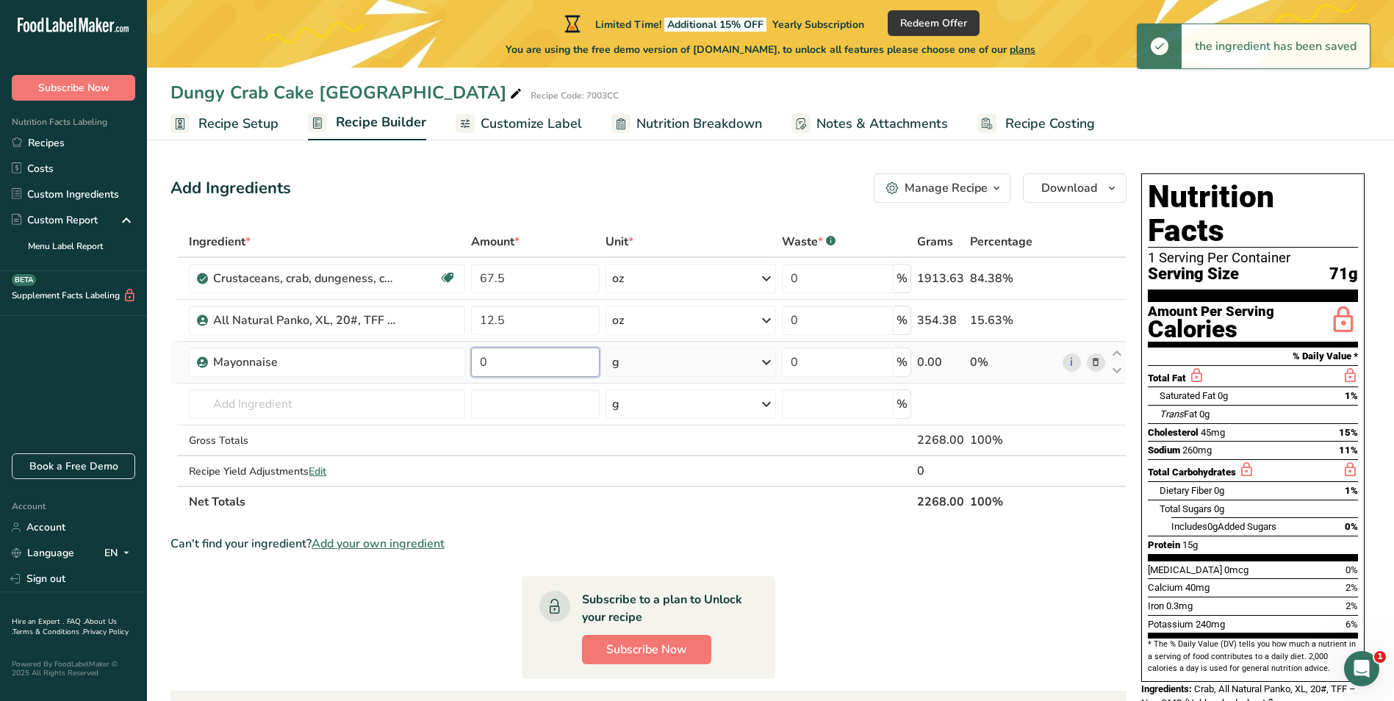
click at [517, 362] on input "0" at bounding box center [535, 362] width 129 height 29
paste input "7.5"
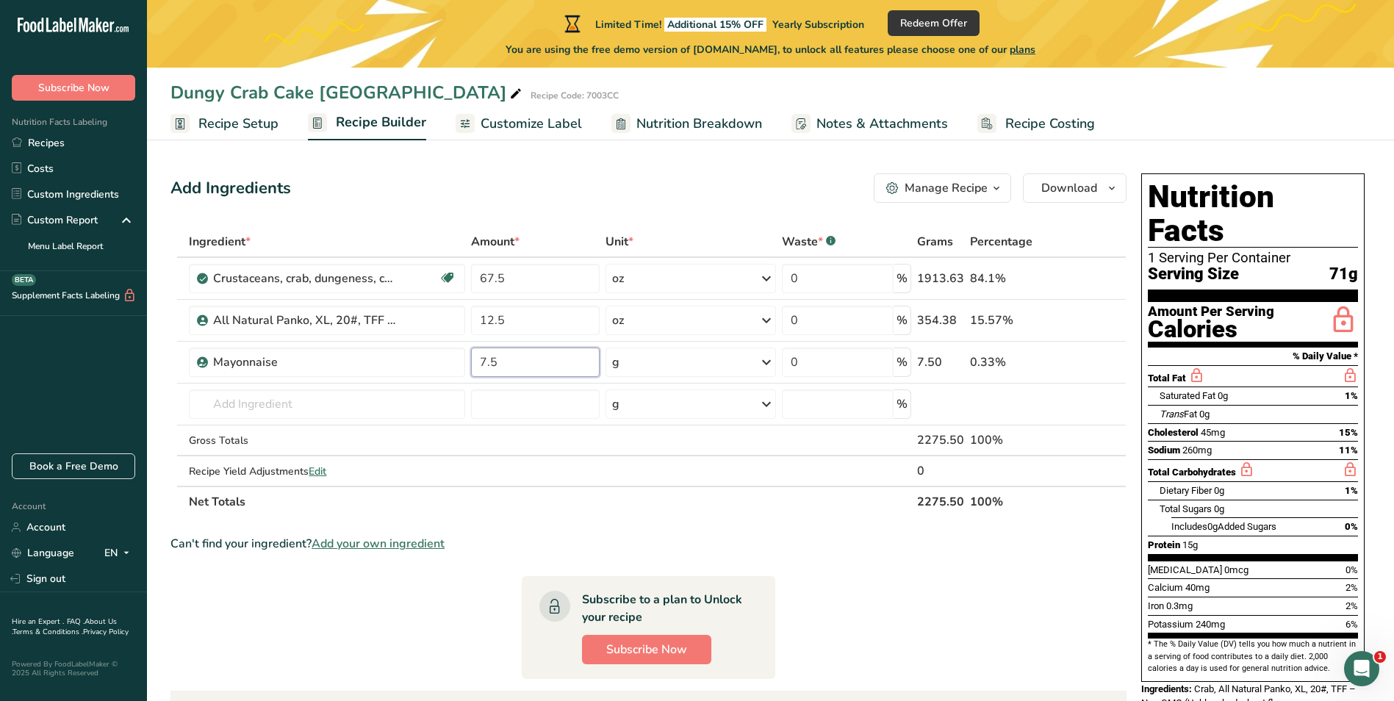
type input "7.5"
click at [767, 363] on div "Ingredient * Amount * Unit * Waste * .a-a{fill:#347362;}.b-a{fill:#fff;} Grams …" at bounding box center [649, 371] width 956 height 291
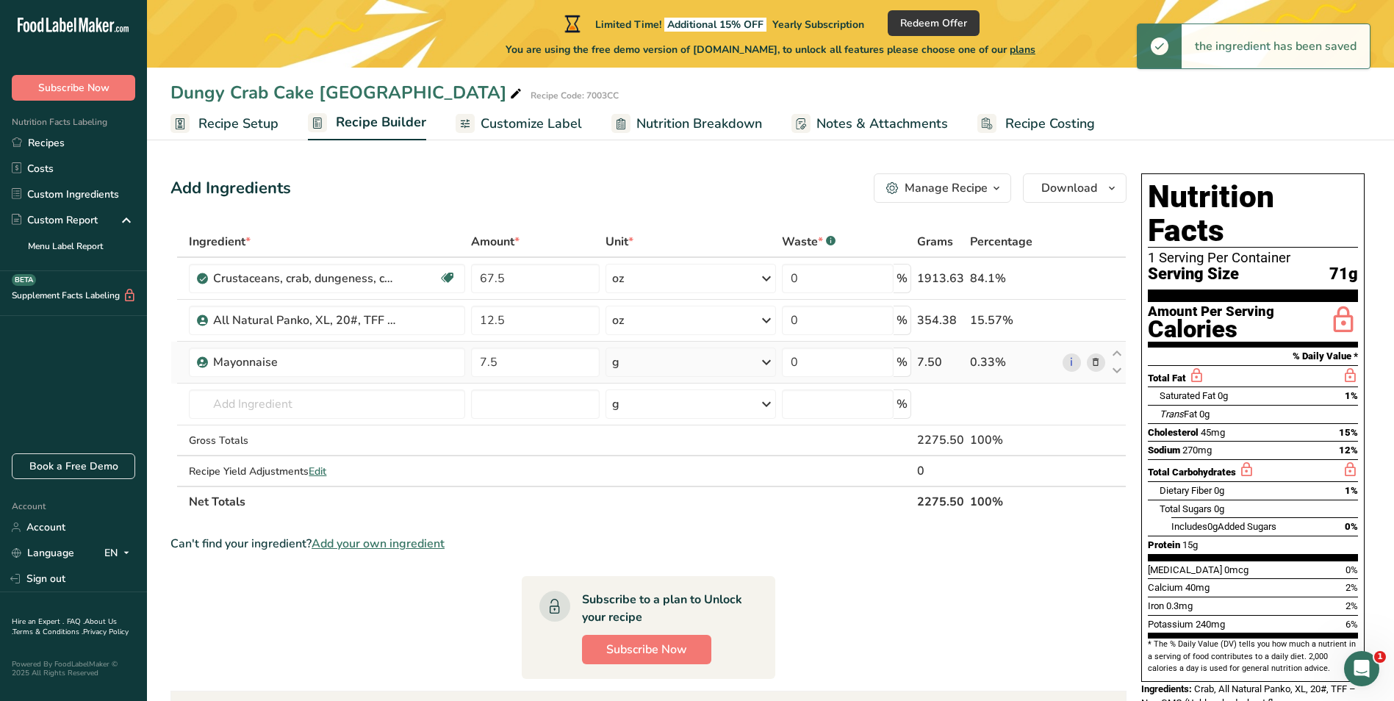
click at [773, 359] on icon at bounding box center [767, 362] width 18 height 26
click at [646, 477] on div "See more" at bounding box center [675, 478] width 123 height 15
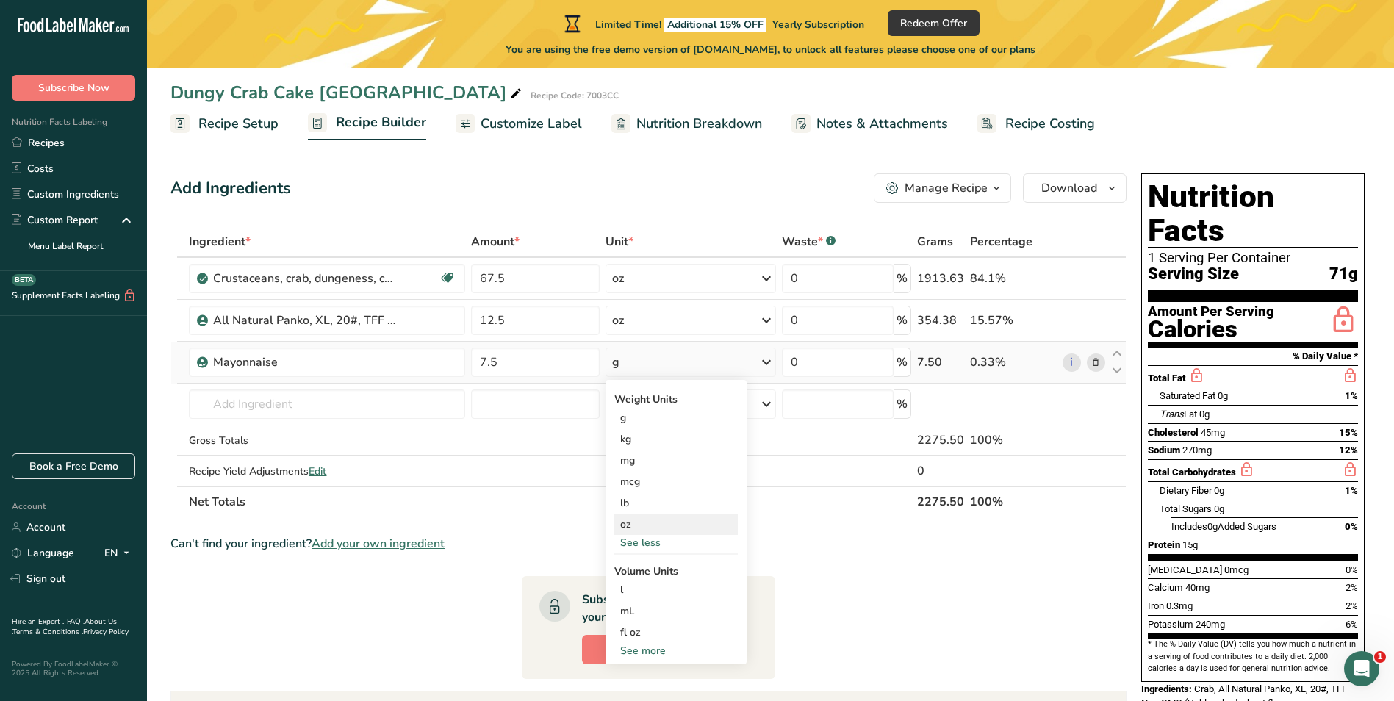
click at [639, 523] on div "oz" at bounding box center [675, 524] width 123 height 21
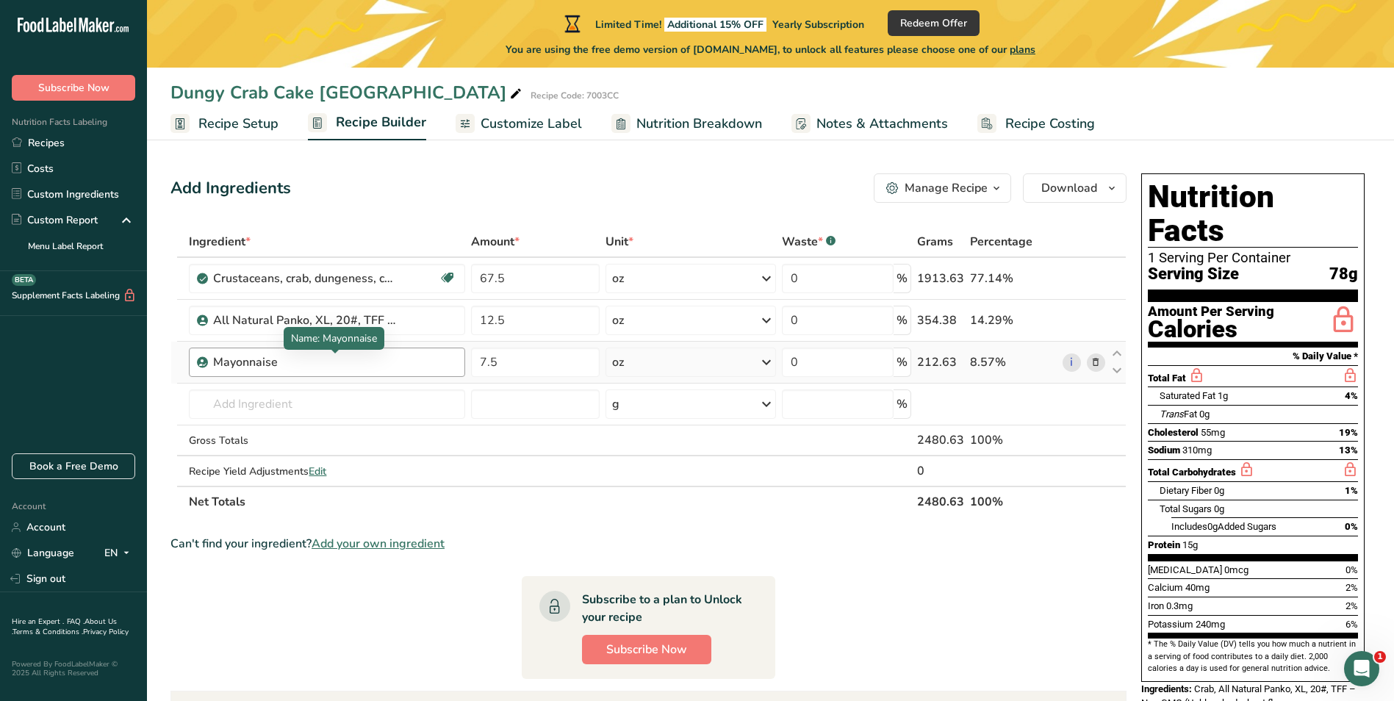
click at [308, 362] on div "Mayonnaise" at bounding box center [305, 363] width 184 height 18
click at [1073, 356] on link "i" at bounding box center [1072, 363] width 18 height 18
click at [1099, 366] on icon at bounding box center [1096, 362] width 10 height 15
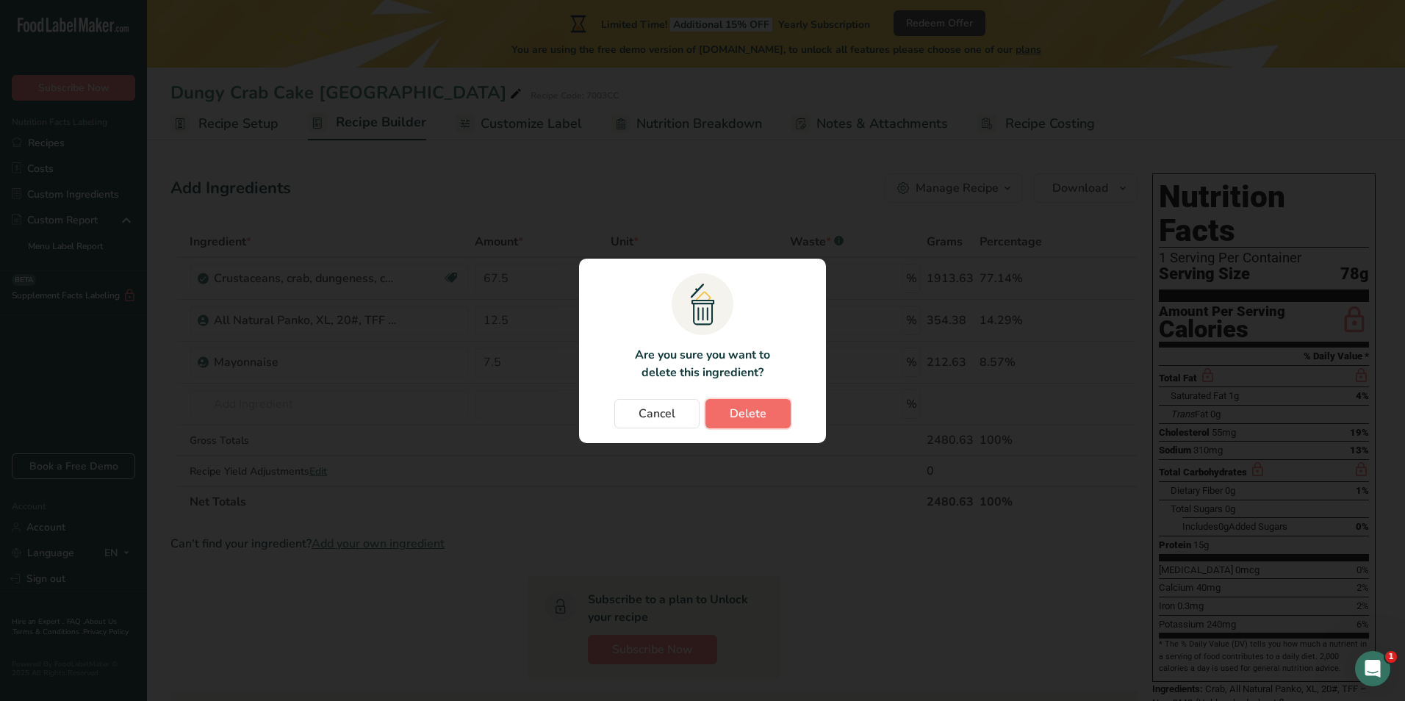
click at [768, 410] on button "Delete" at bounding box center [748, 413] width 85 height 29
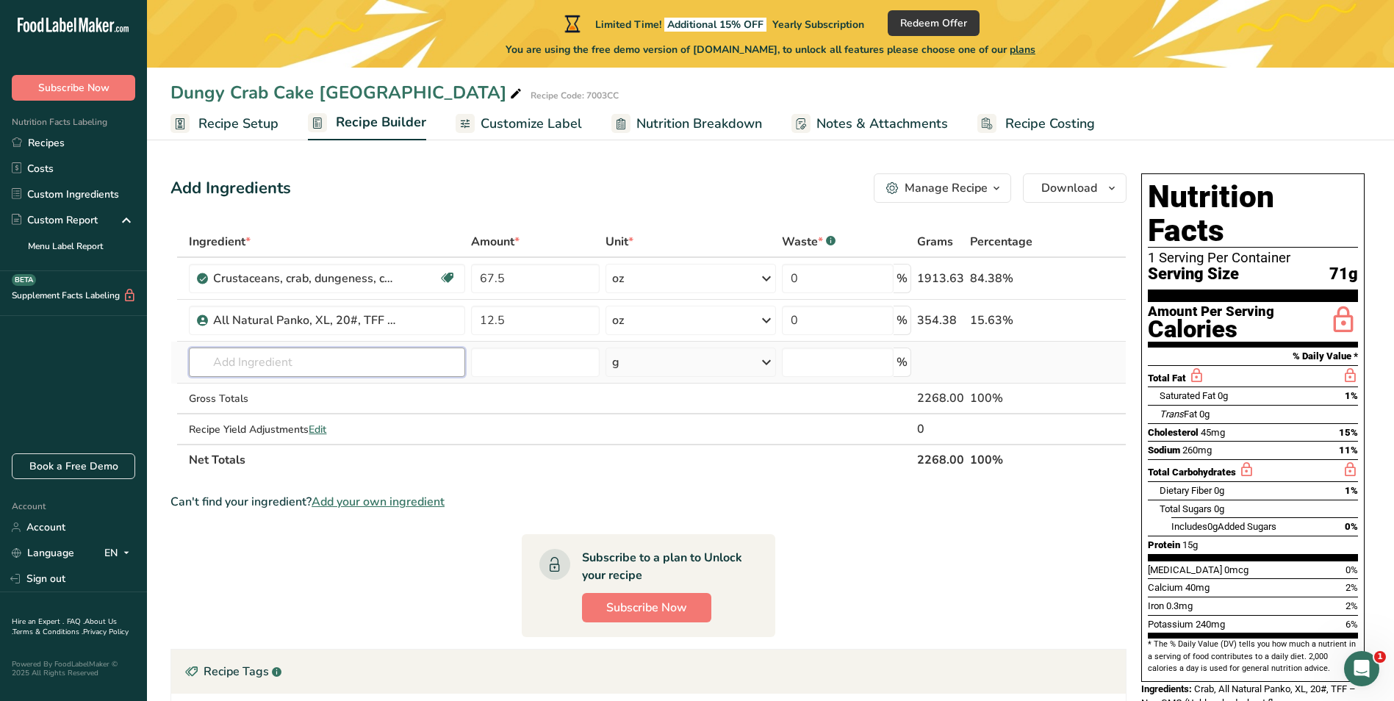
click at [347, 367] on input "text" at bounding box center [327, 362] width 276 height 29
click at [332, 360] on input "text" at bounding box center [327, 362] width 276 height 29
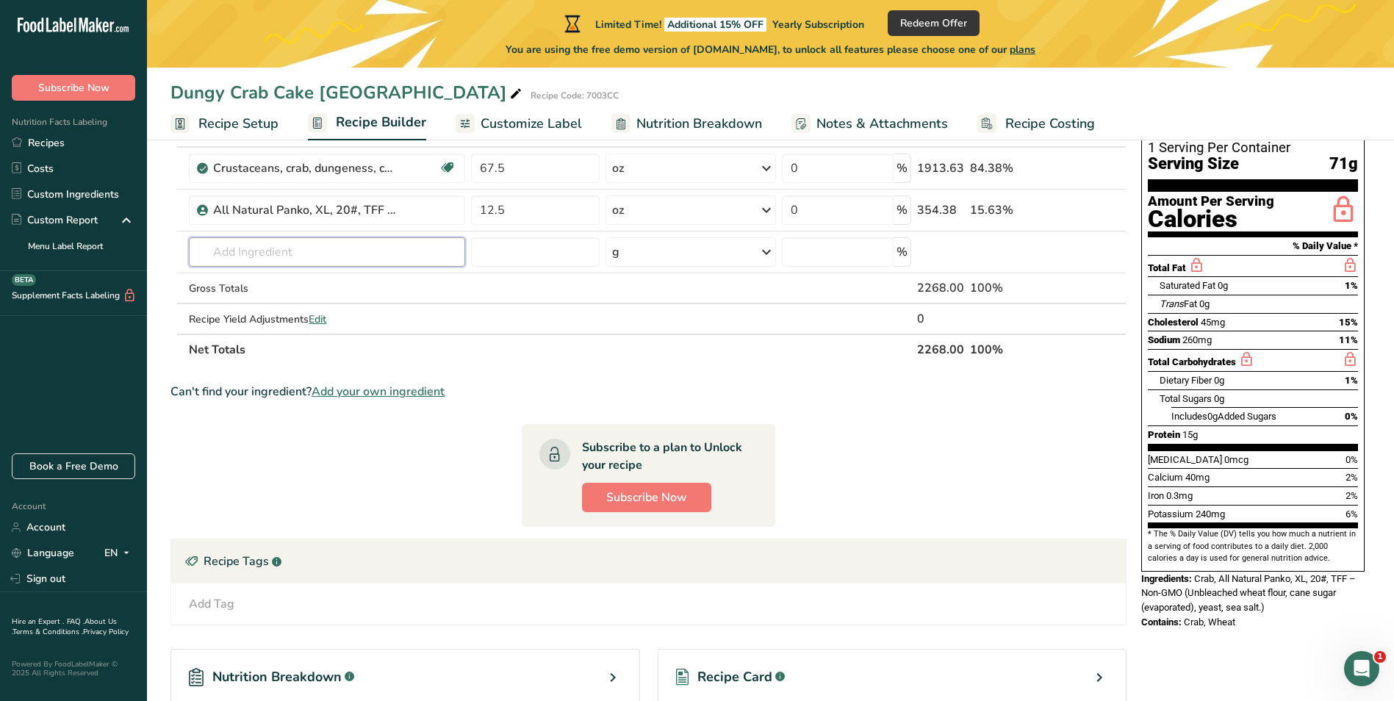
scroll to position [85, 0]
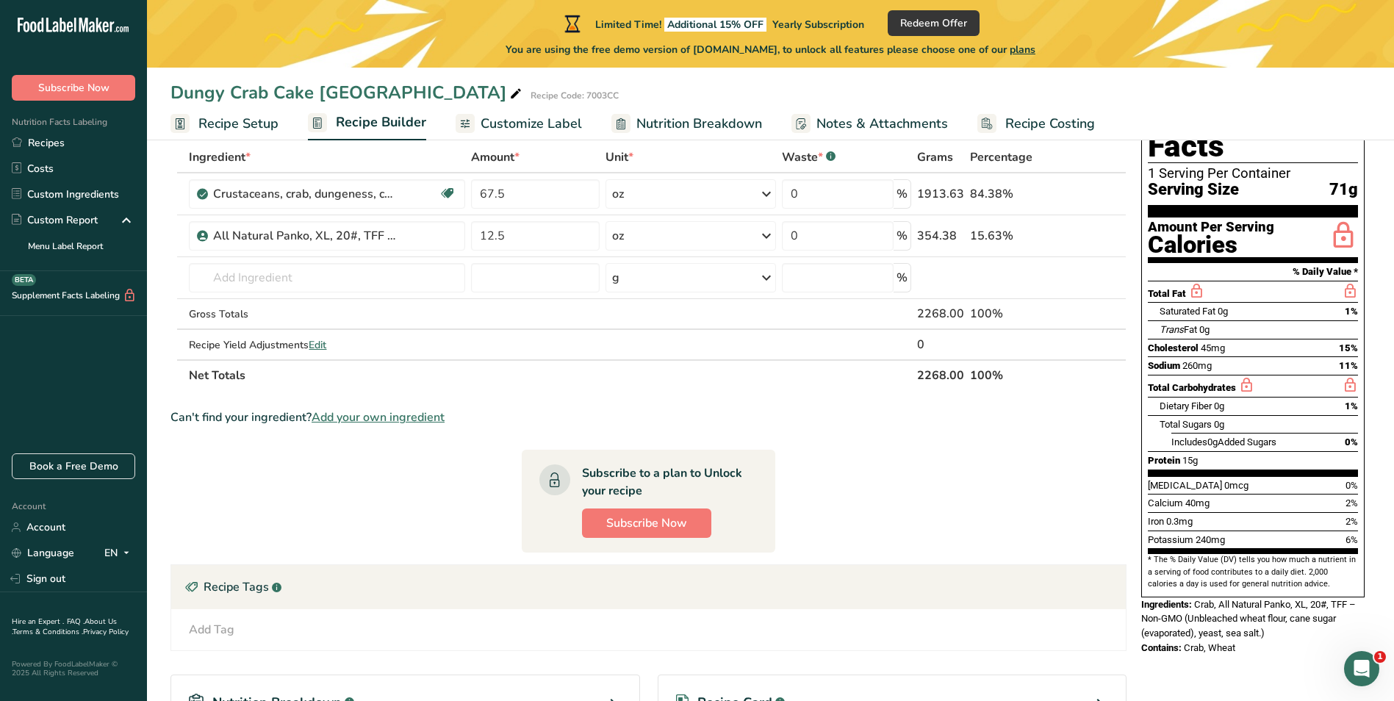
click at [375, 416] on span "Add your own ingredient" at bounding box center [378, 418] width 133 height 18
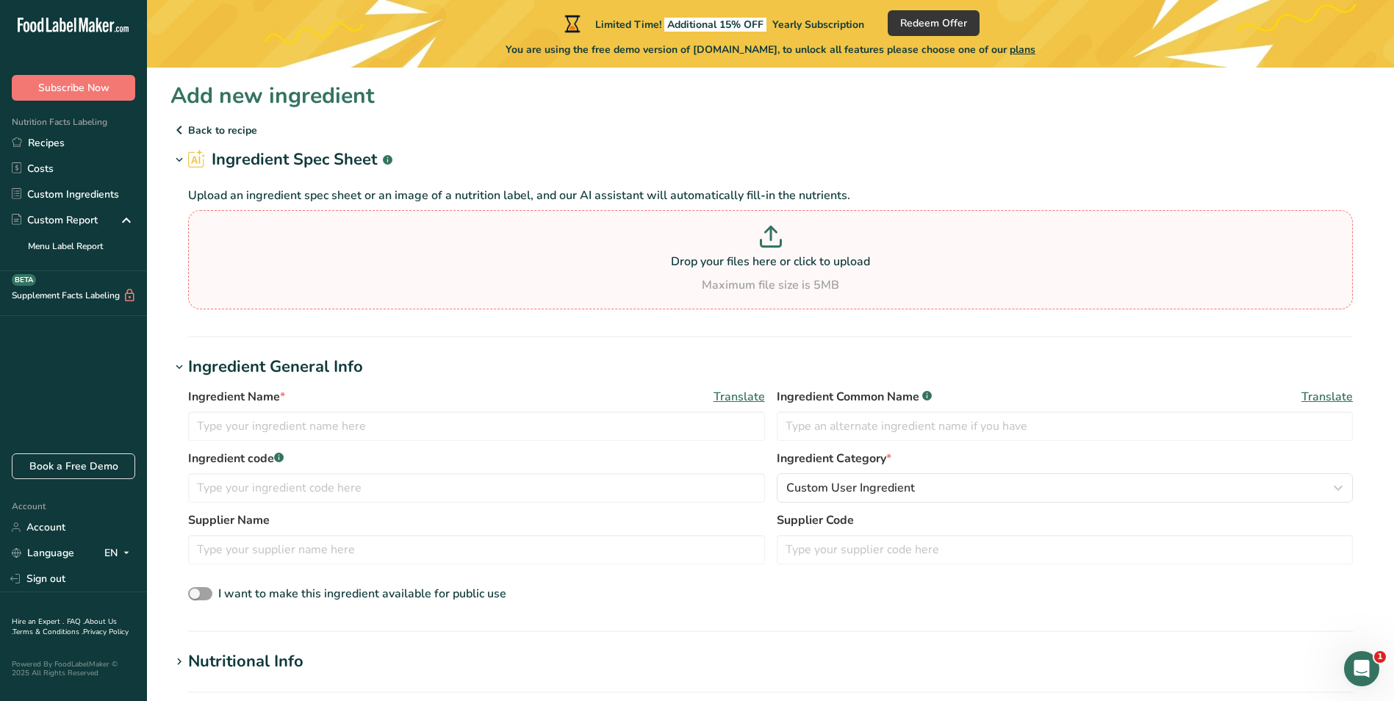
click at [789, 251] on p at bounding box center [771, 239] width 1158 height 27
click at [789, 251] on input "Drop your files here or click to upload Maximum file size is 5MB" at bounding box center [770, 259] width 1165 height 99
type input "C:\fakepath\ventura MAYO spec-doc.pdf"
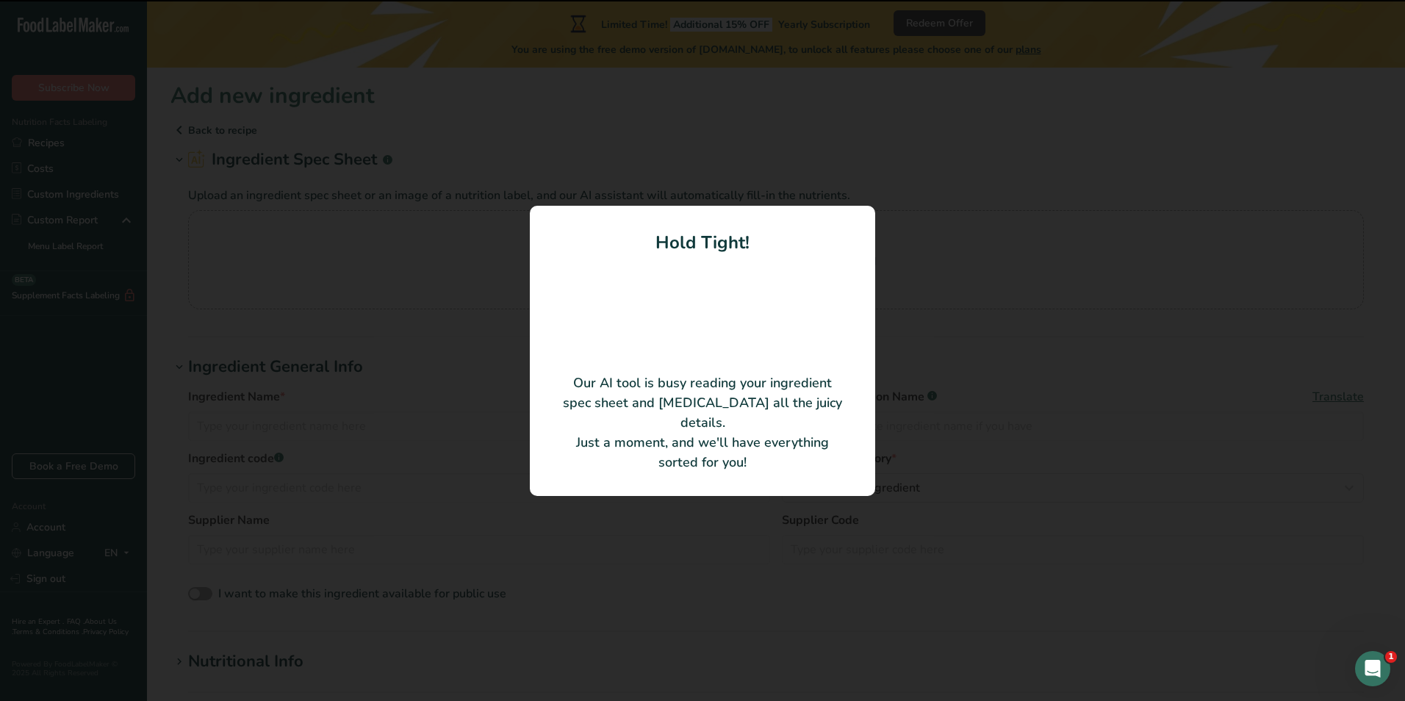
type input "Chef's Pride Heavy Duty Mayonnaise"
type input "77048CHP"
type input "Ventura Foods, LLC"
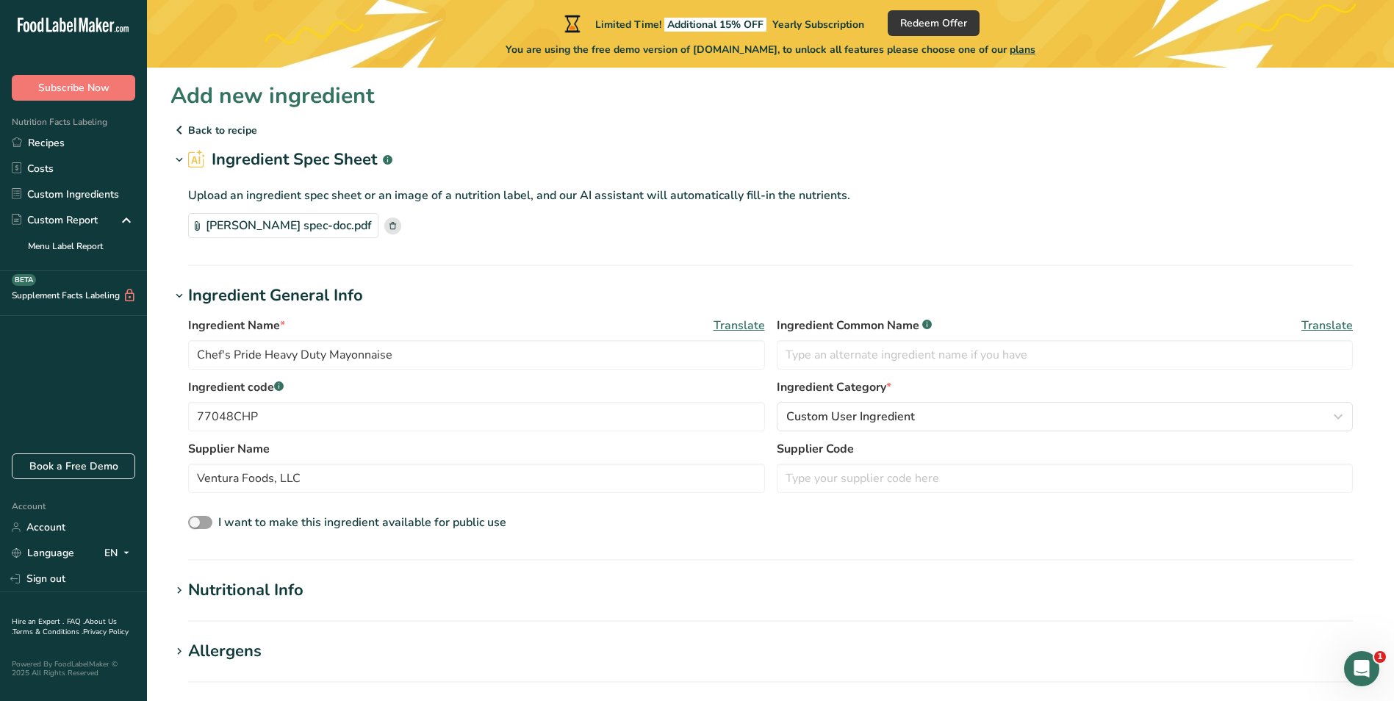
click at [533, 290] on h1 "Ingredient General Info" at bounding box center [771, 296] width 1200 height 24
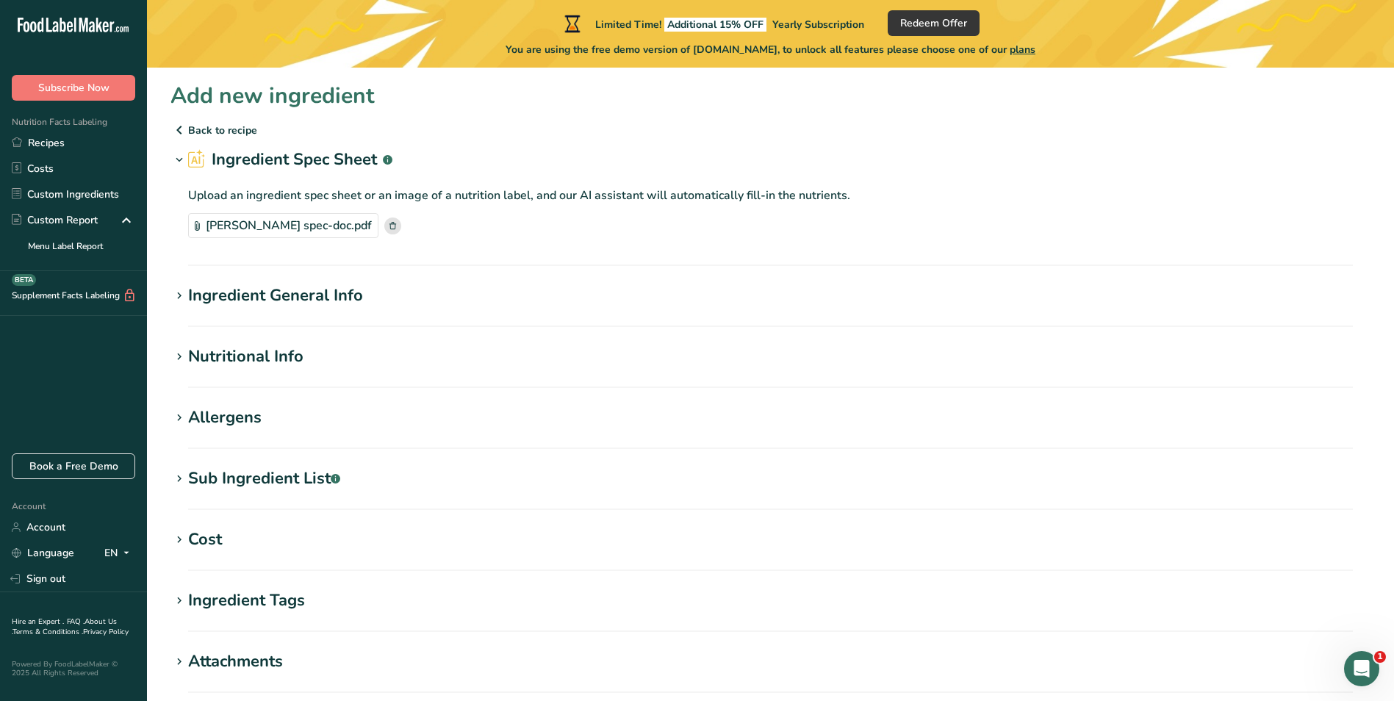
click at [171, 294] on span at bounding box center [180, 296] width 18 height 18
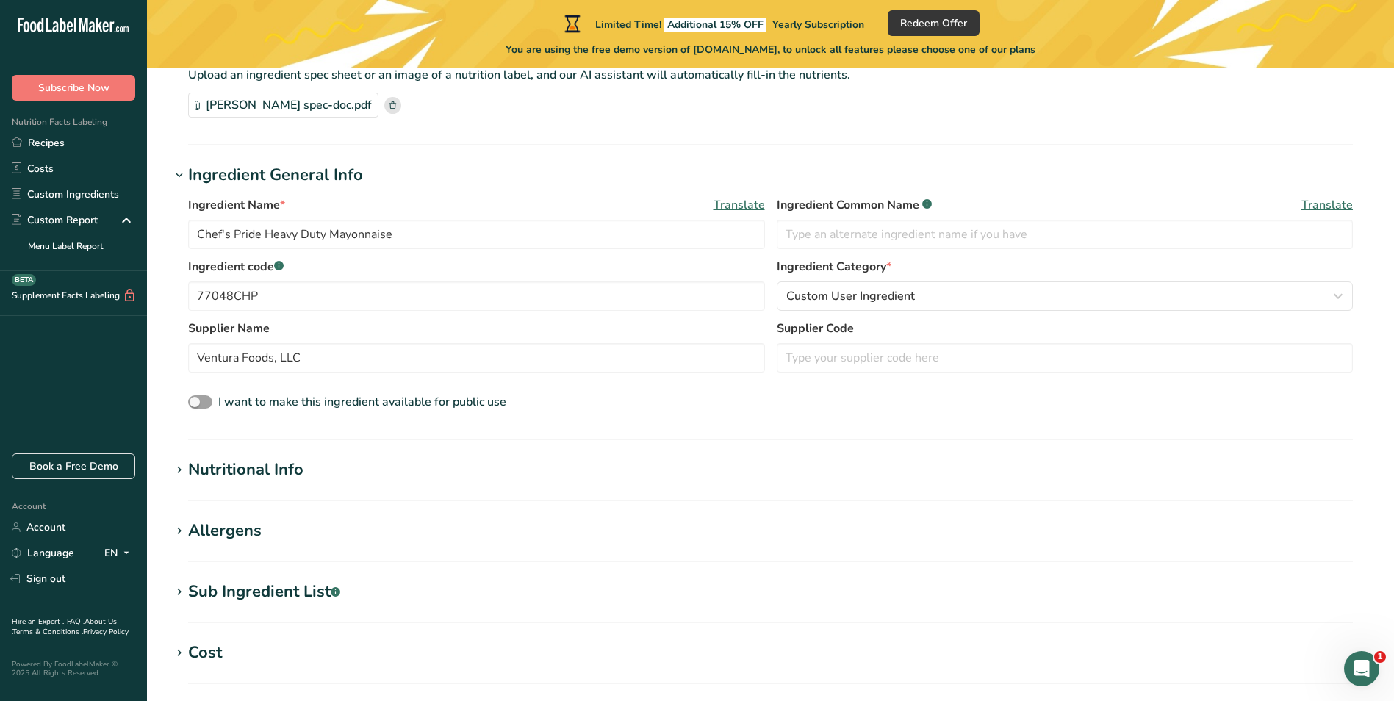
scroll to position [147, 0]
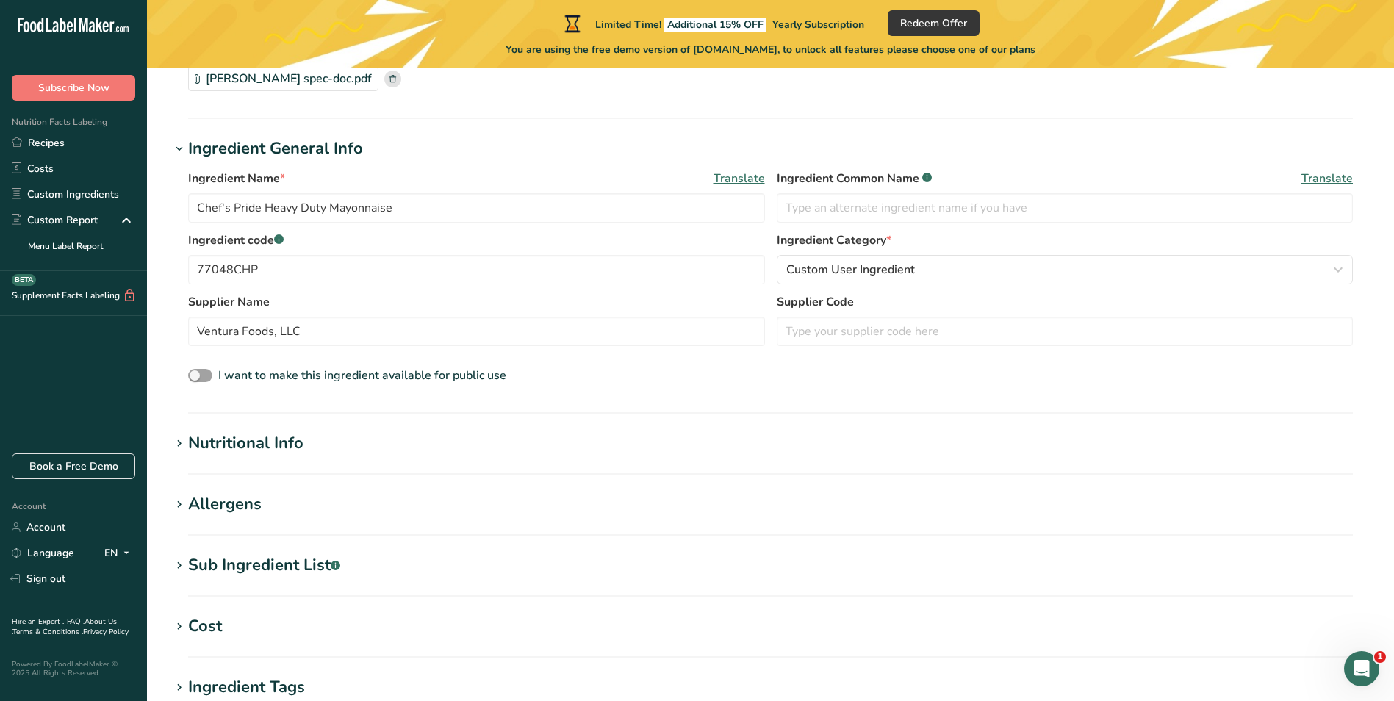
click at [179, 442] on icon at bounding box center [179, 444] width 13 height 21
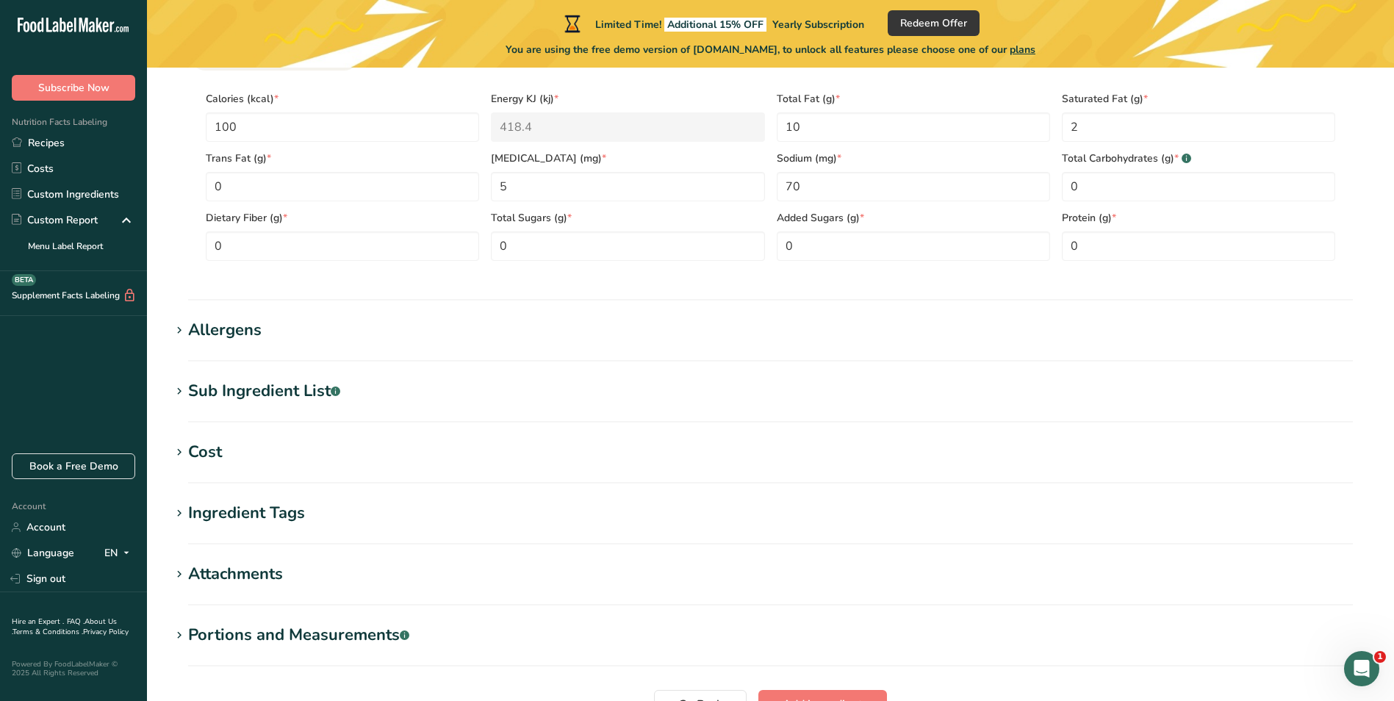
scroll to position [735, 0]
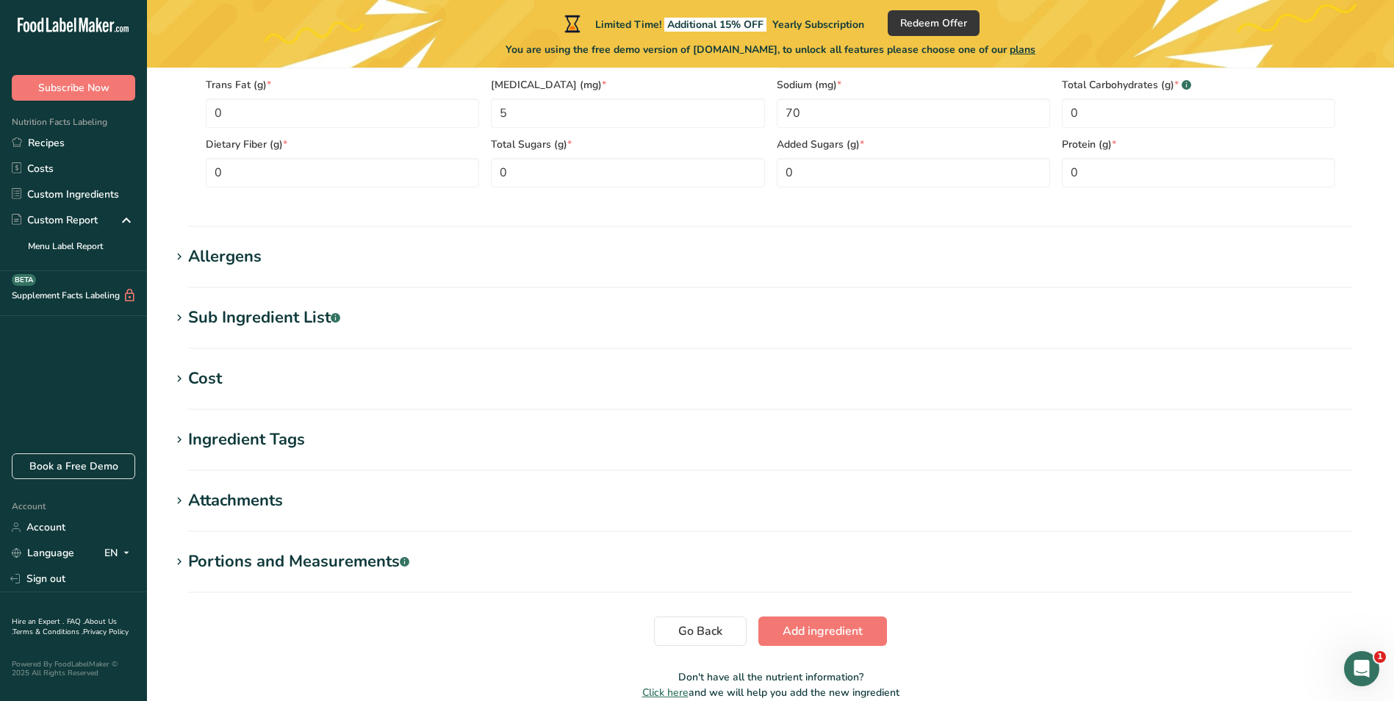
click at [179, 259] on icon at bounding box center [179, 257] width 13 height 21
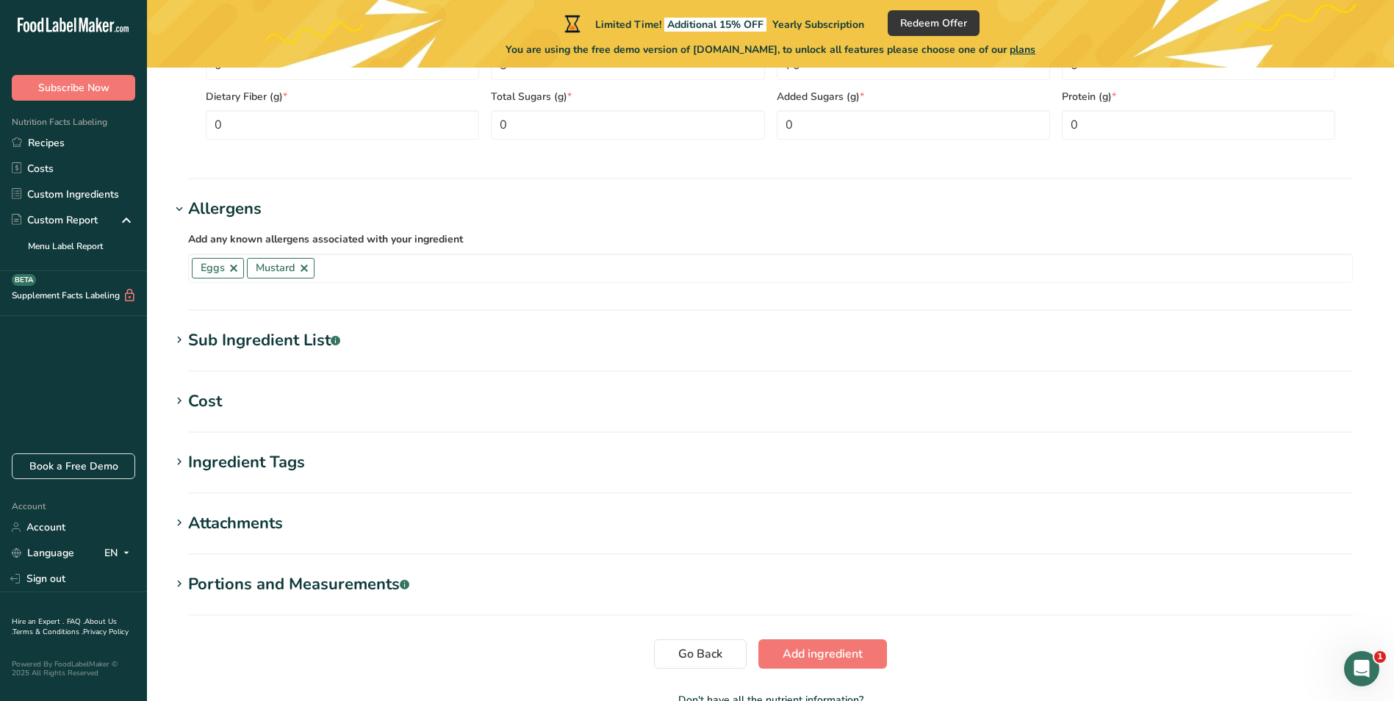
scroll to position [808, 0]
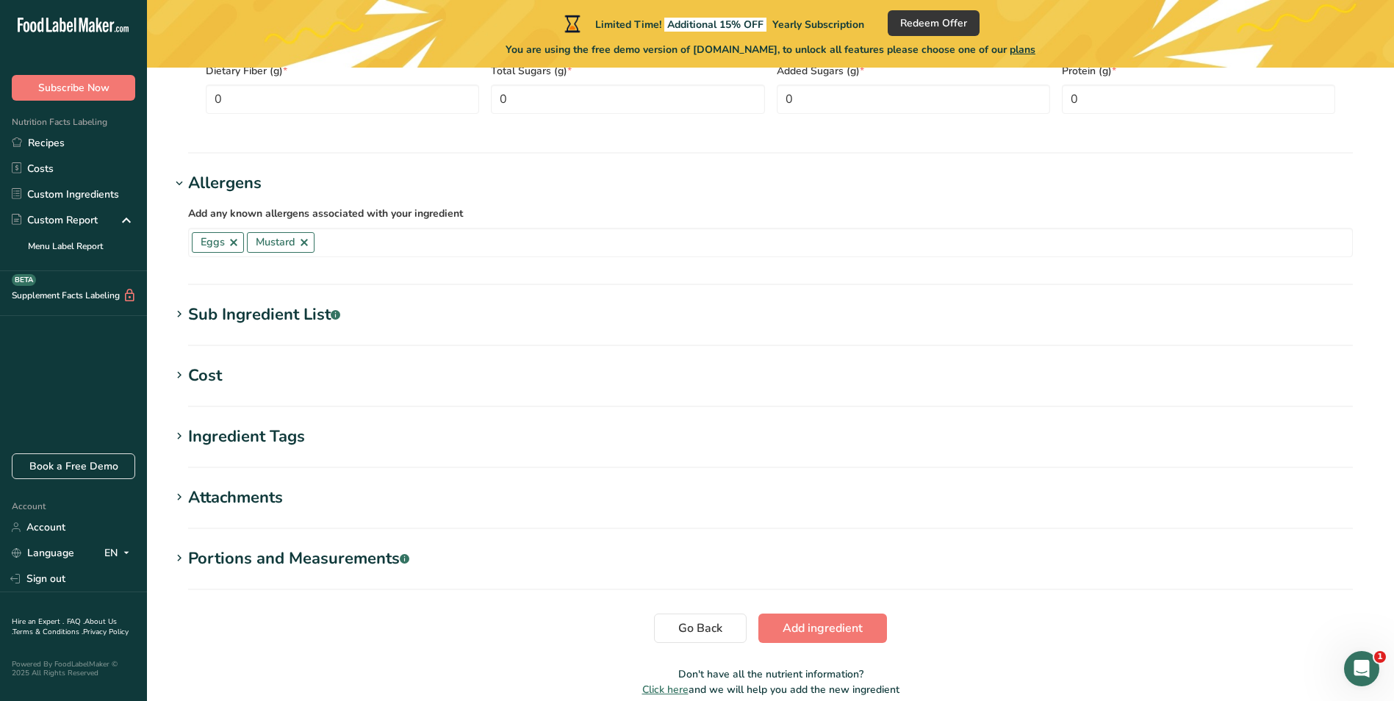
click at [178, 315] on icon at bounding box center [179, 314] width 13 height 21
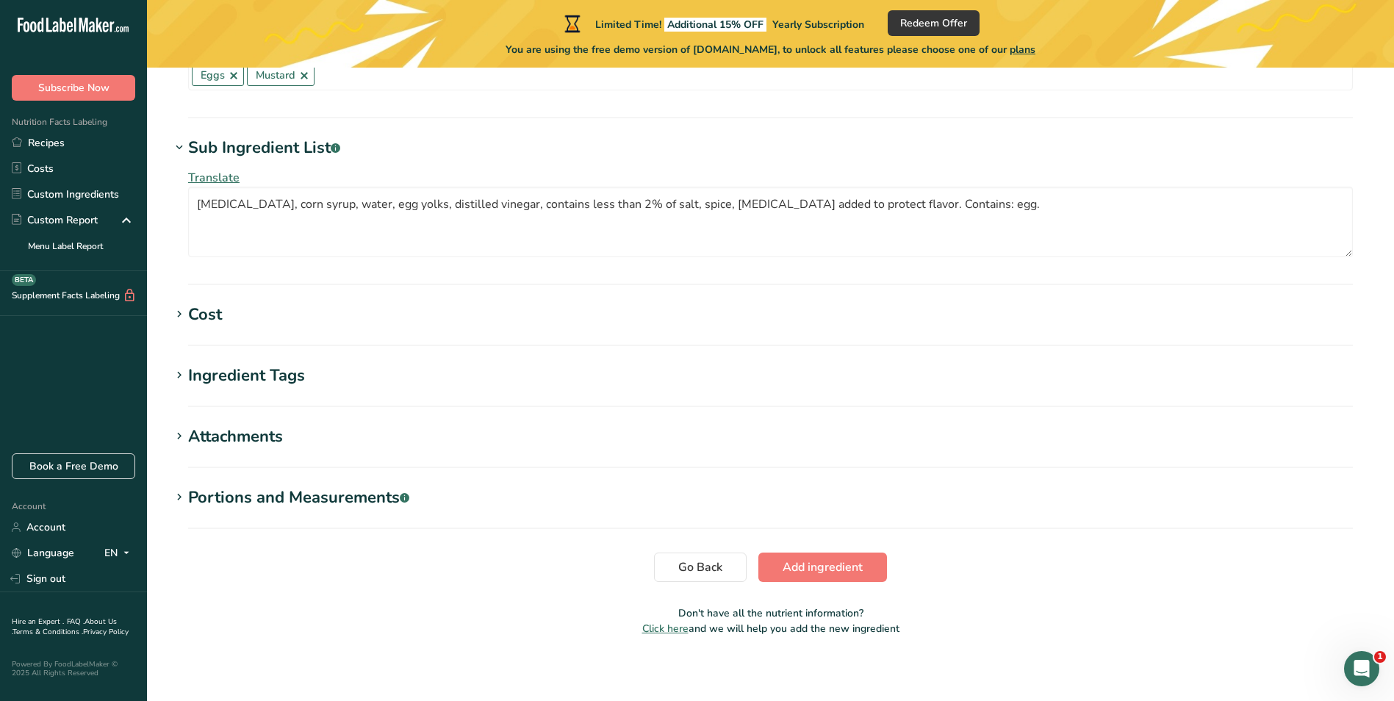
scroll to position [981, 0]
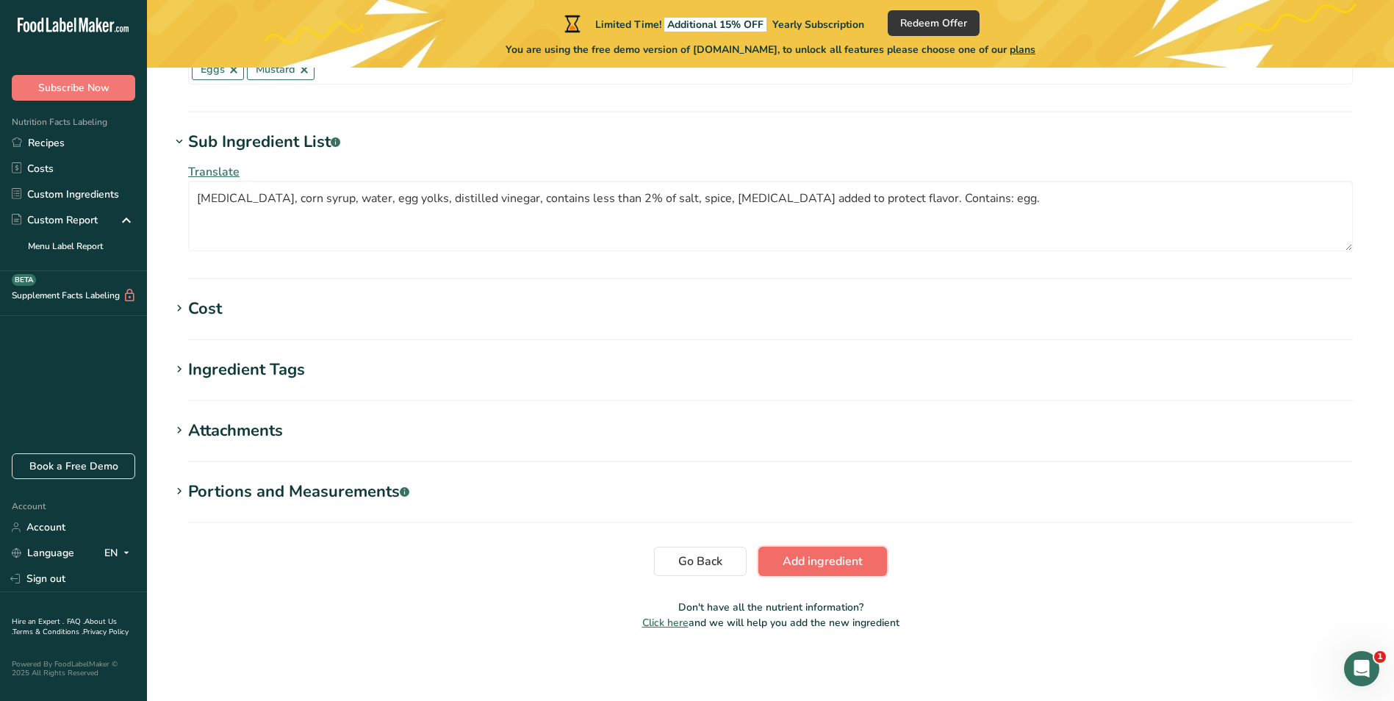
click at [811, 559] on span "Add ingredient" at bounding box center [823, 562] width 80 height 18
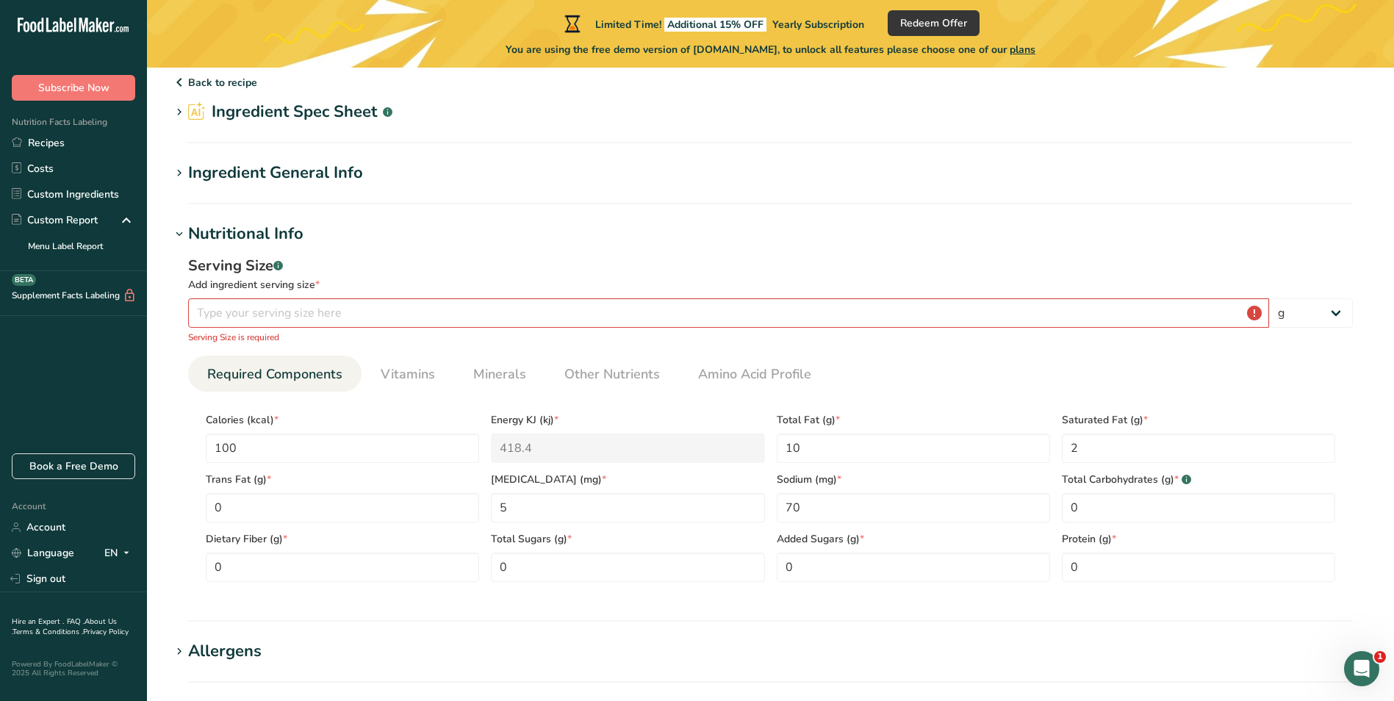
scroll to position [73, 0]
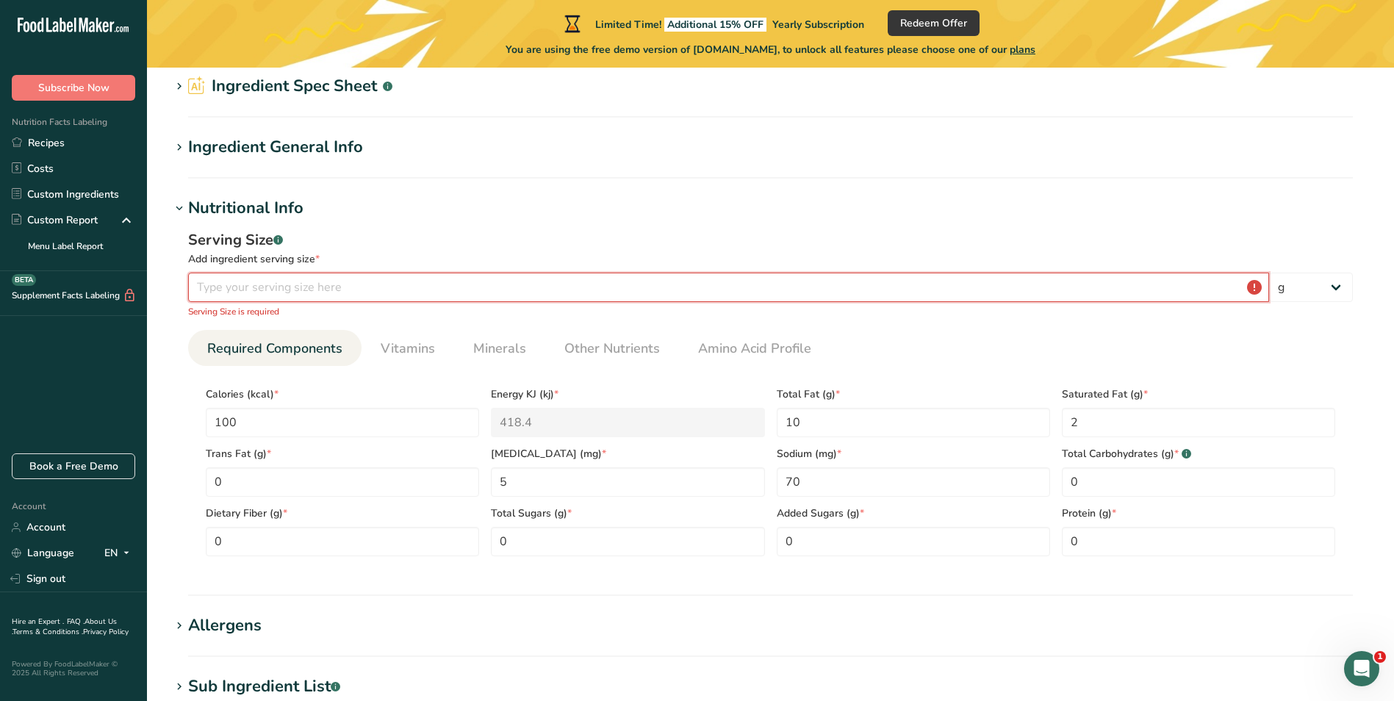
click at [306, 286] on input "number" at bounding box center [728, 287] width 1081 height 29
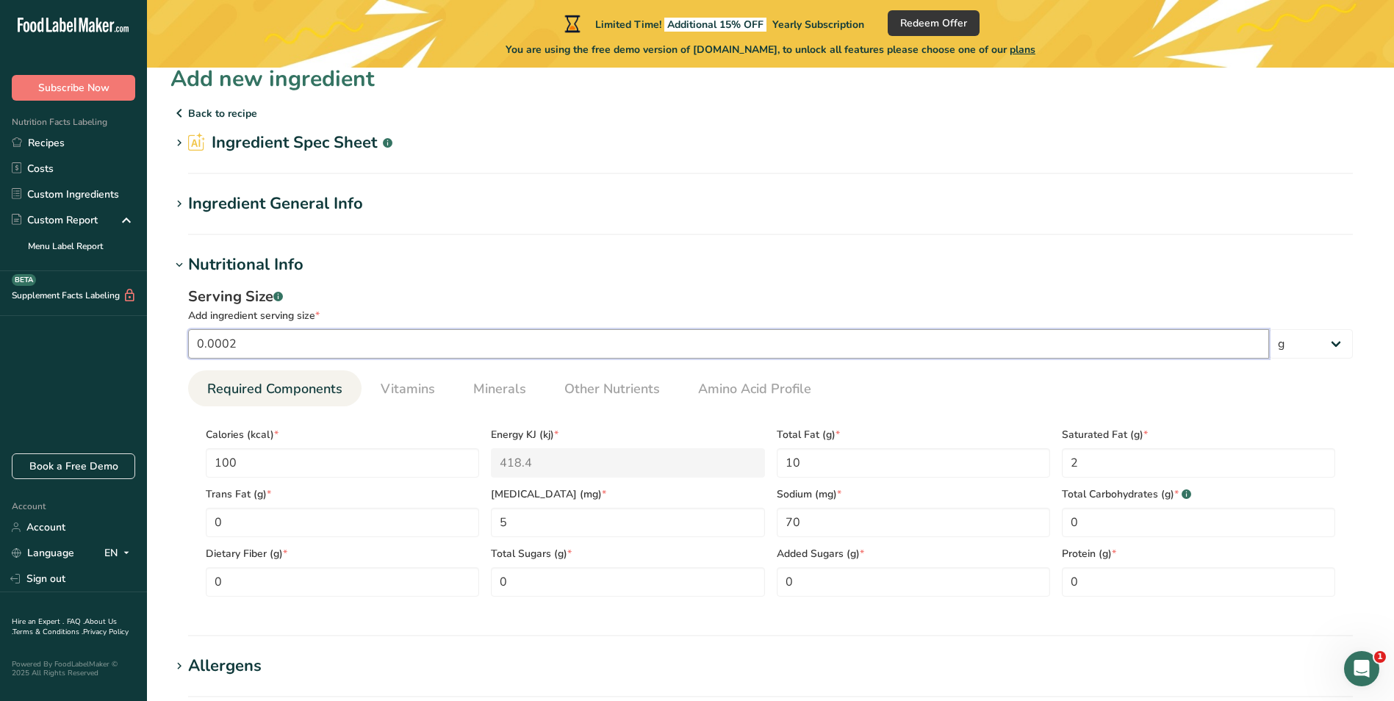
scroll to position [0, 0]
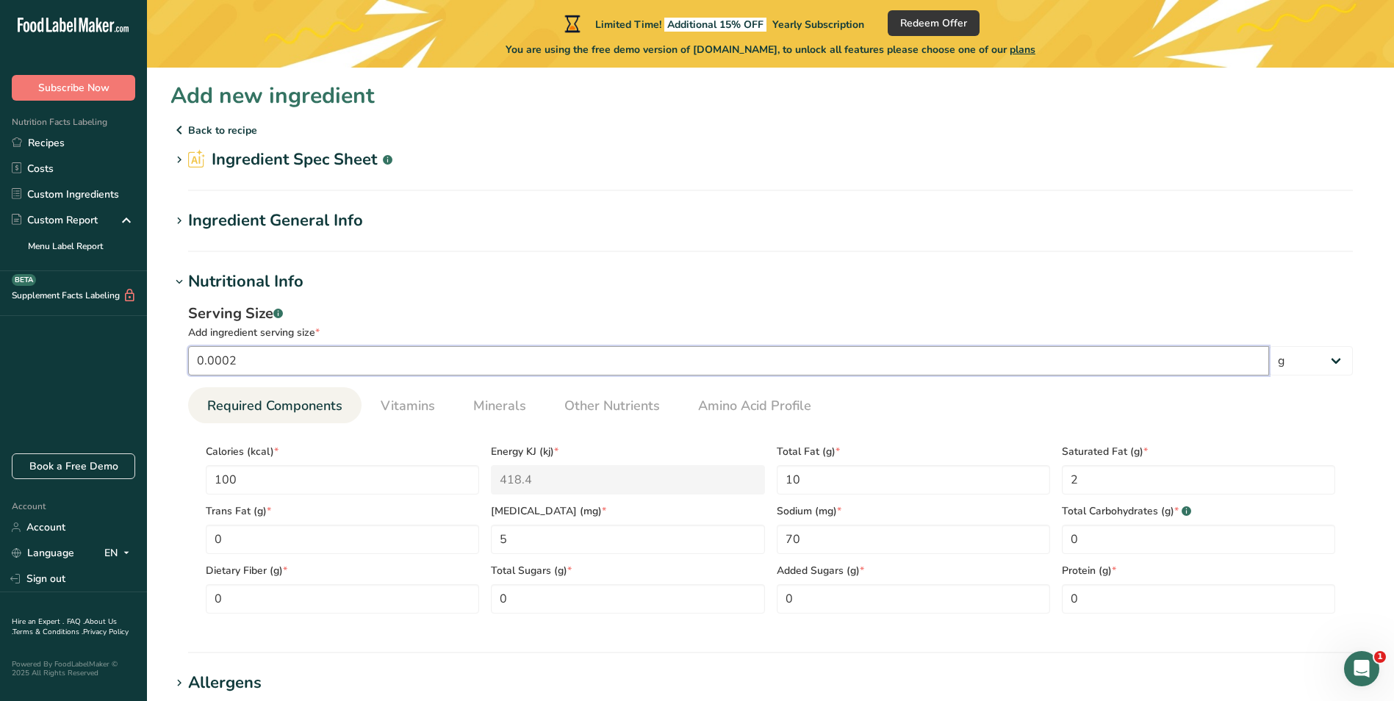
click at [312, 360] on input "0.0002" at bounding box center [728, 360] width 1081 height 29
type input "0"
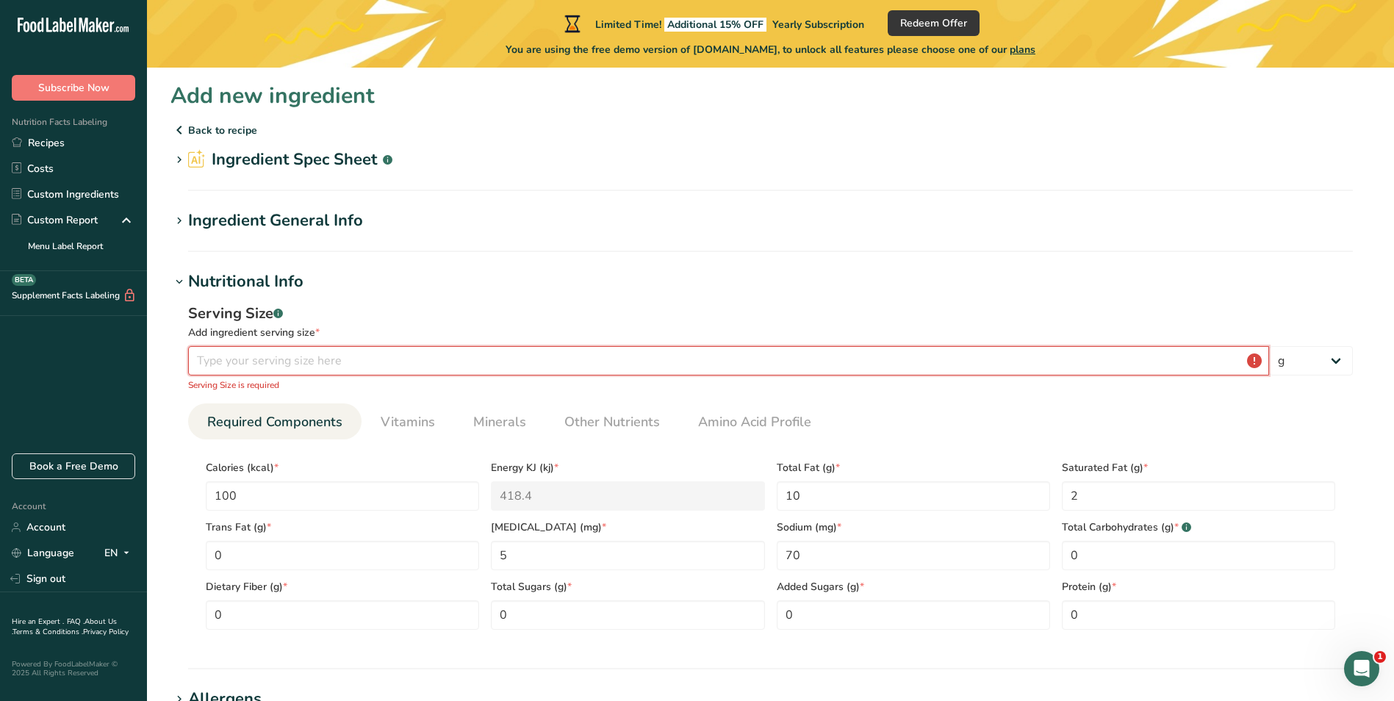
paste input "7.5"
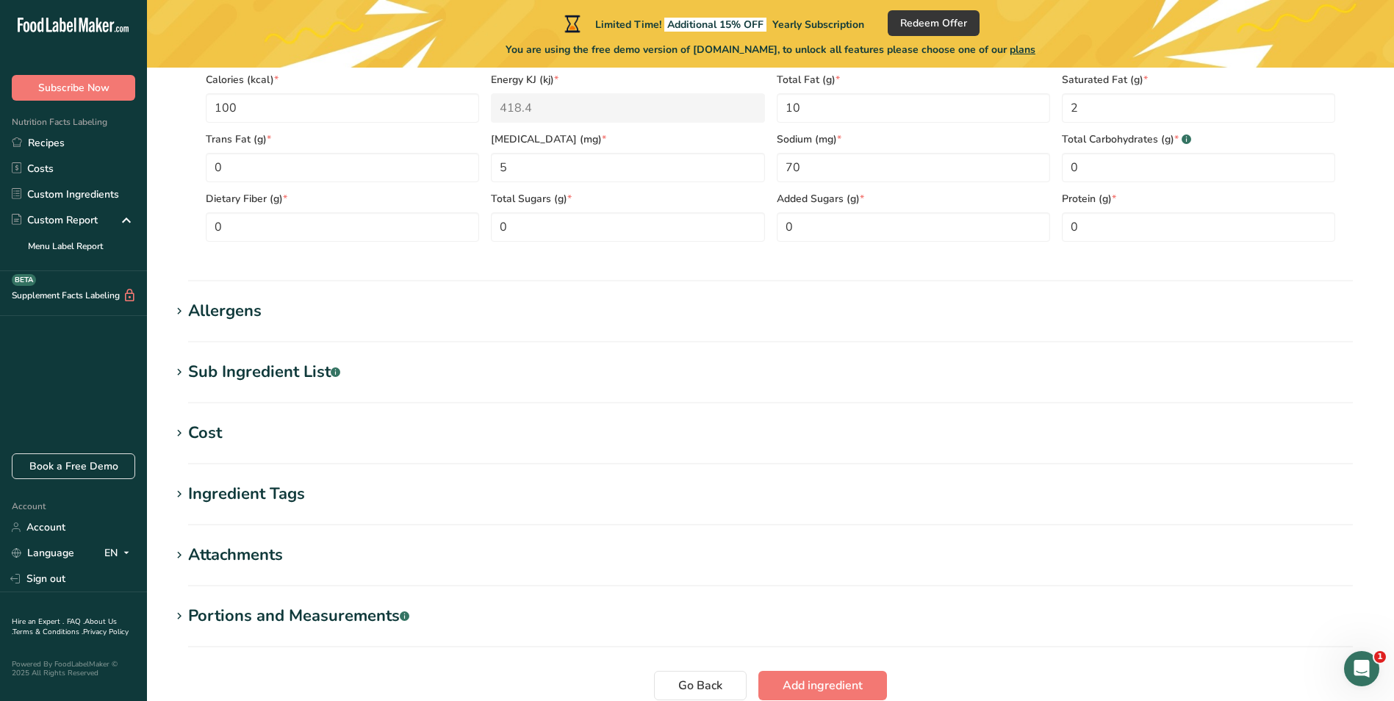
scroll to position [496, 0]
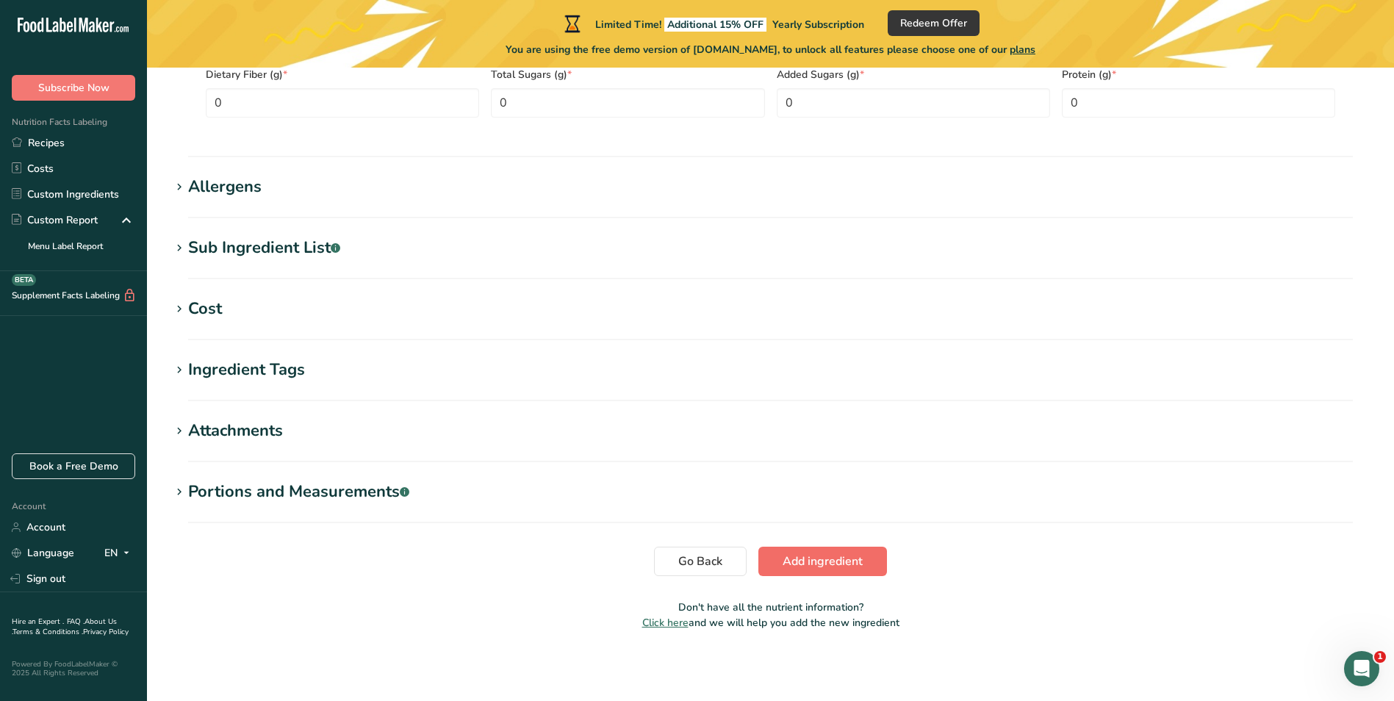
type input "7.5"
click at [820, 564] on span "Add ingredient" at bounding box center [823, 562] width 80 height 18
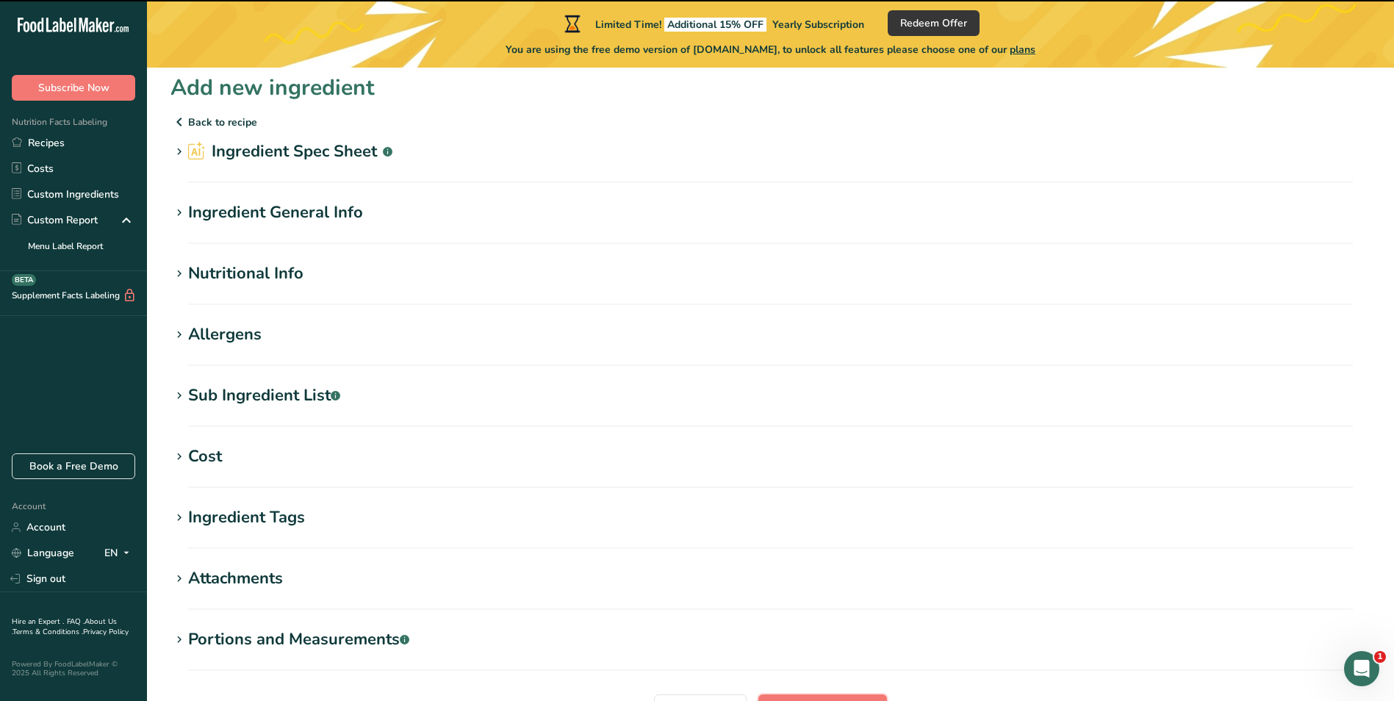
scroll to position [0, 0]
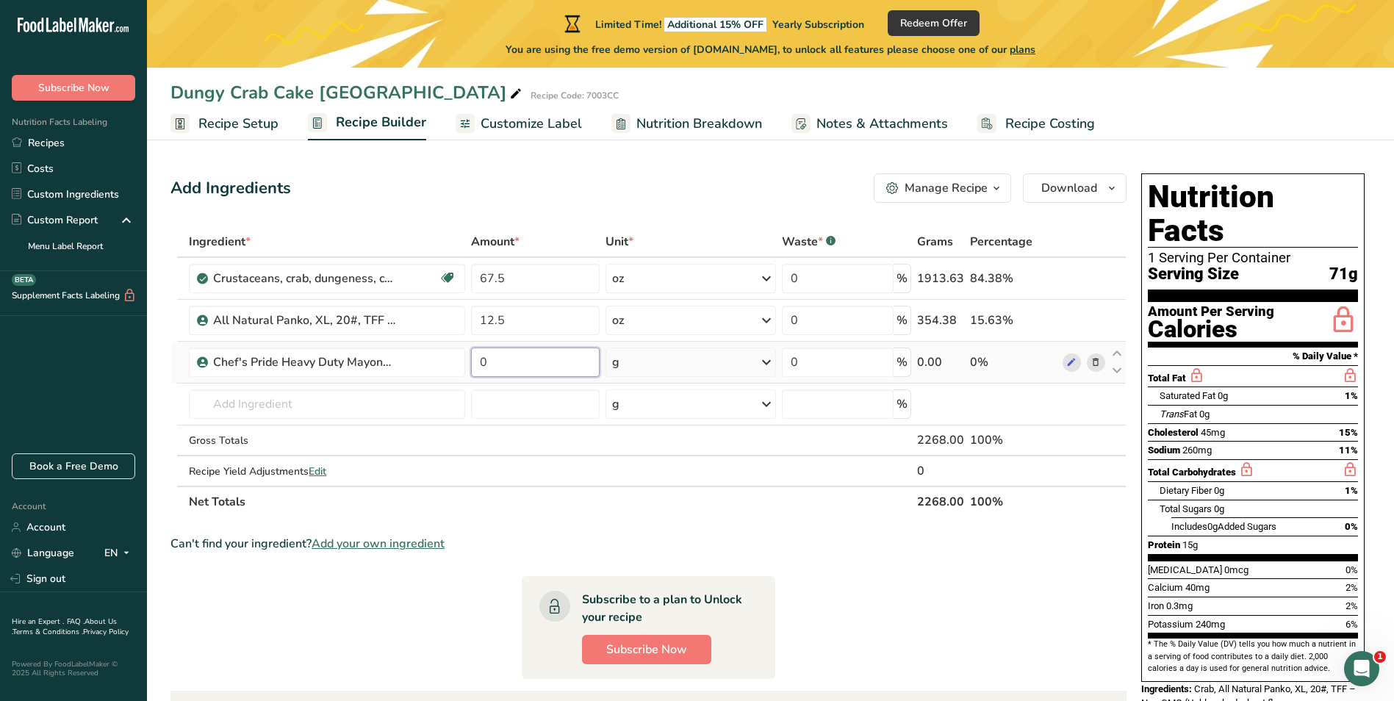
click at [528, 361] on input "0" at bounding box center [535, 362] width 129 height 29
click at [527, 361] on input "0" at bounding box center [535, 362] width 129 height 29
paste input "7.5"
type input "7.5"
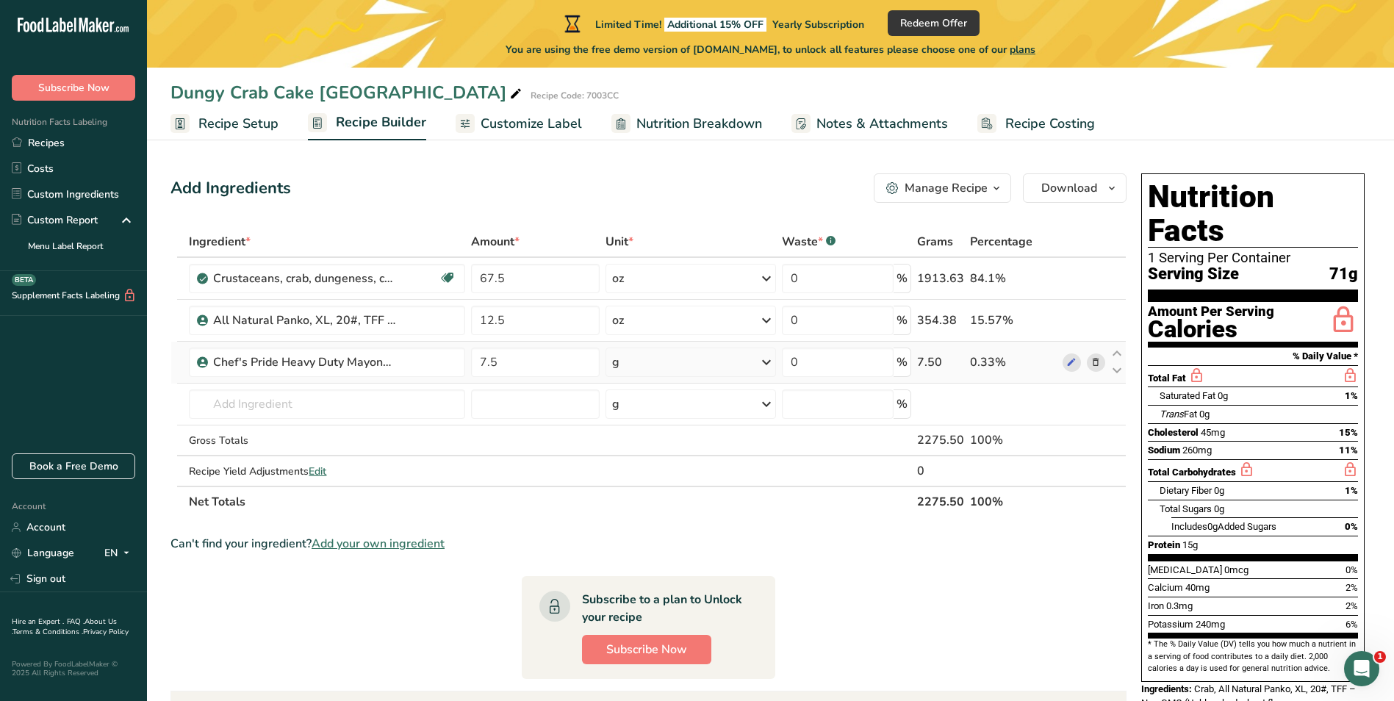
click at [772, 354] on div "Ingredient * Amount * Unit * Waste * .a-a{fill:#347362;}.b-a{fill:#fff;} Grams …" at bounding box center [649, 371] width 956 height 291
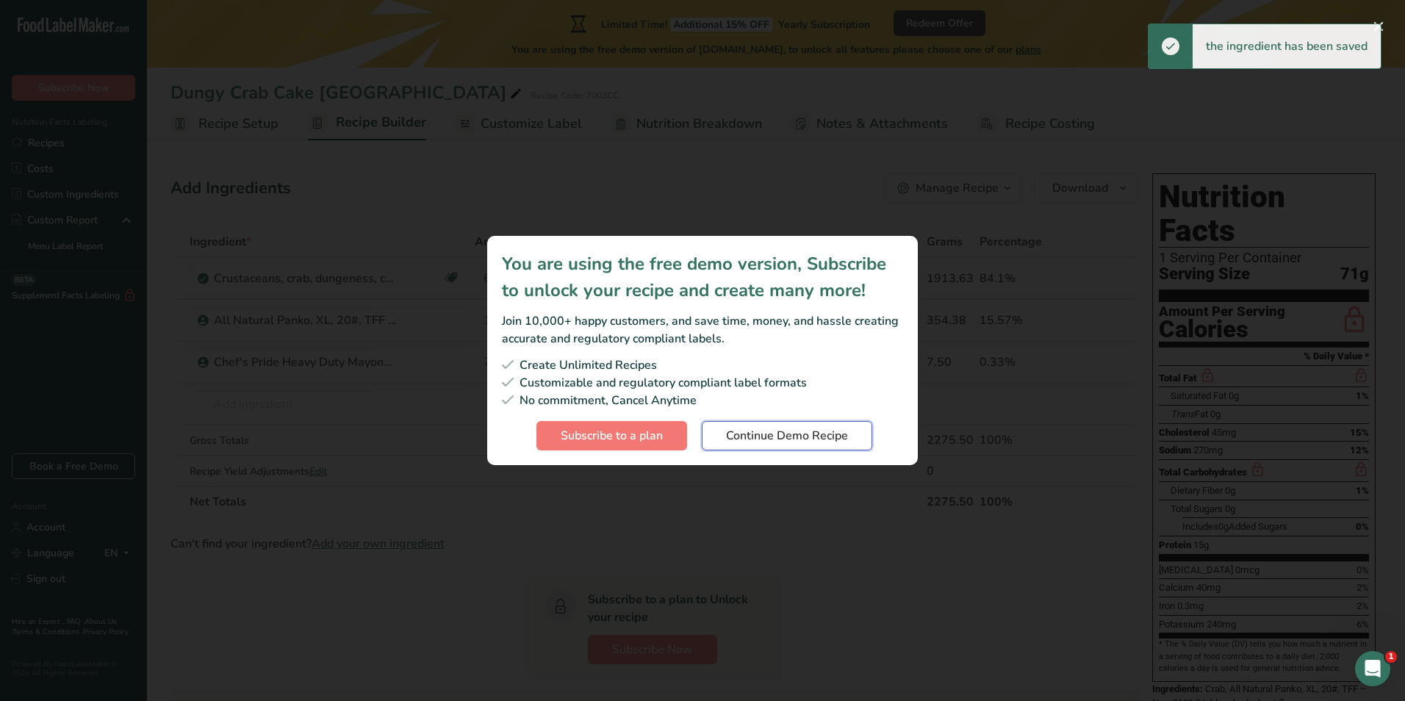
click at [775, 431] on span "Continue Demo Recipe" at bounding box center [787, 436] width 122 height 18
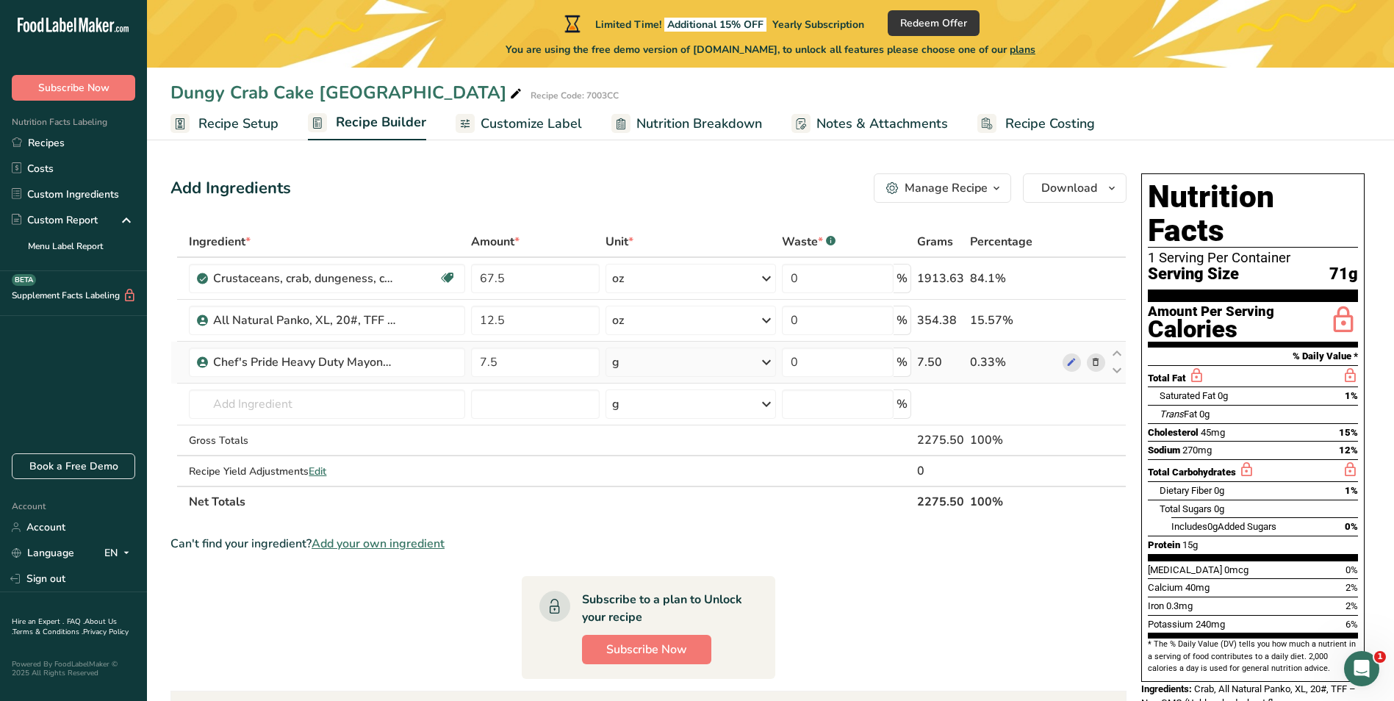
click at [765, 360] on icon at bounding box center [767, 362] width 18 height 26
click at [658, 476] on div "See more" at bounding box center [675, 478] width 123 height 15
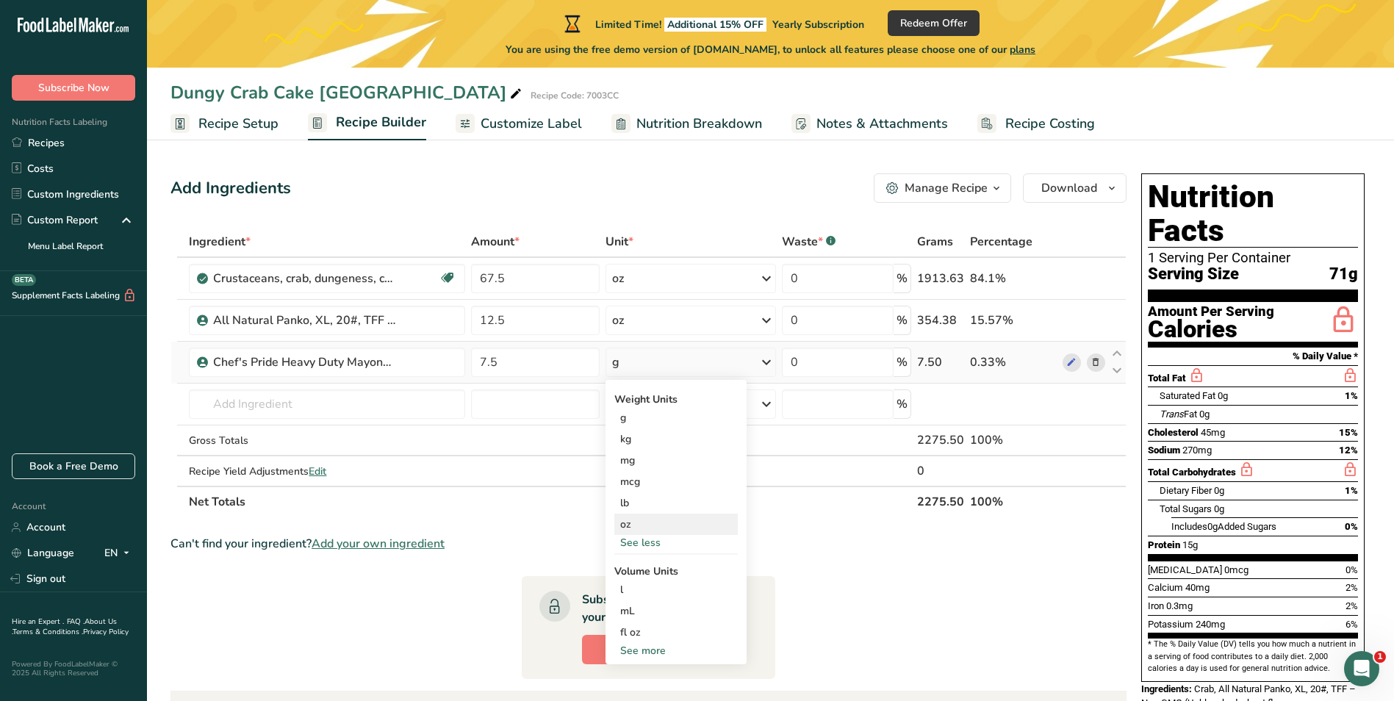
click at [653, 523] on div "oz" at bounding box center [675, 524] width 123 height 21
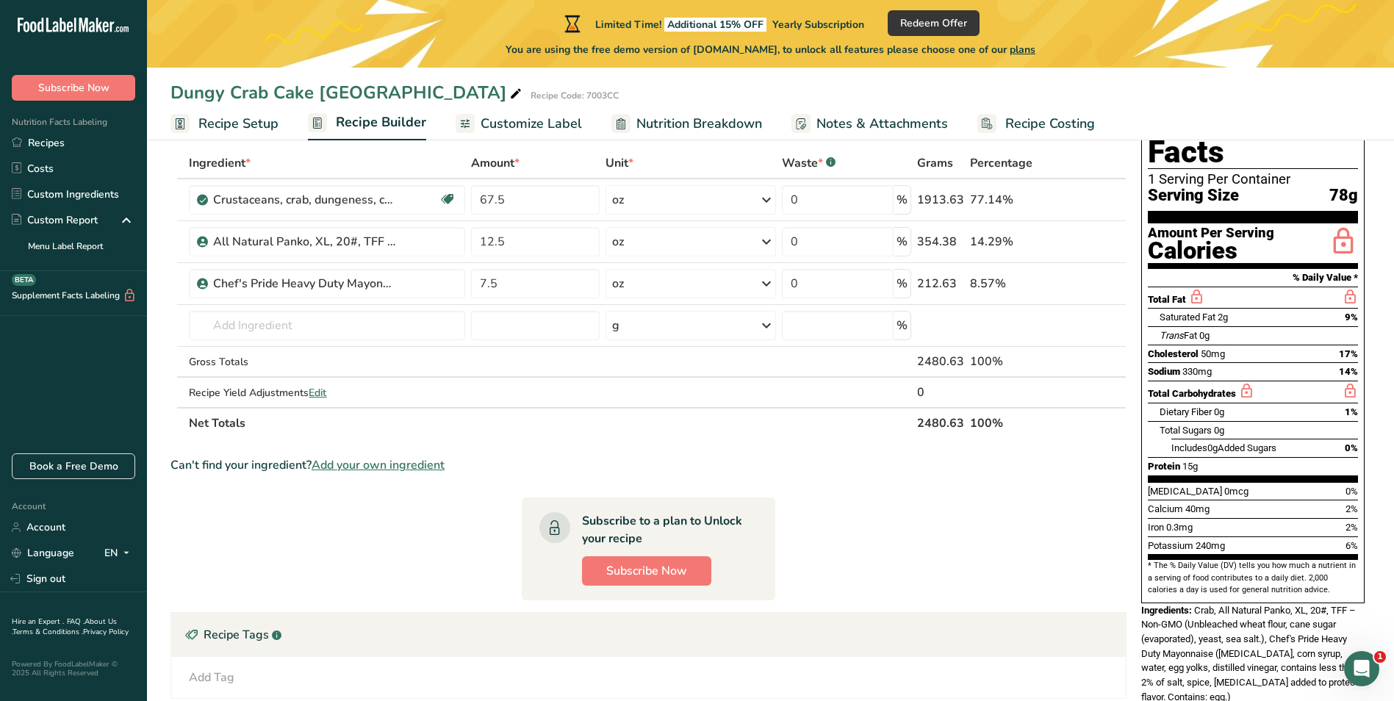
scroll to position [53, 0]
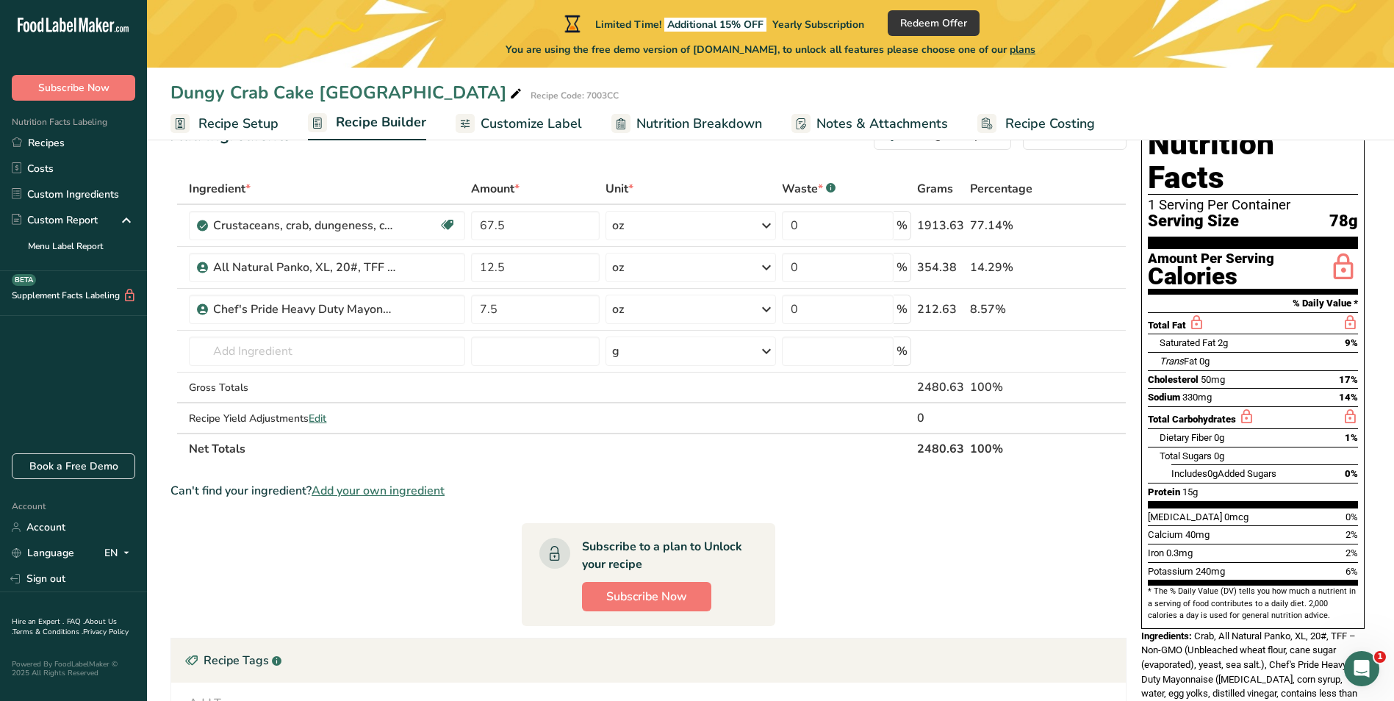
click at [378, 492] on span "Add your own ingredient" at bounding box center [378, 491] width 133 height 18
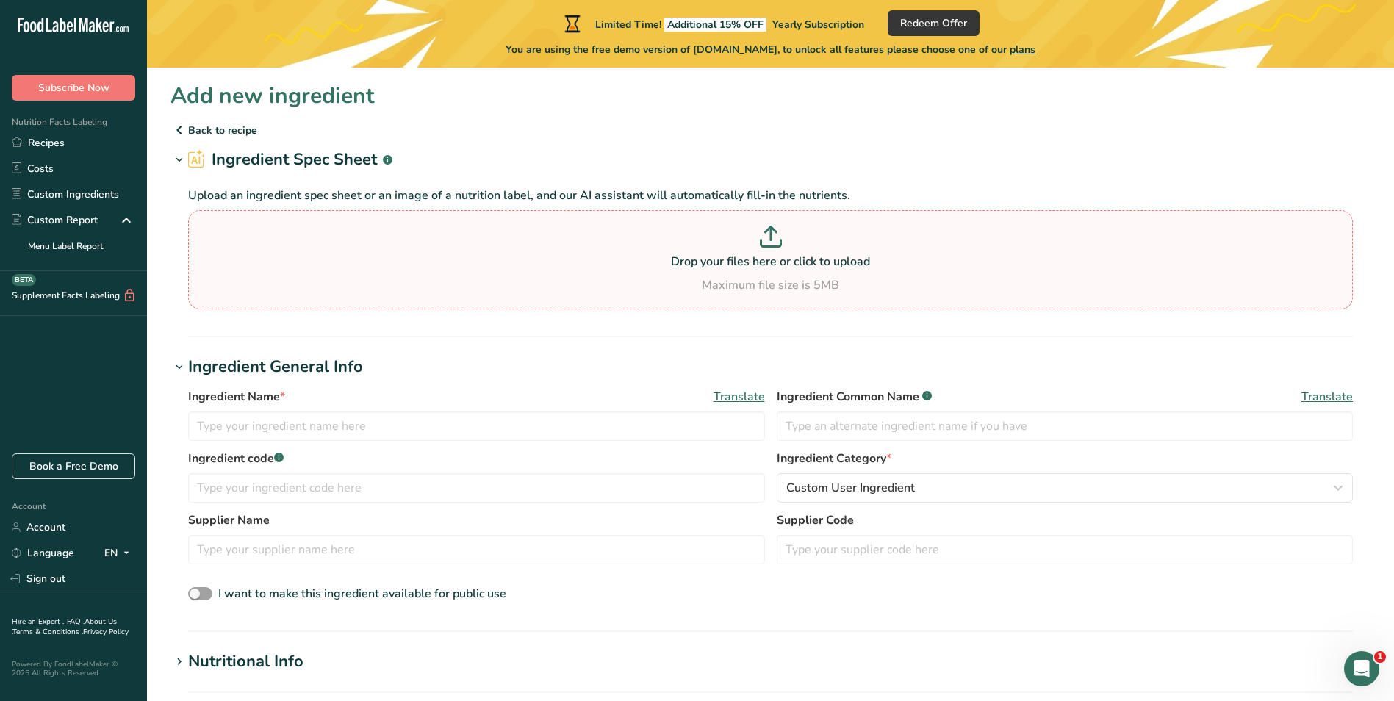
click at [784, 251] on p at bounding box center [771, 239] width 1158 height 27
click at [784, 251] on input "Drop your files here or click to upload Maximum file size is 5MB" at bounding box center [770, 259] width 1165 height 99
click at [761, 245] on icon at bounding box center [771, 243] width 20 height 7
click at [761, 245] on input "Drop your files here or click to upload Maximum file size is 5MB" at bounding box center [770, 259] width 1165 height 99
type input "C:\fakepath\Frenchs Mustard Nutritional sysco (1).docx"
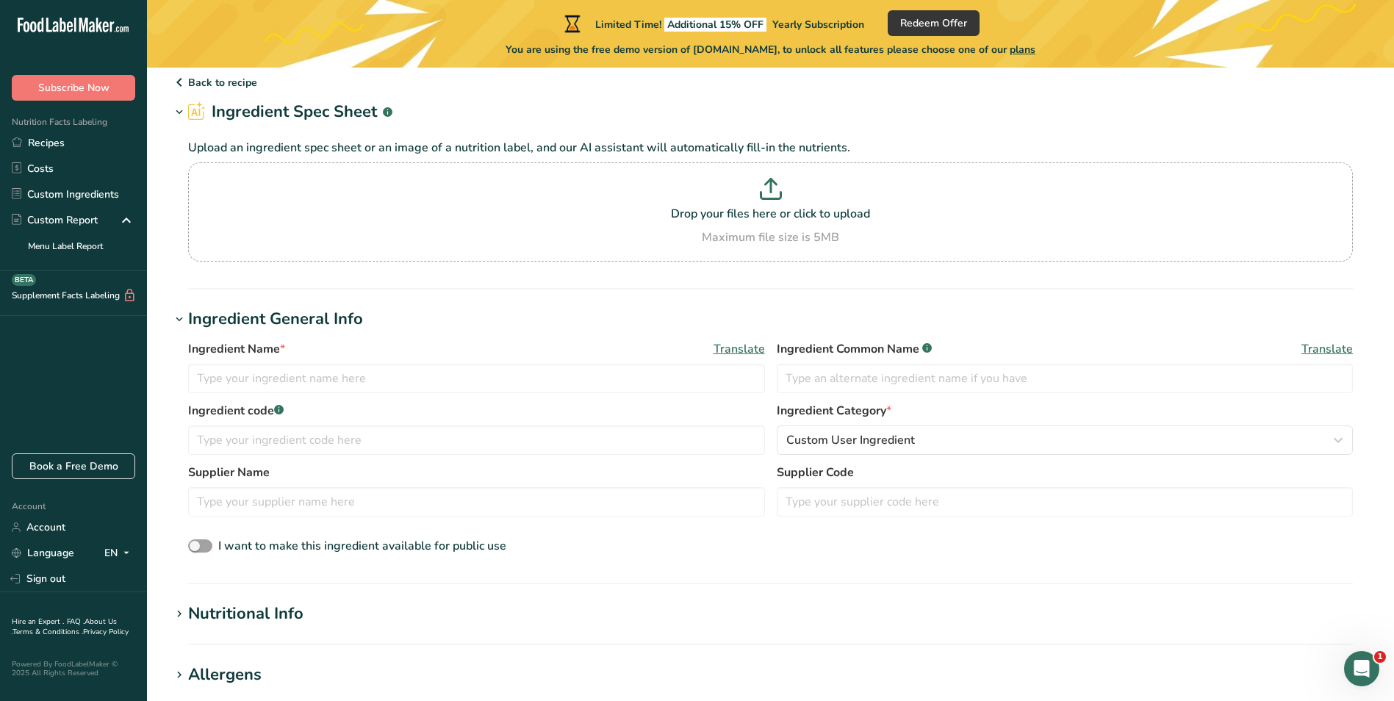
scroll to position [73, 0]
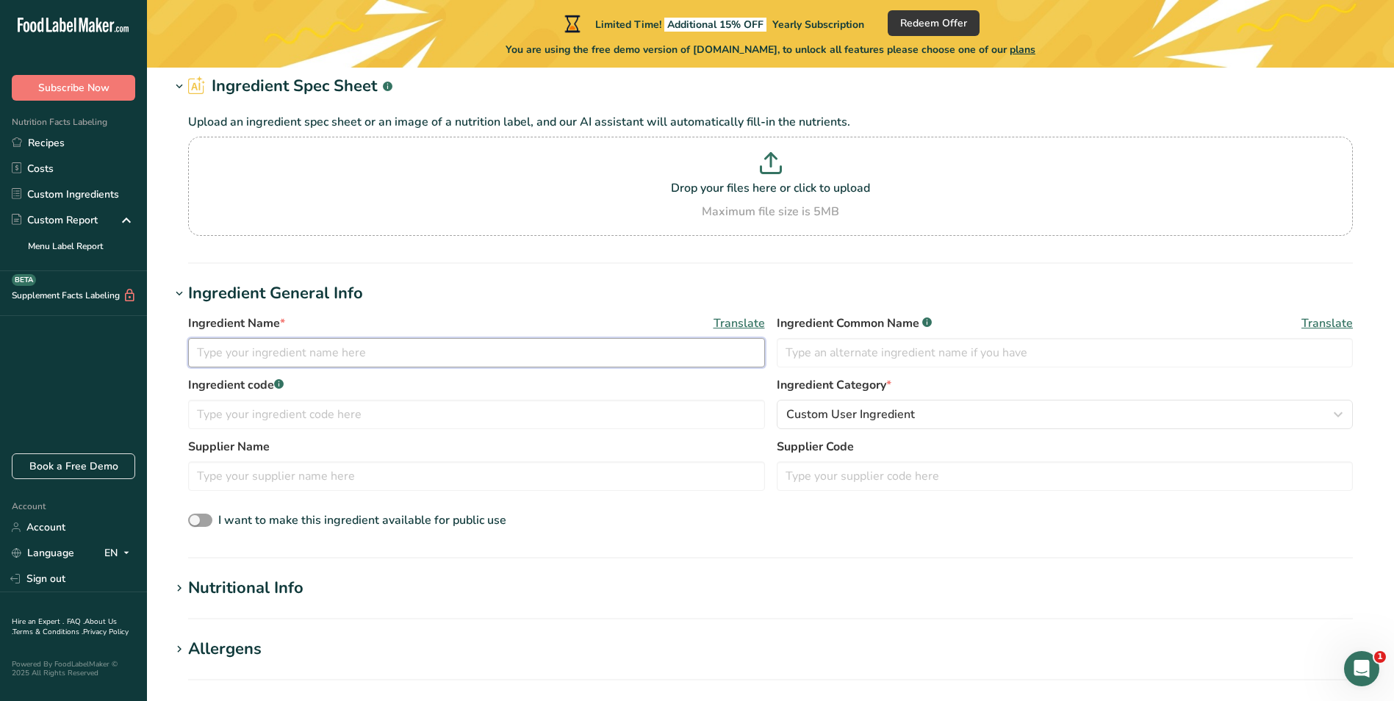
click at [277, 349] on input "text" at bounding box center [476, 352] width 577 height 29
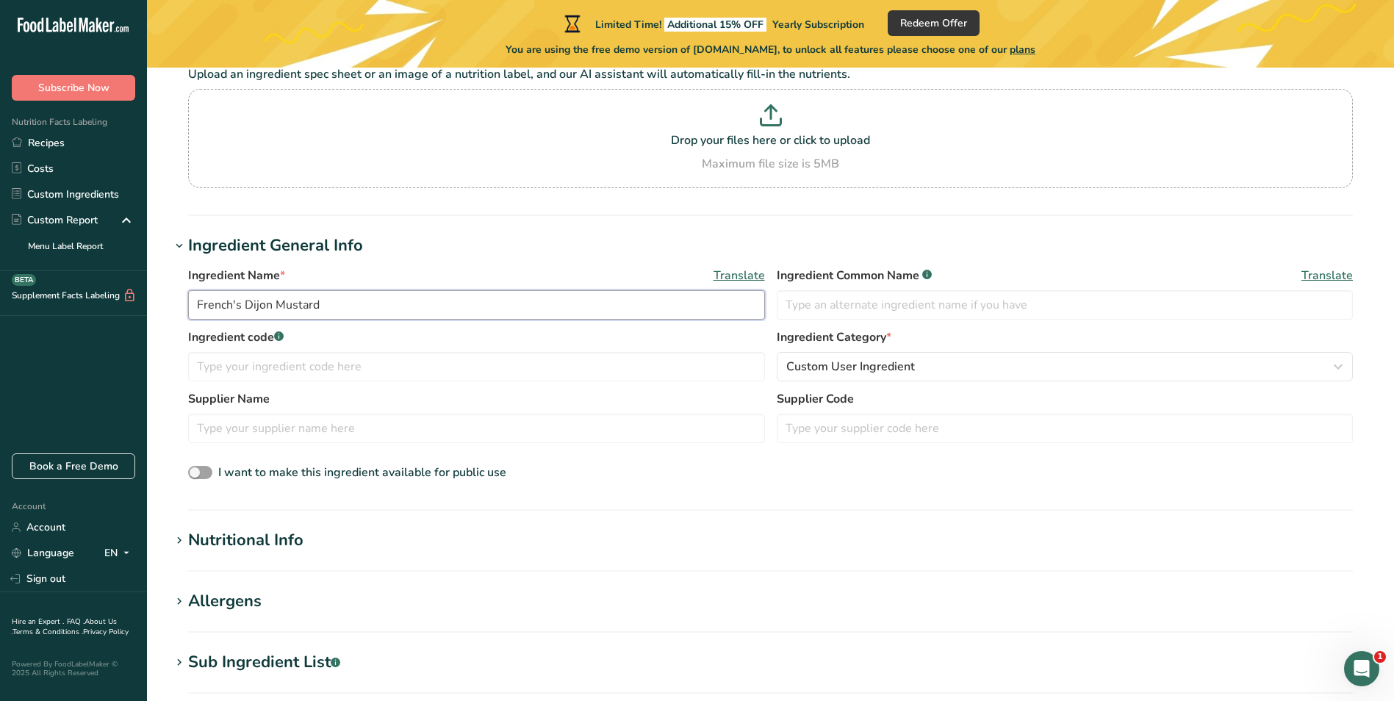
scroll to position [147, 0]
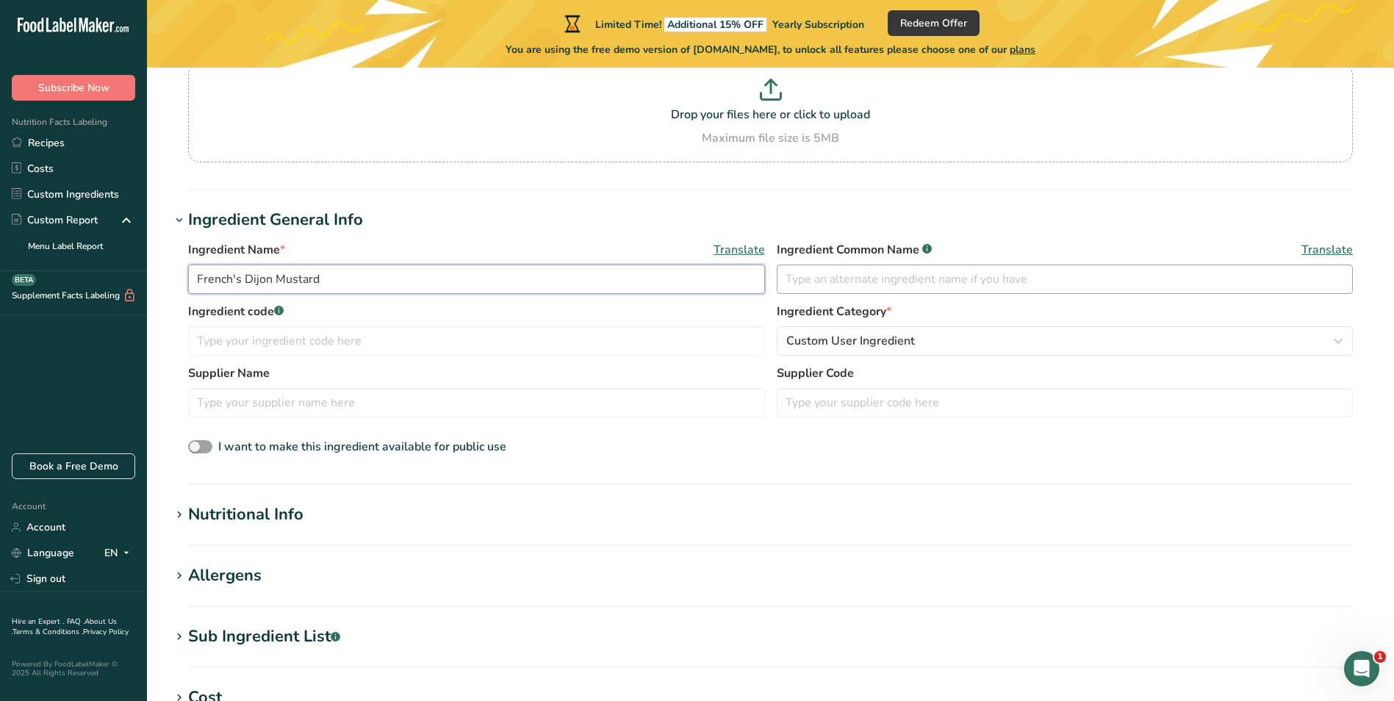
type input "French's Dijon Mustard"
click at [958, 276] on input "text" at bounding box center [1065, 279] width 577 height 29
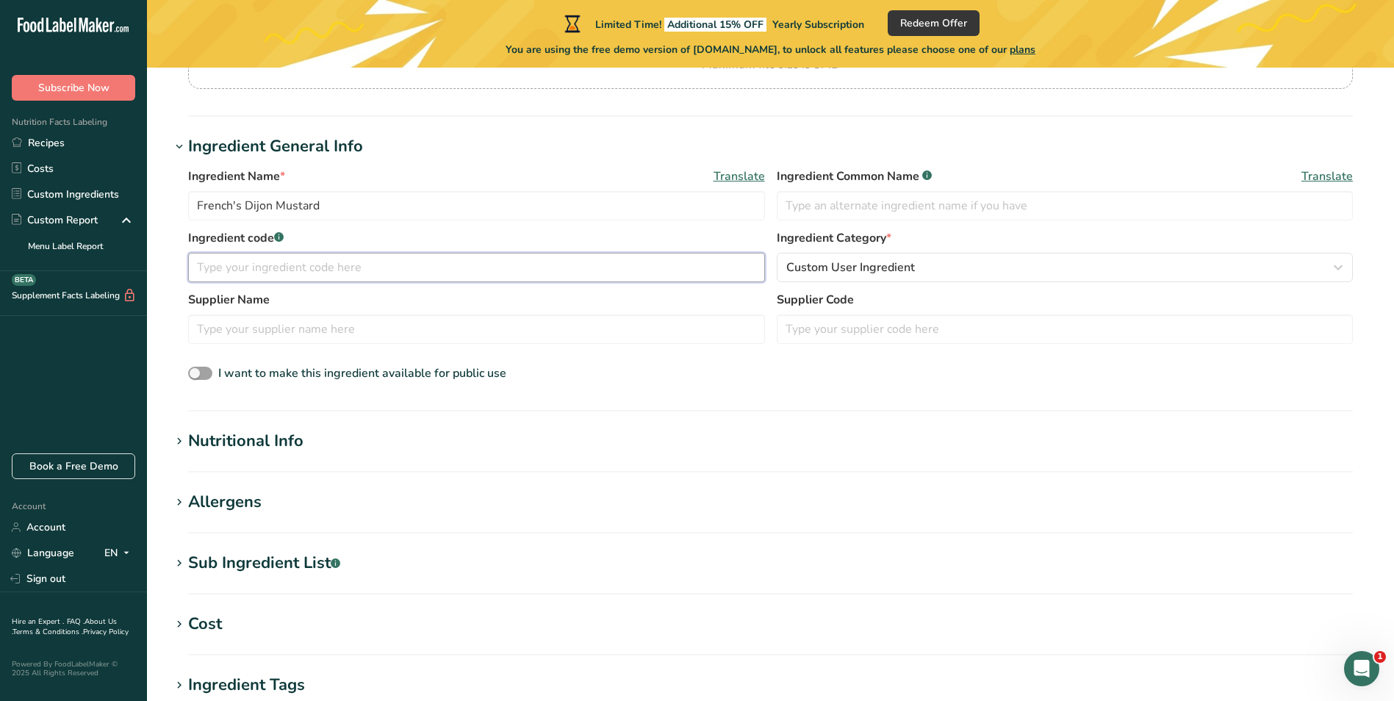
click at [323, 266] on input "text" at bounding box center [476, 267] width 577 height 29
click at [279, 271] on input "text" at bounding box center [476, 267] width 577 height 29
click at [356, 265] on input "text" at bounding box center [476, 267] width 577 height 29
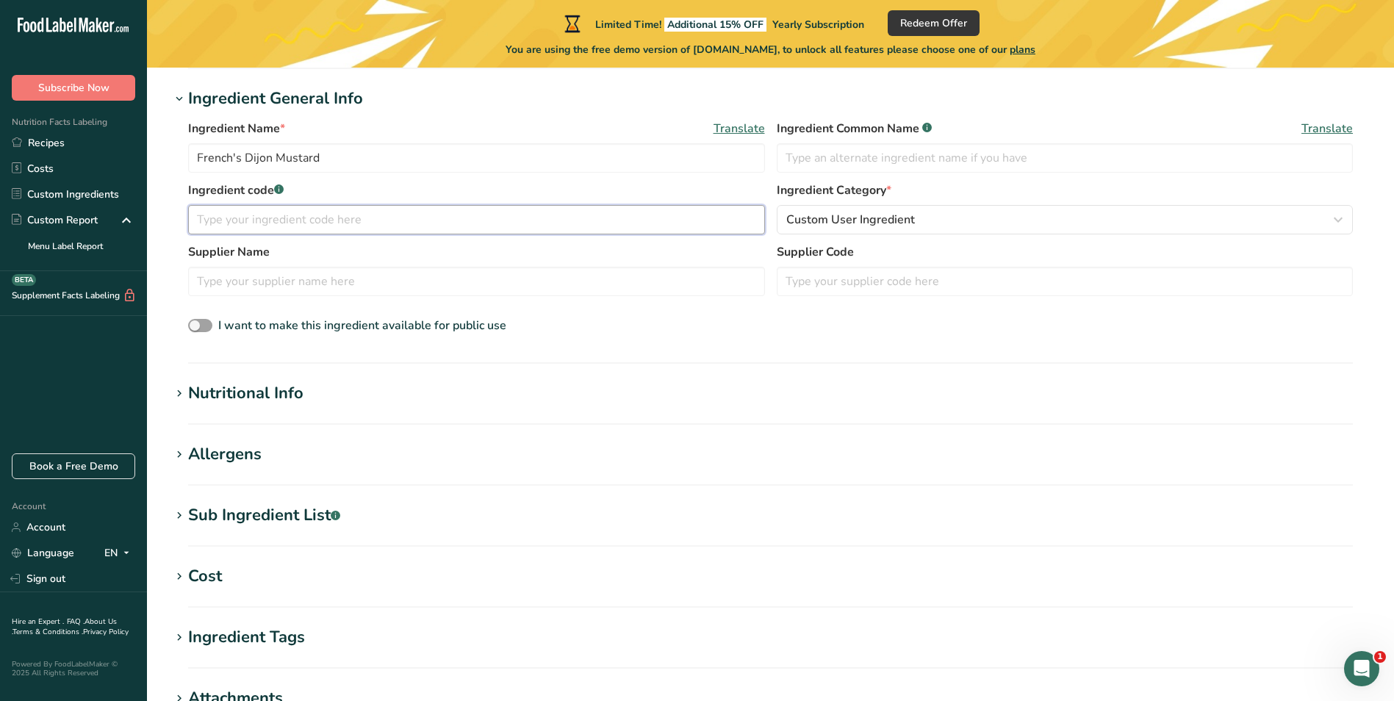
scroll to position [294, 0]
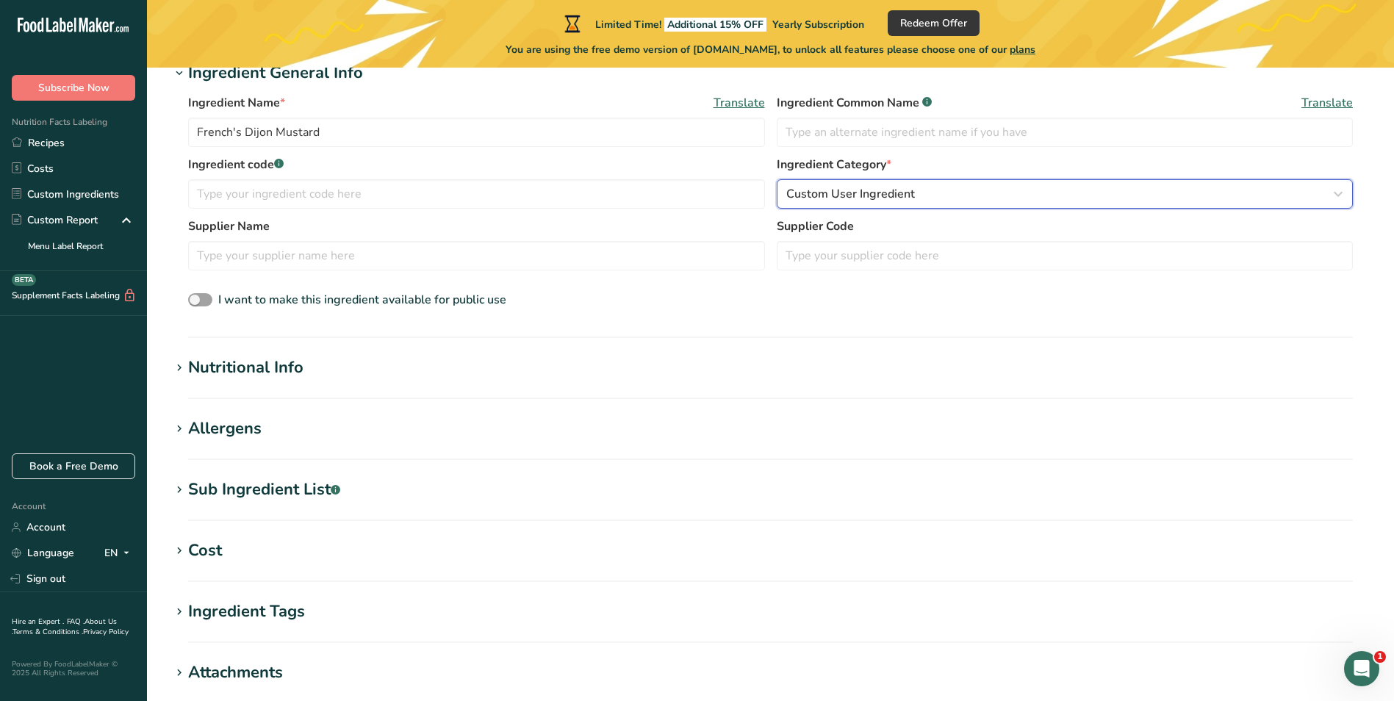
click at [1345, 194] on icon "button" at bounding box center [1338, 194] width 18 height 26
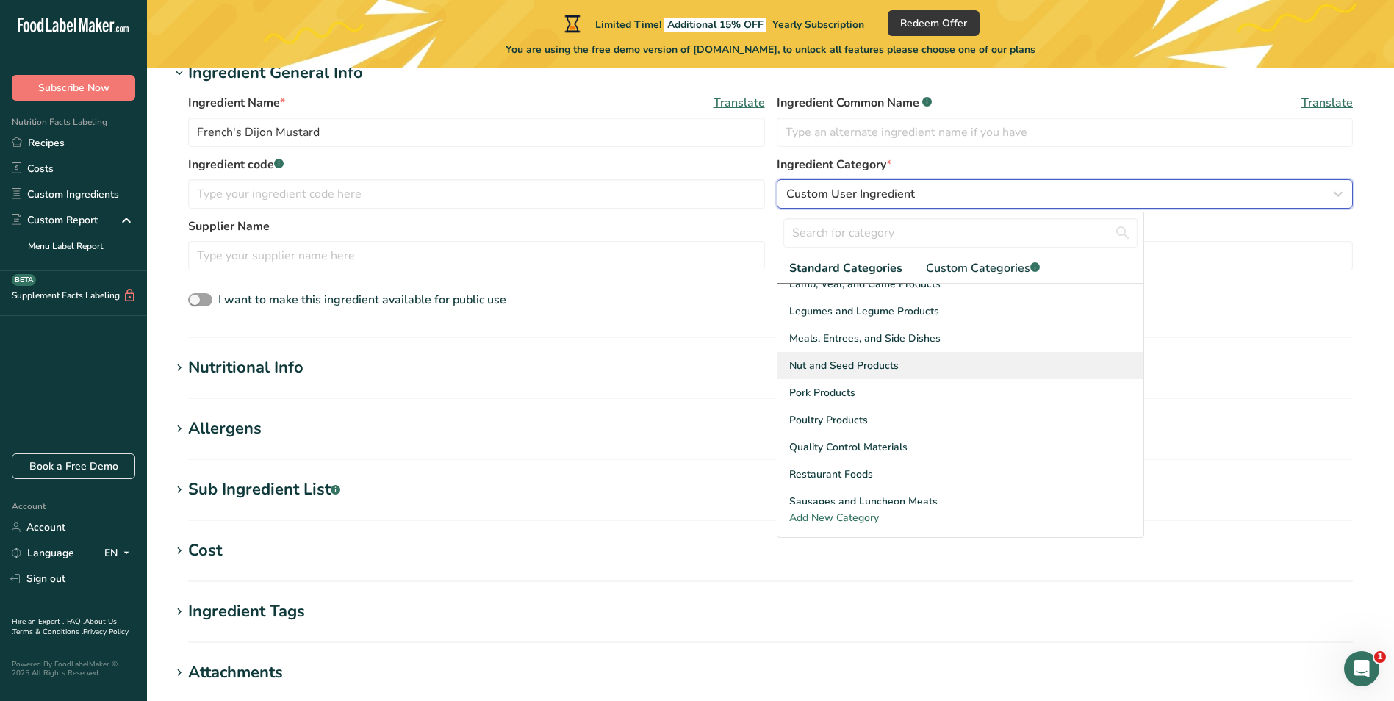
scroll to position [348, 0]
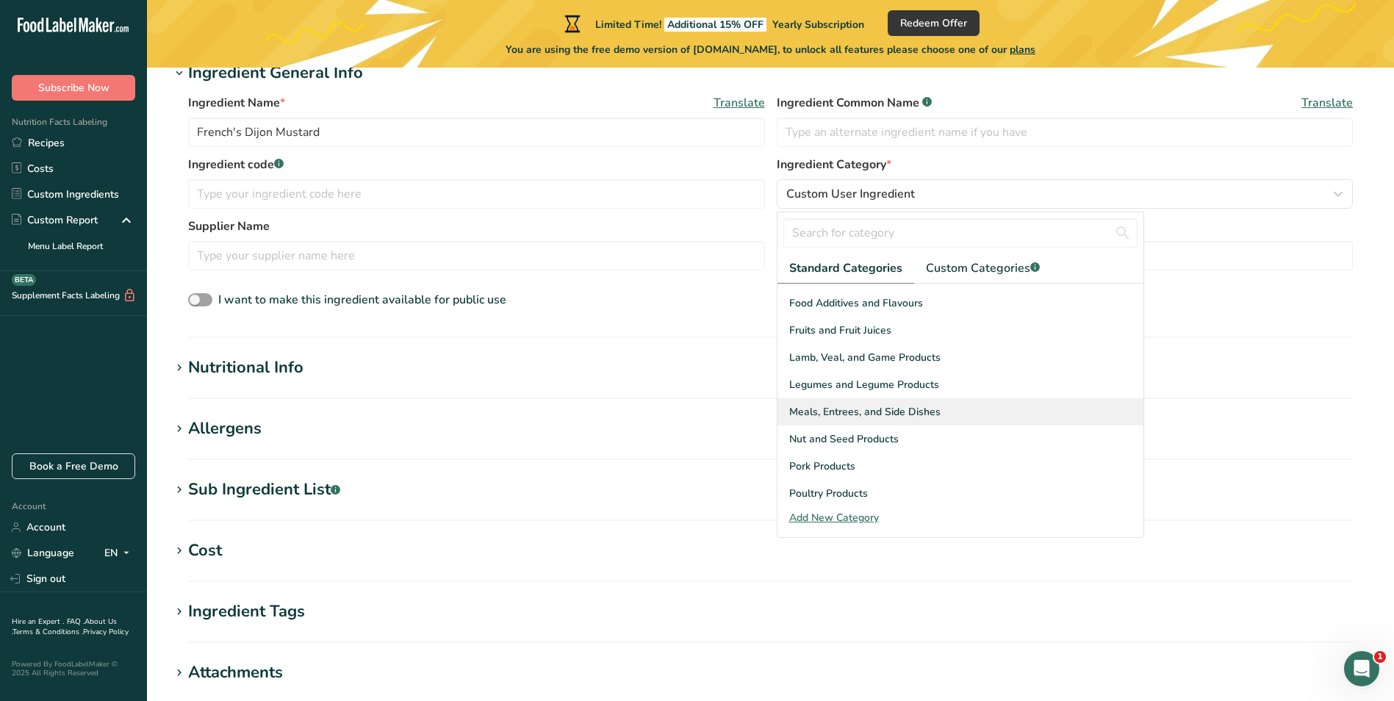
click at [850, 408] on span "Meals, Entrees, and Side Dishes" at bounding box center [864, 411] width 151 height 15
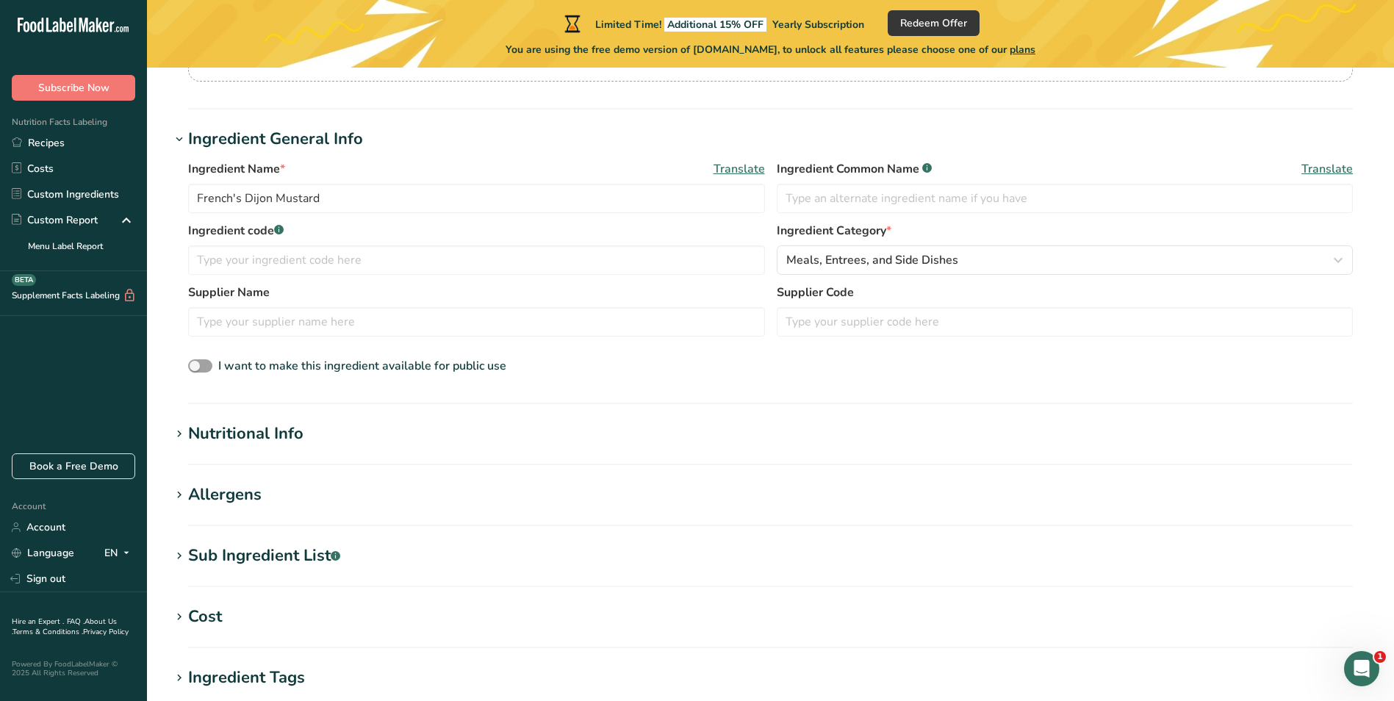
scroll to position [147, 0]
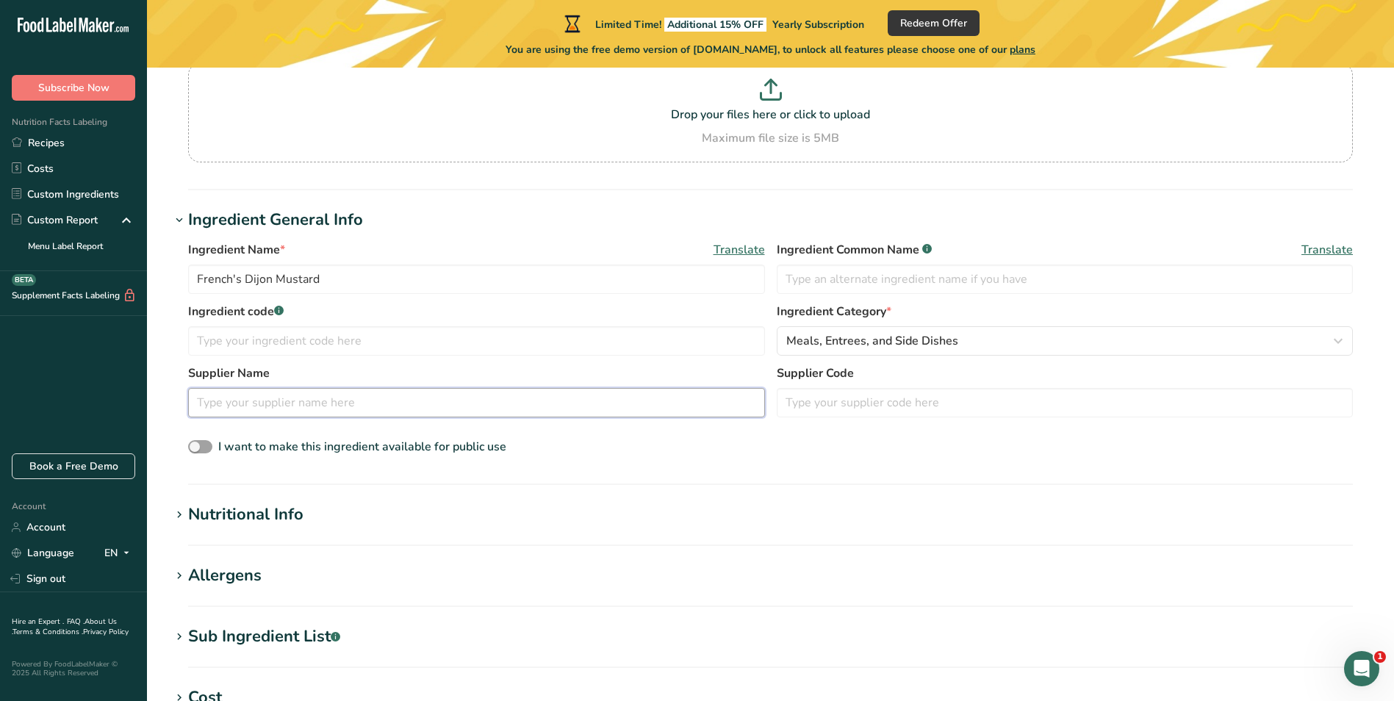
click at [277, 398] on input "text" at bounding box center [476, 402] width 577 height 29
click at [330, 407] on input "text" at bounding box center [476, 402] width 577 height 29
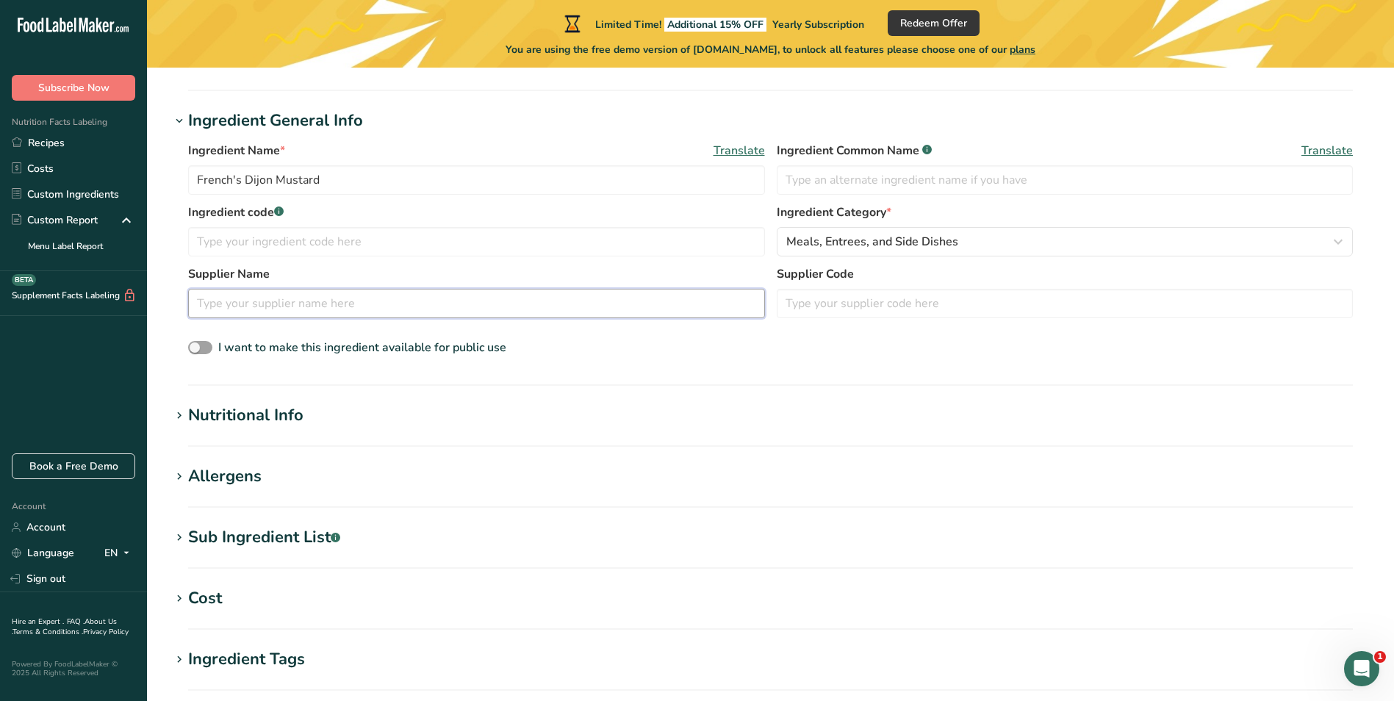
scroll to position [220, 0]
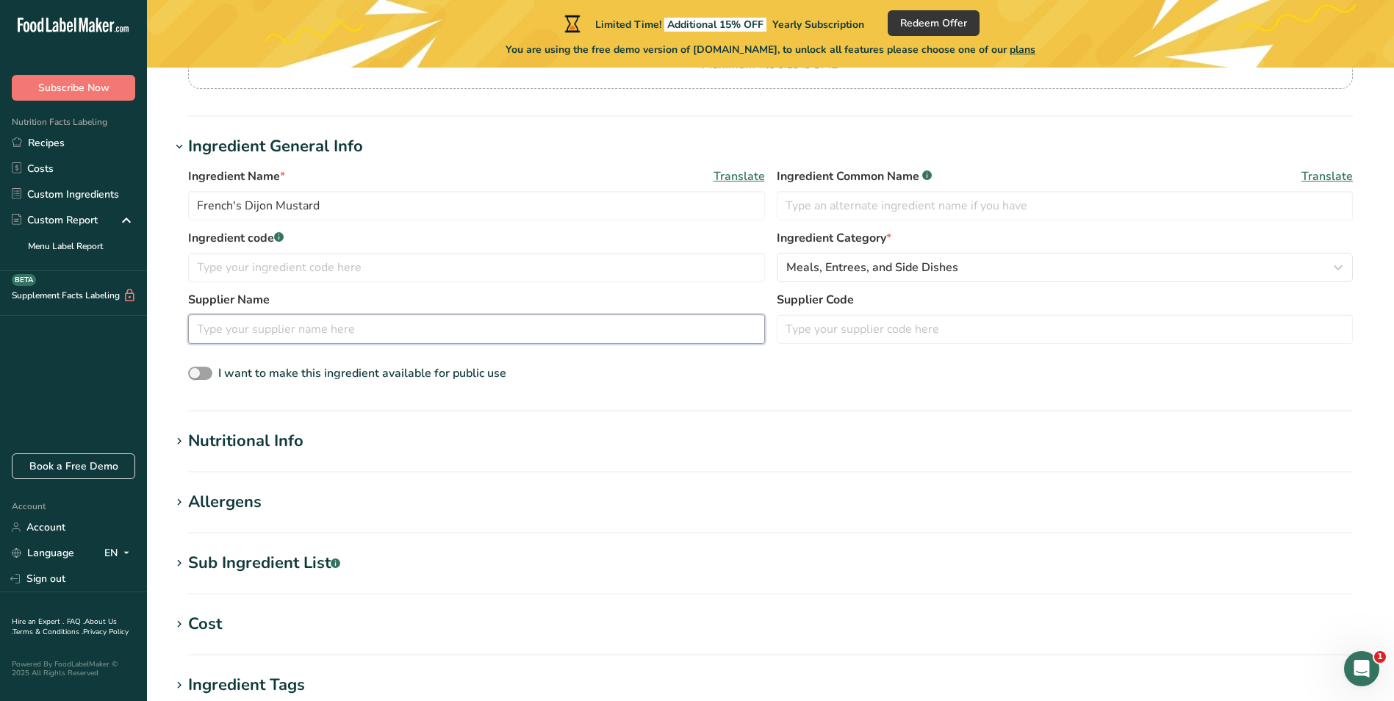
click at [306, 325] on input "text" at bounding box center [476, 329] width 577 height 29
click at [304, 328] on input "text" at bounding box center [476, 329] width 577 height 29
type input "French's Dijon Mustard"
click at [847, 329] on input "text" at bounding box center [1065, 329] width 577 height 29
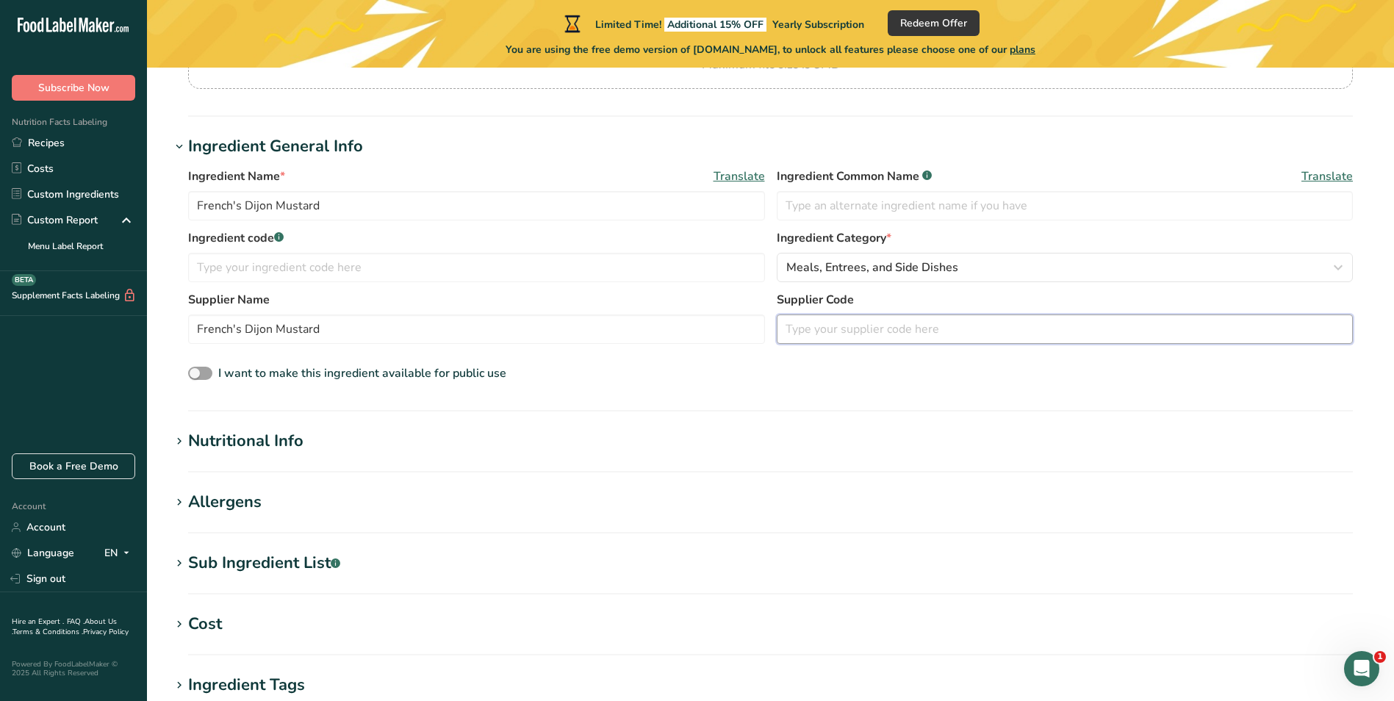
click at [866, 328] on input "text" at bounding box center [1065, 329] width 577 height 29
type input "69191"
click at [363, 330] on input "French's Dijon Mustard" at bounding box center [476, 329] width 577 height 29
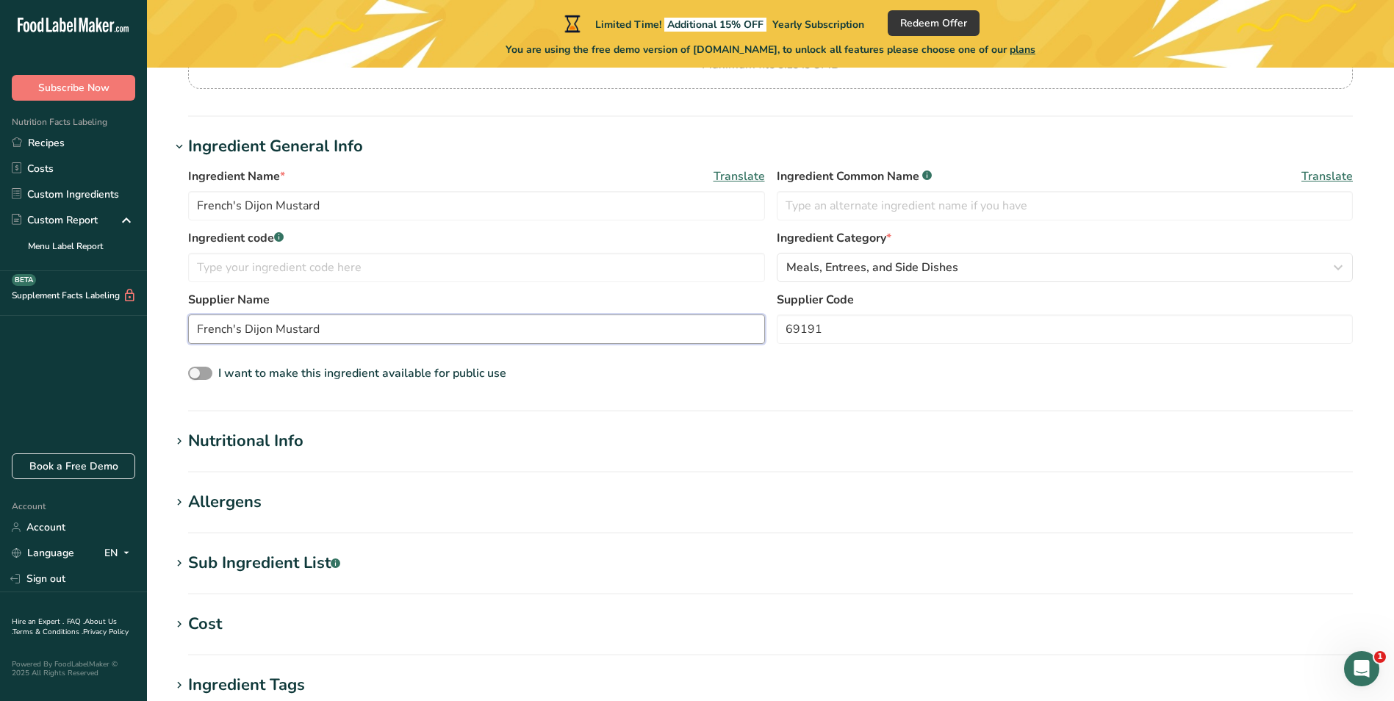
click at [363, 330] on input "French's Dijon Mustard" at bounding box center [476, 329] width 577 height 29
click at [279, 264] on input "text" at bounding box center [476, 267] width 577 height 29
type input "Sysco"
drag, startPoint x: 251, startPoint y: 259, endPoint x: 148, endPoint y: 263, distance: 103.7
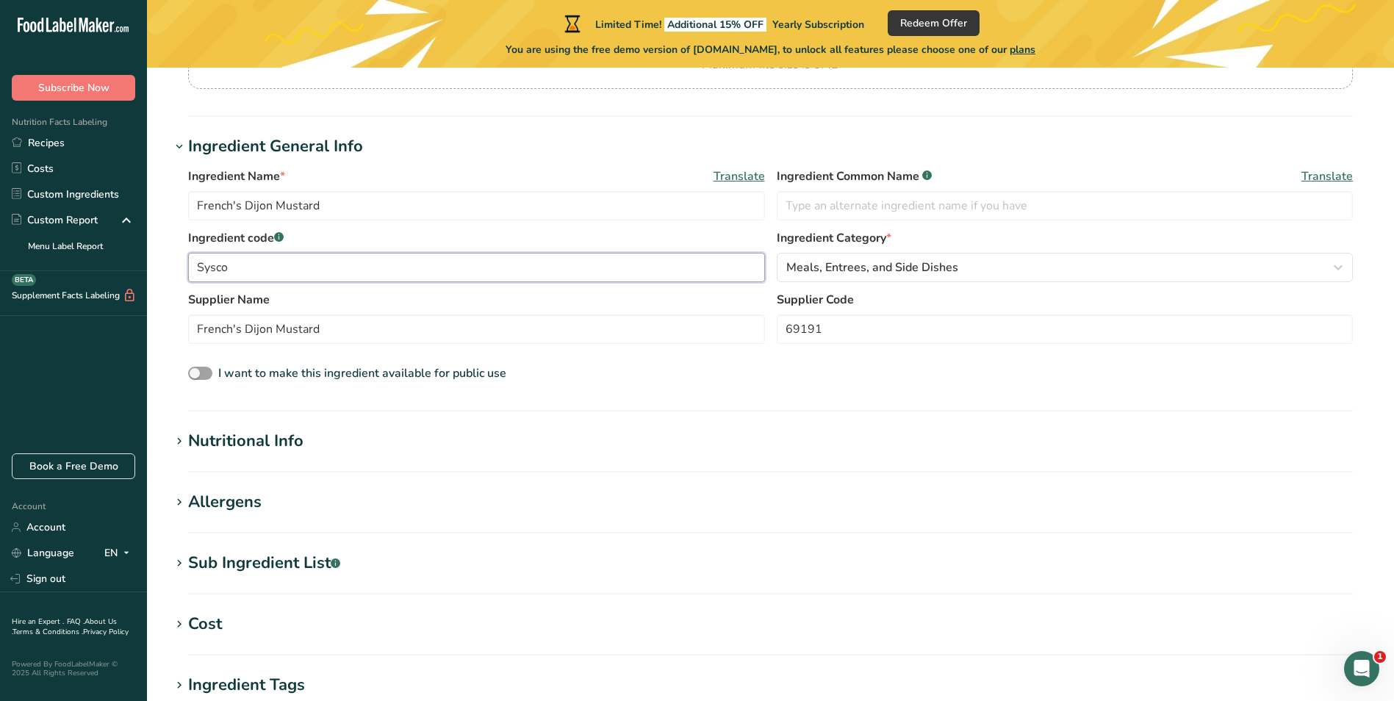
click at [148, 263] on section "Add new ingredient Back to recipe Ingredient Spec Sheet .a-a{fill:#347362;}.b-a…" at bounding box center [770, 408] width 1247 height 1122
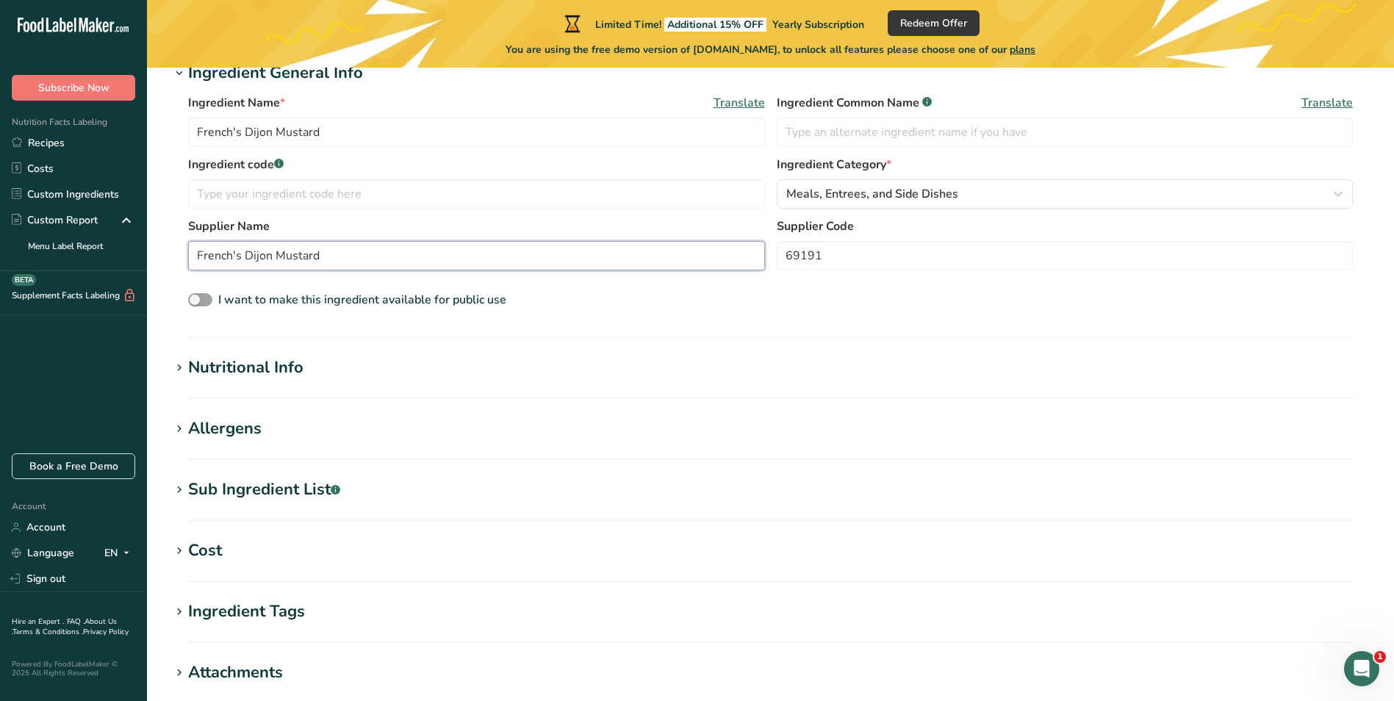
drag, startPoint x: 341, startPoint y: 251, endPoint x: 190, endPoint y: 251, distance: 151.4
click at [190, 251] on input "French's Dijon Mustard" at bounding box center [476, 255] width 577 height 29
click at [252, 188] on input "text" at bounding box center [476, 193] width 577 height 29
paste input "French's Dijon Mustard"
type input "French's Dijon Mustard"
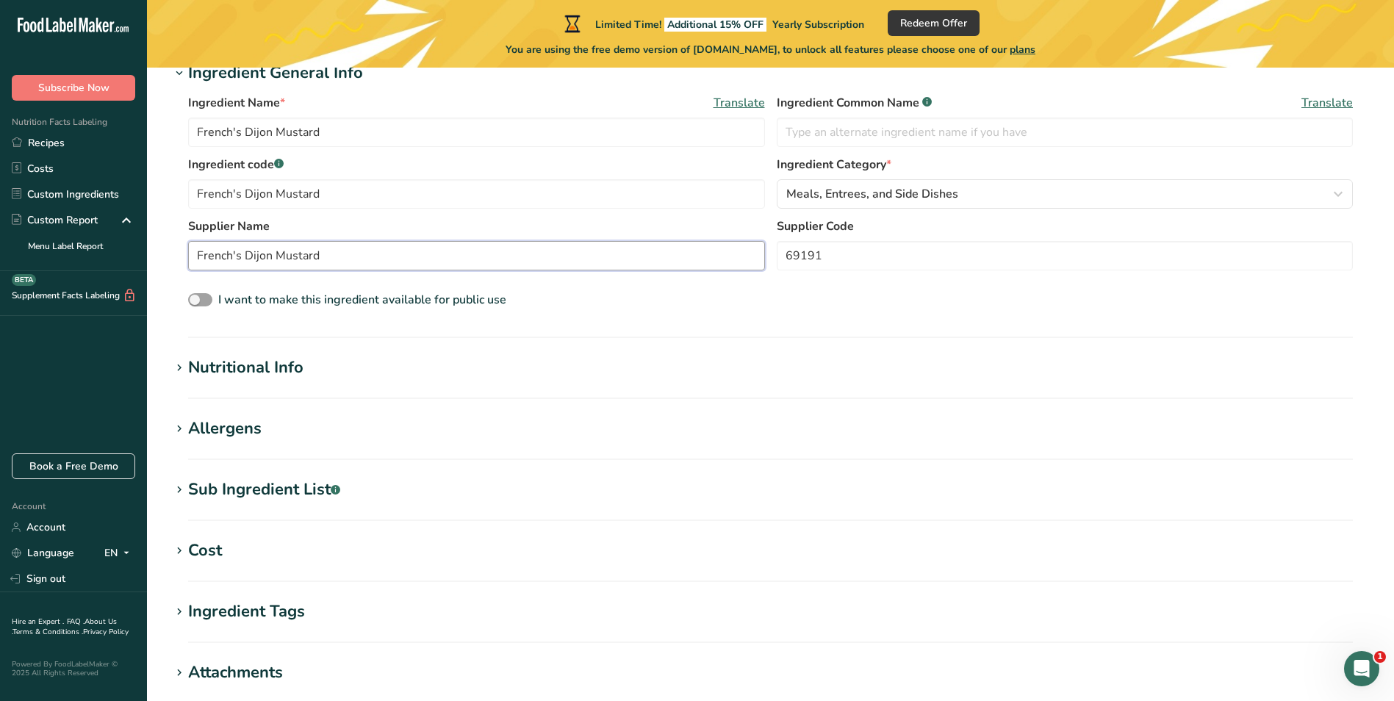
drag, startPoint x: 330, startPoint y: 252, endPoint x: 187, endPoint y: 257, distance: 142.7
click at [187, 257] on div "Ingredient Name * Translate French's Dijon Mustard Ingredient Common Name .a-a{…" at bounding box center [771, 202] width 1200 height 234
type input "Sysco"
click at [735, 317] on div "Ingredient Name * Translate French's Dijon Mustard Ingredient Common Name .a-a{…" at bounding box center [771, 202] width 1200 height 234
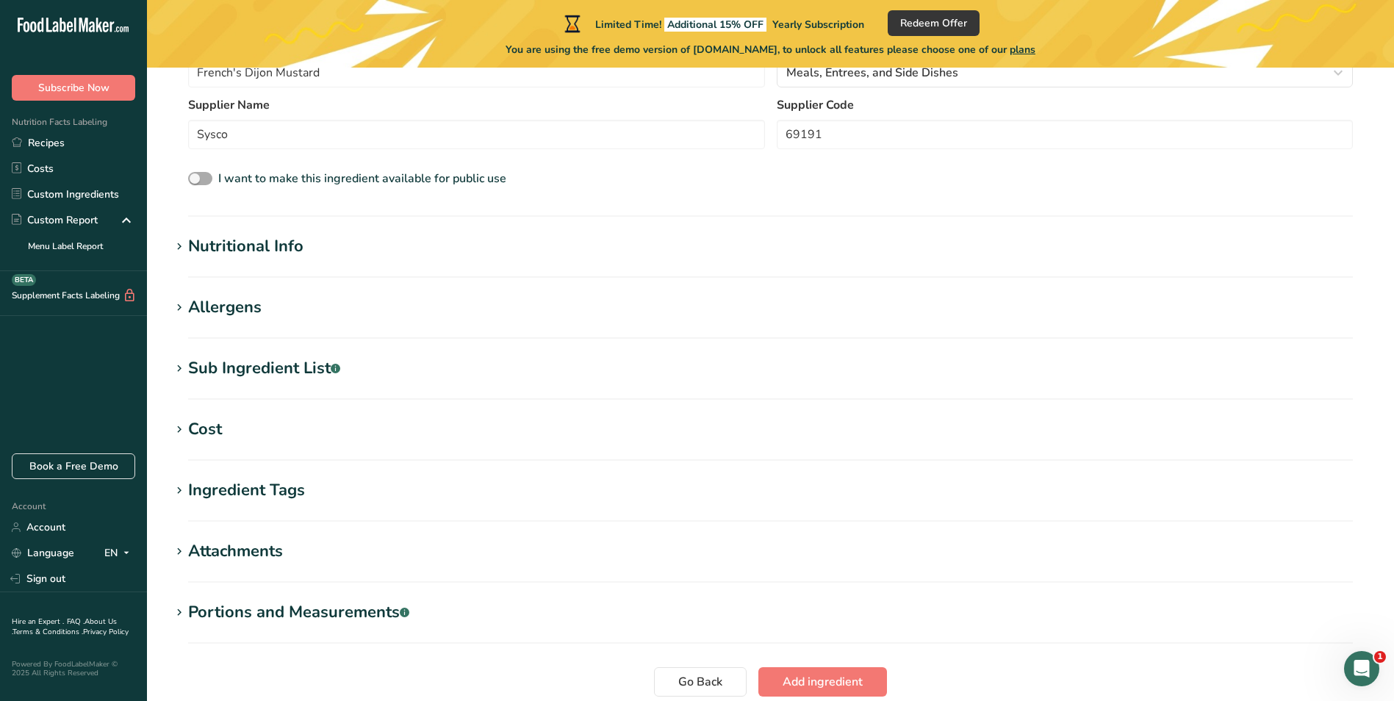
scroll to position [441, 0]
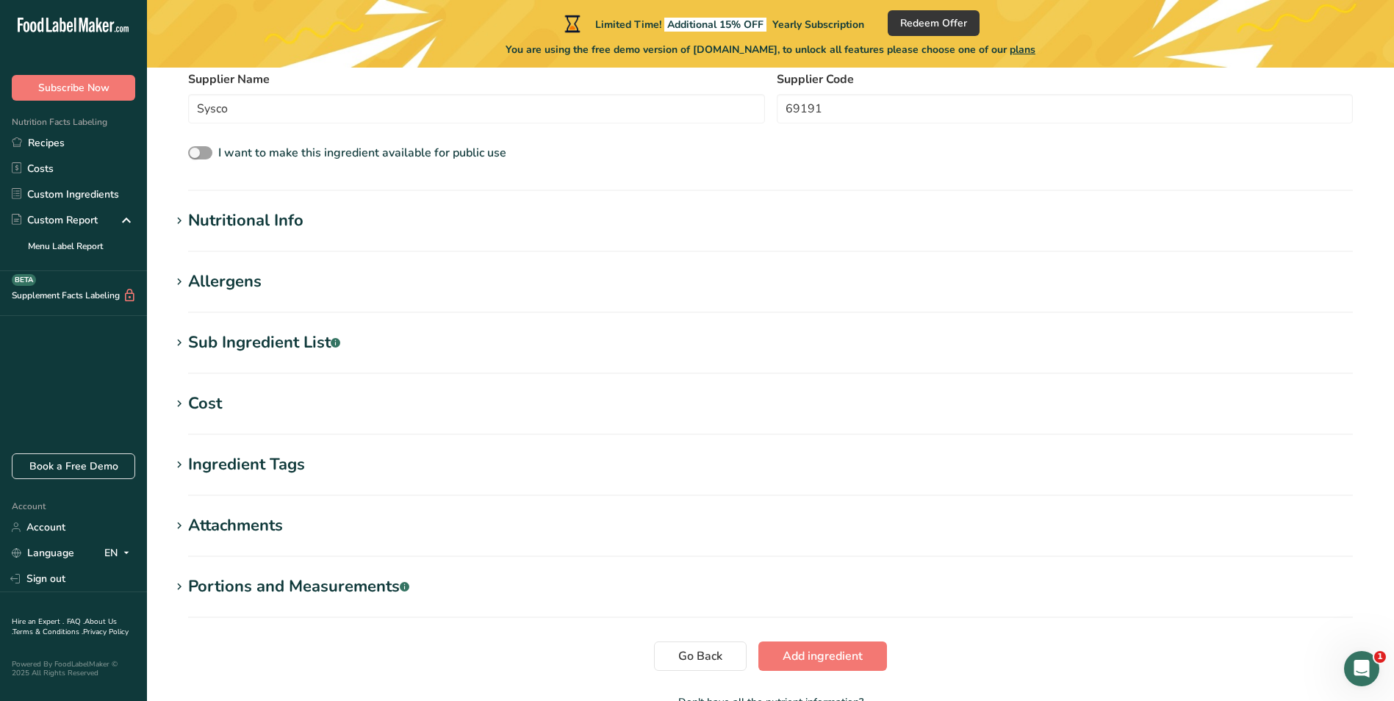
click at [183, 222] on icon at bounding box center [179, 221] width 13 height 21
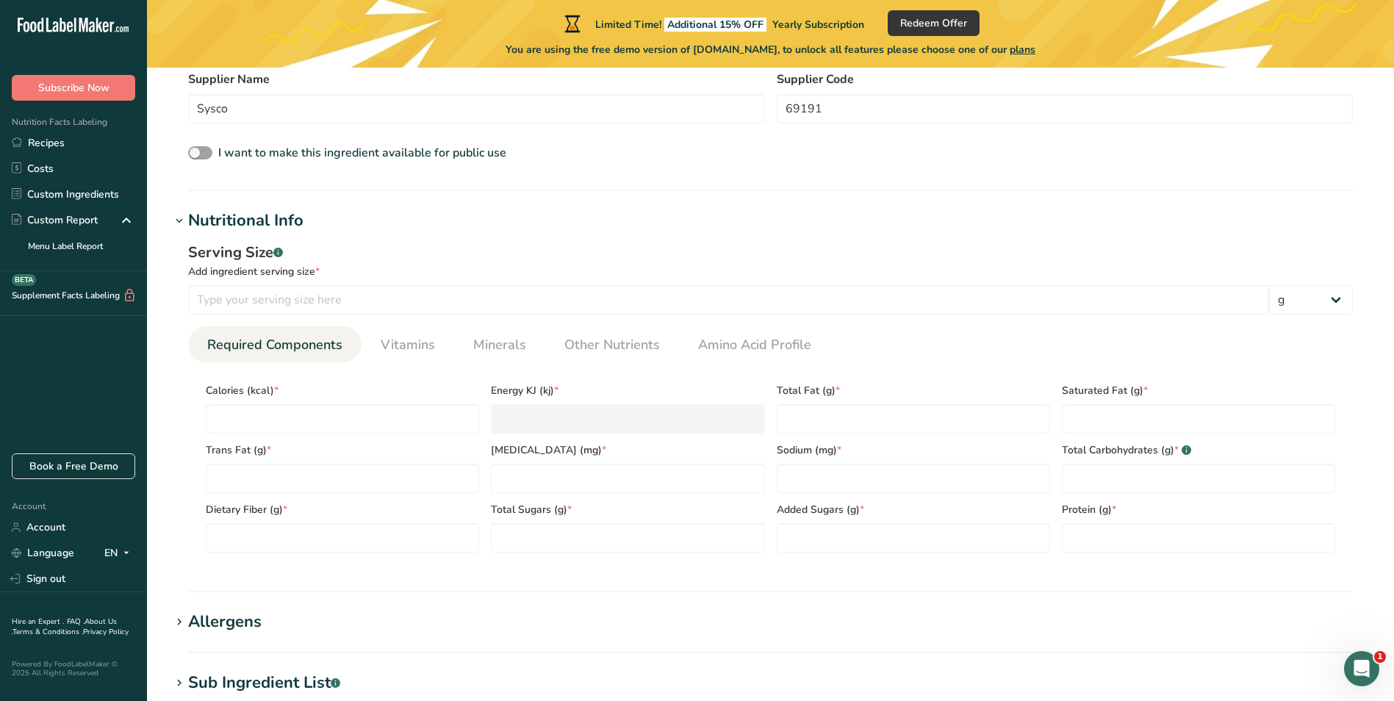
scroll to position [514, 0]
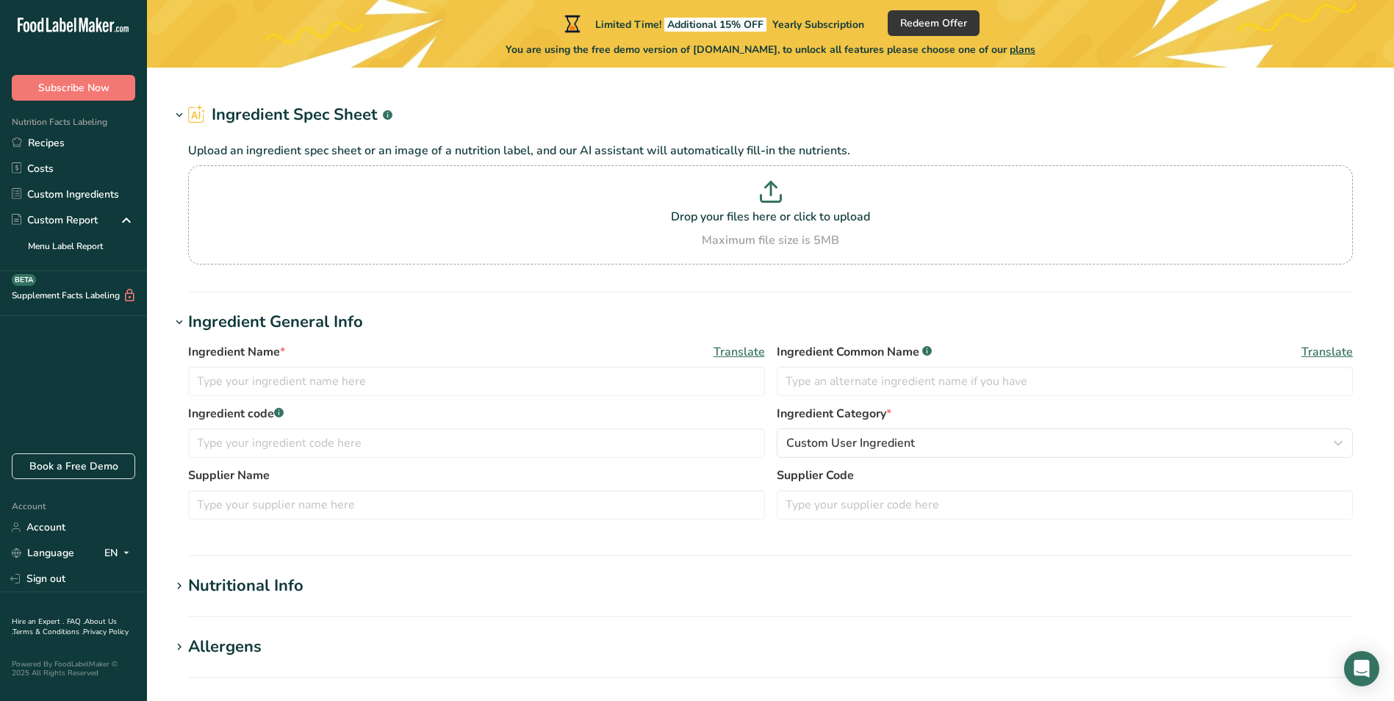
type input "Mayonnaise"
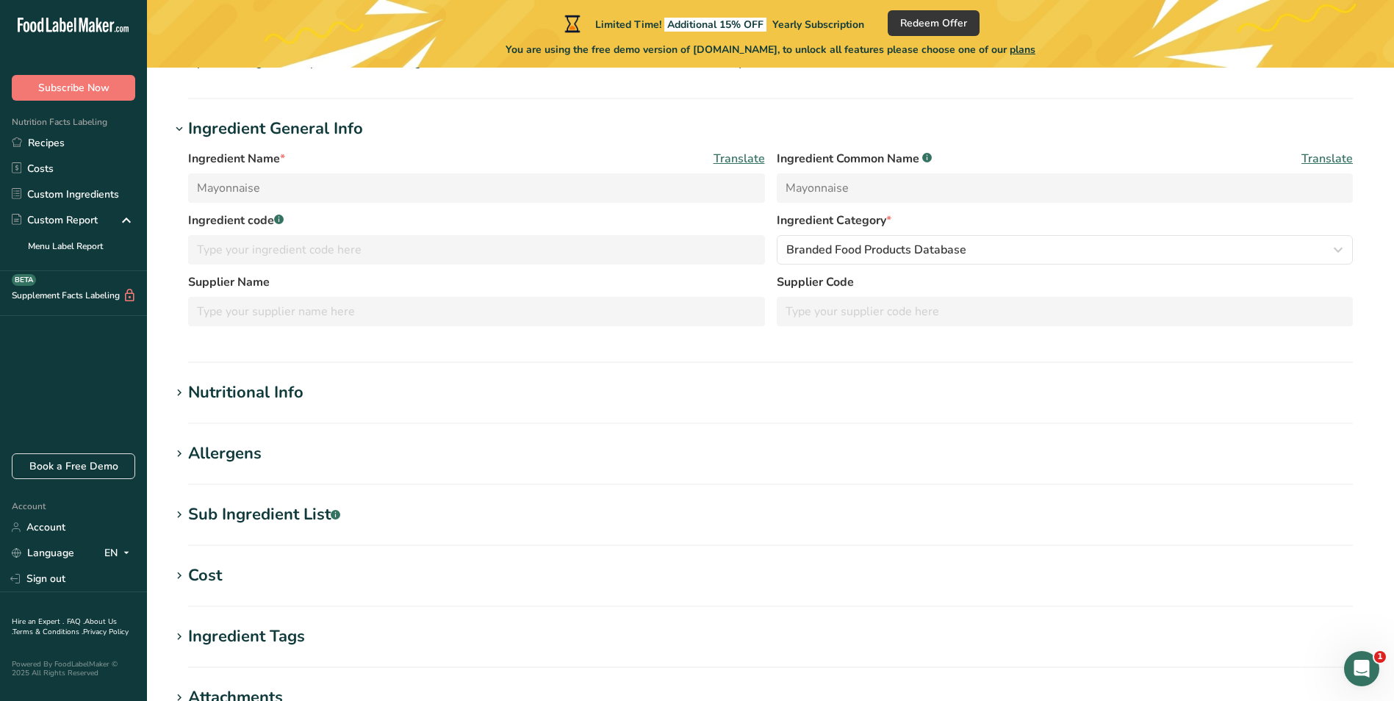
scroll to position [147, 0]
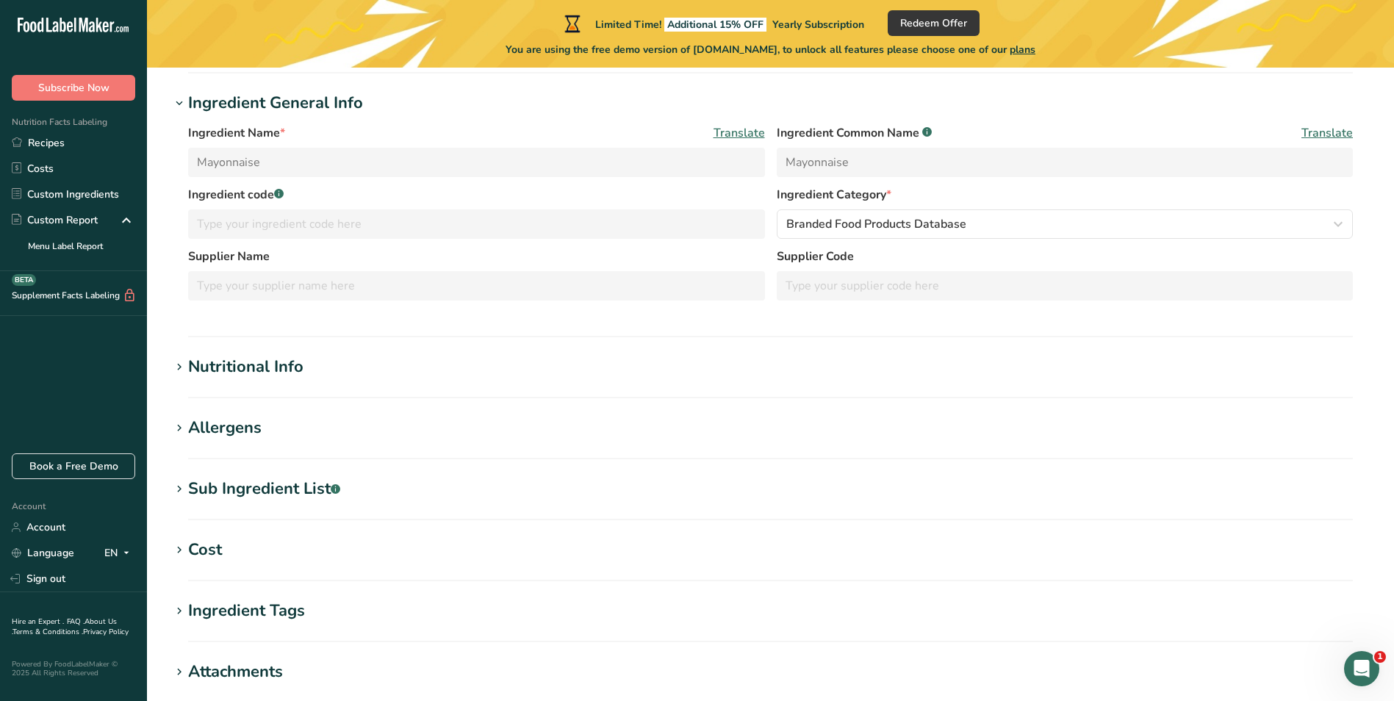
click at [179, 369] on icon at bounding box center [179, 367] width 13 height 21
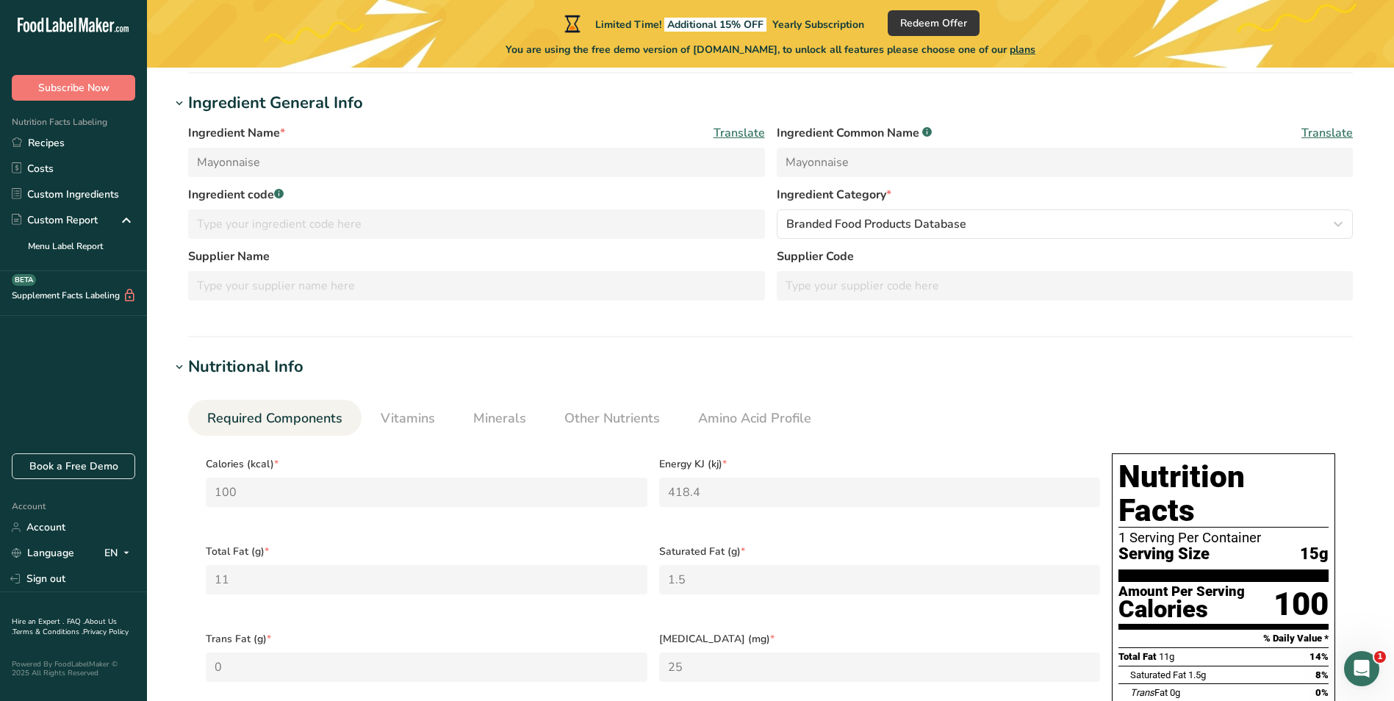
click at [179, 369] on icon at bounding box center [179, 367] width 13 height 21
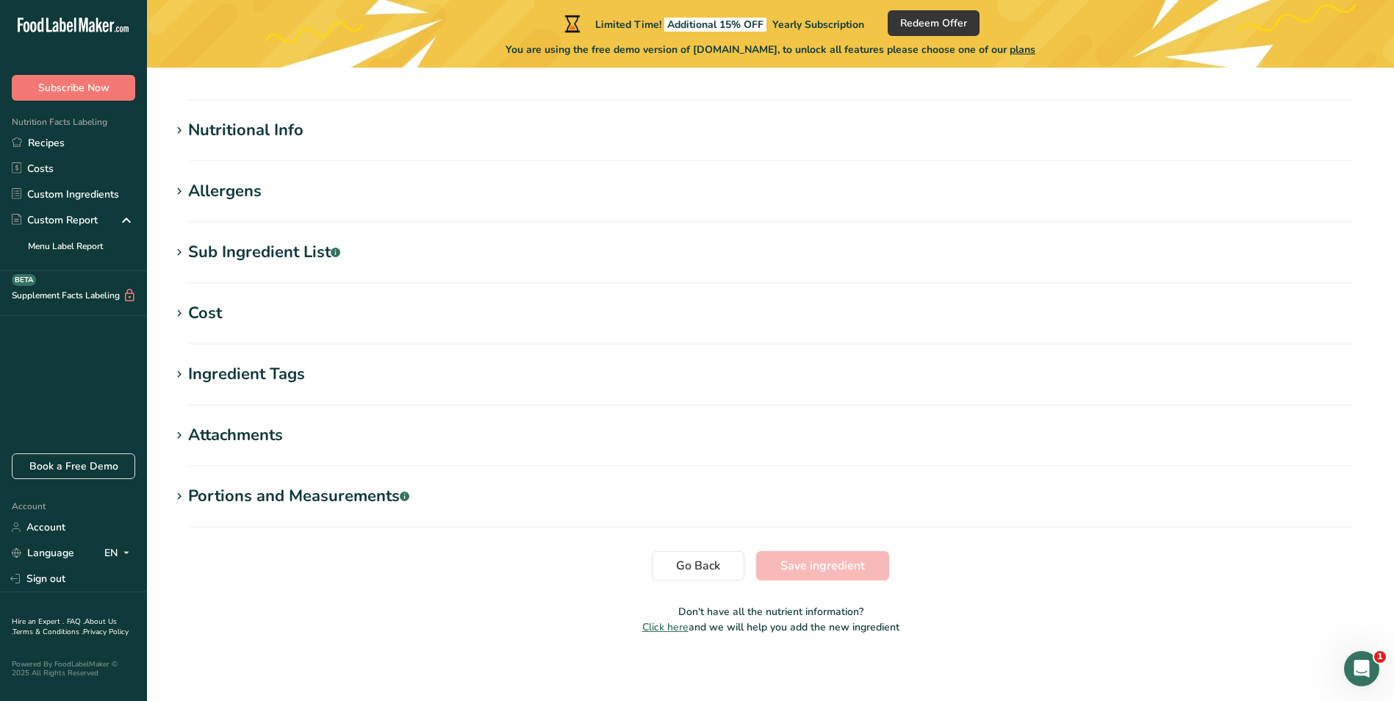
scroll to position [388, 0]
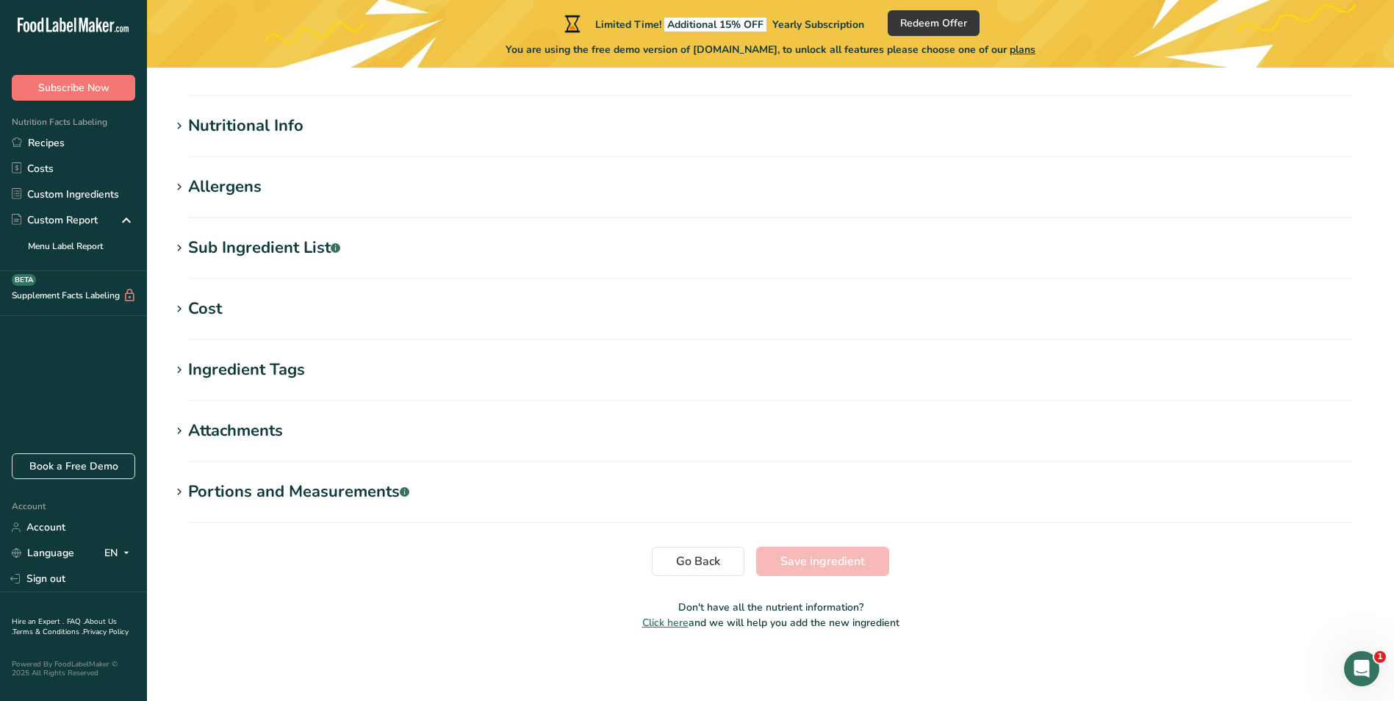
click at [240, 429] on div "Attachments" at bounding box center [235, 431] width 95 height 24
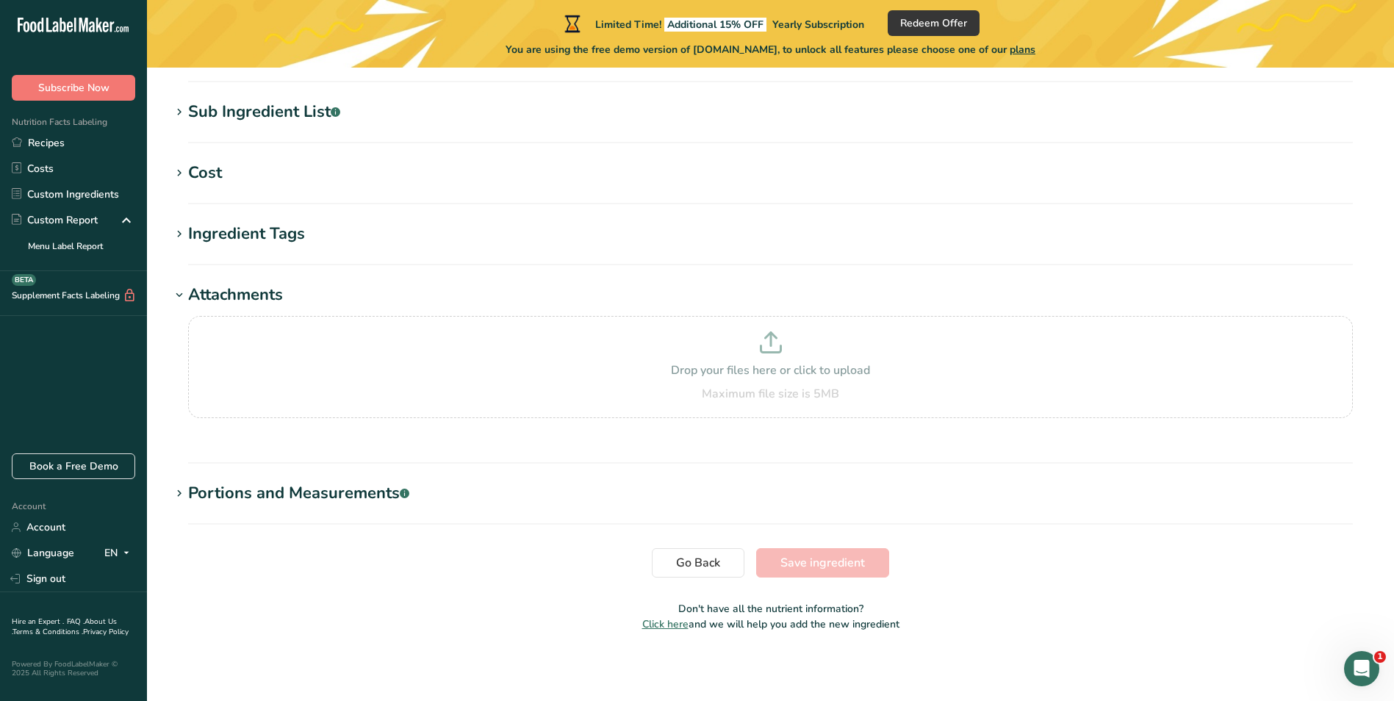
scroll to position [525, 0]
click at [737, 367] on p "Drop your files here or click to upload" at bounding box center [771, 369] width 1158 height 18
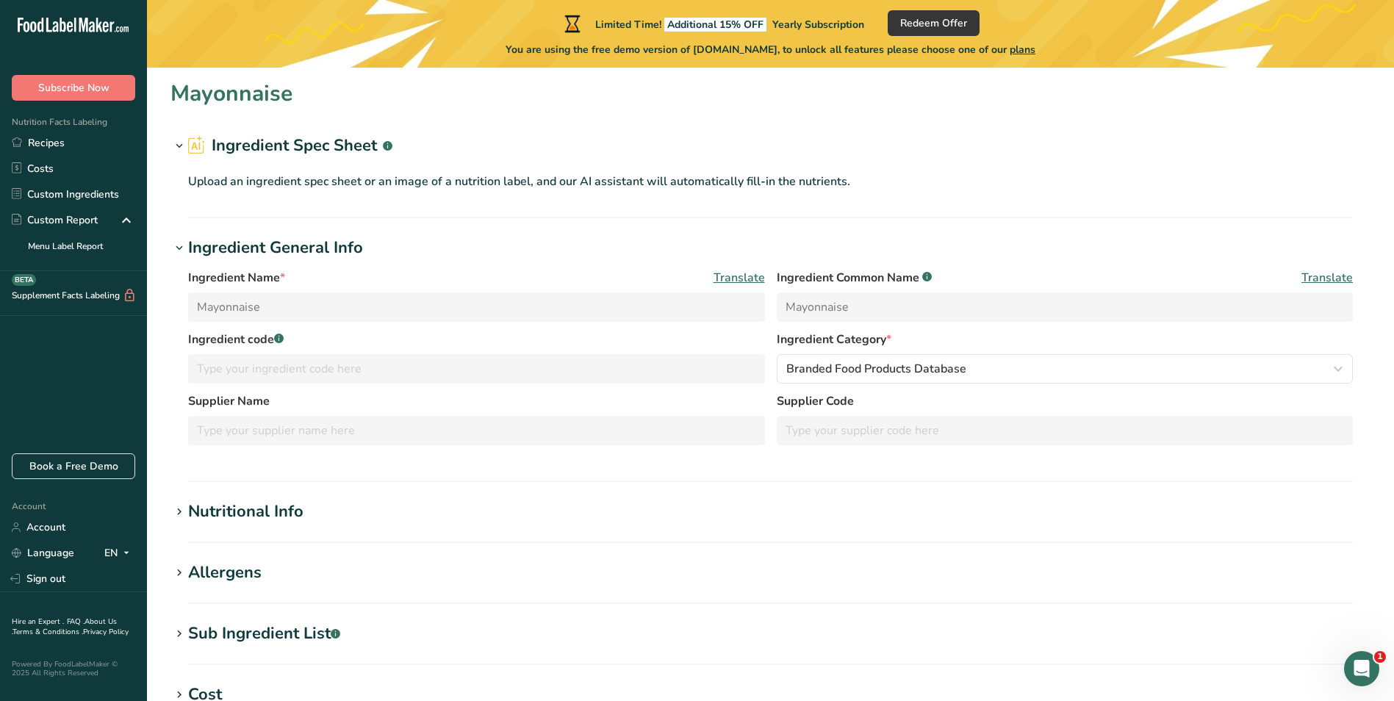
scroll to position [0, 0]
